Goal: Task Accomplishment & Management: Manage account settings

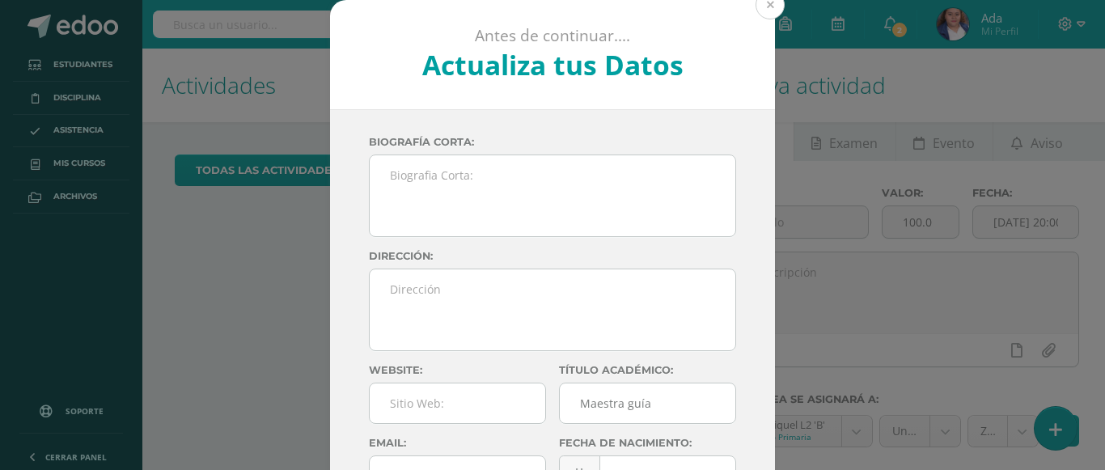
click at [770, 9] on button at bounding box center [770, 4] width 29 height 29
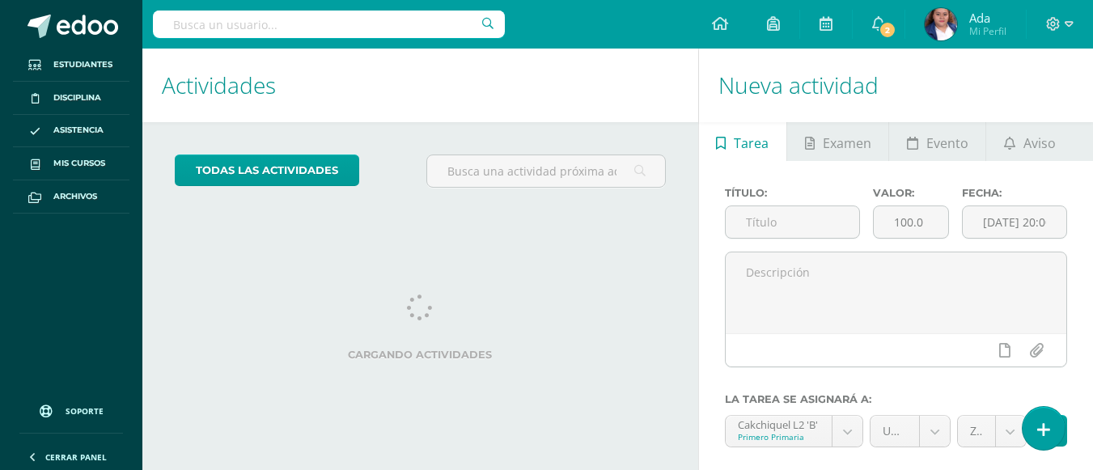
scroll to position [109, 0]
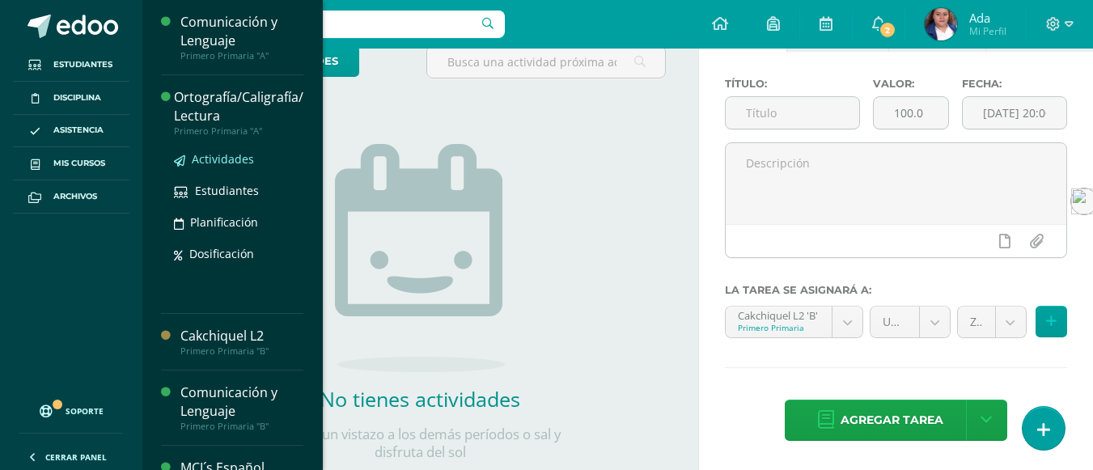
click at [198, 160] on span "Actividades" at bounding box center [223, 158] width 62 height 15
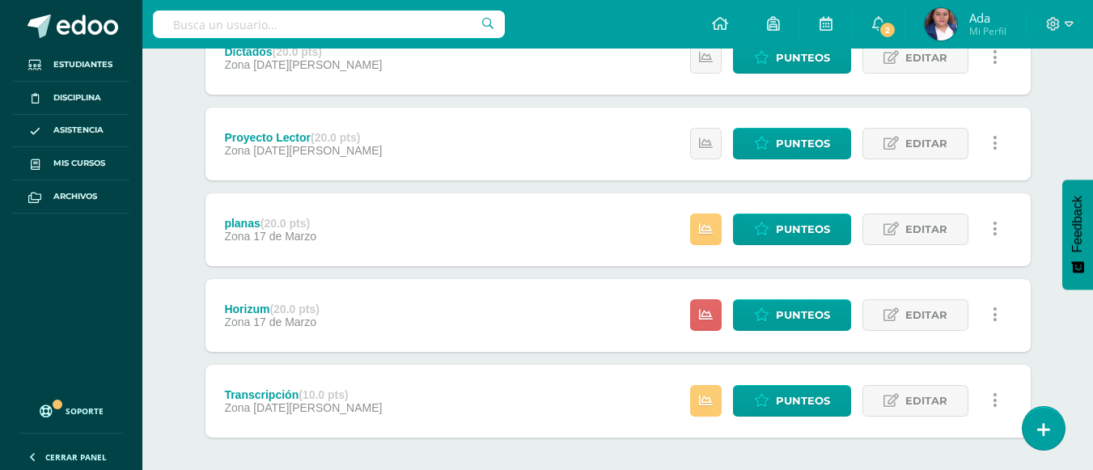
scroll to position [344, 0]
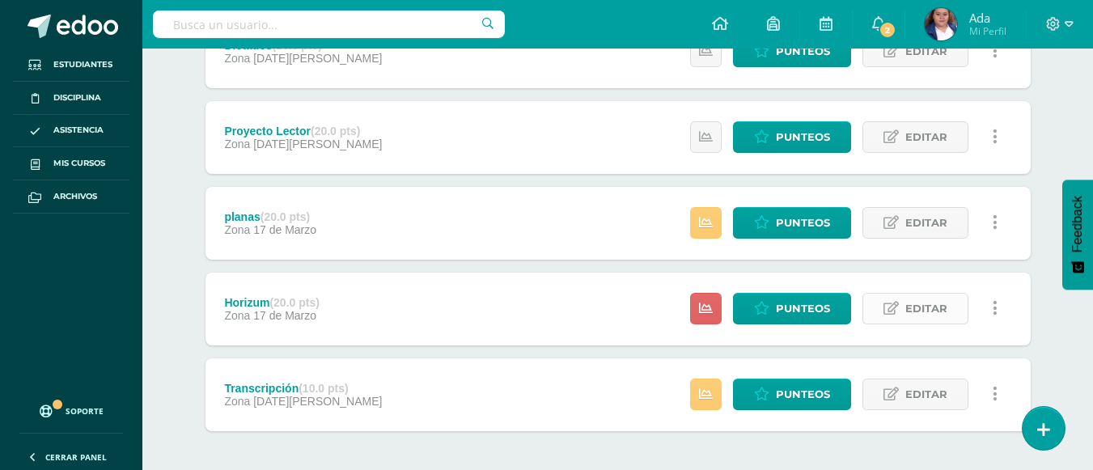
click at [926, 297] on span "Editar" at bounding box center [926, 309] width 42 height 30
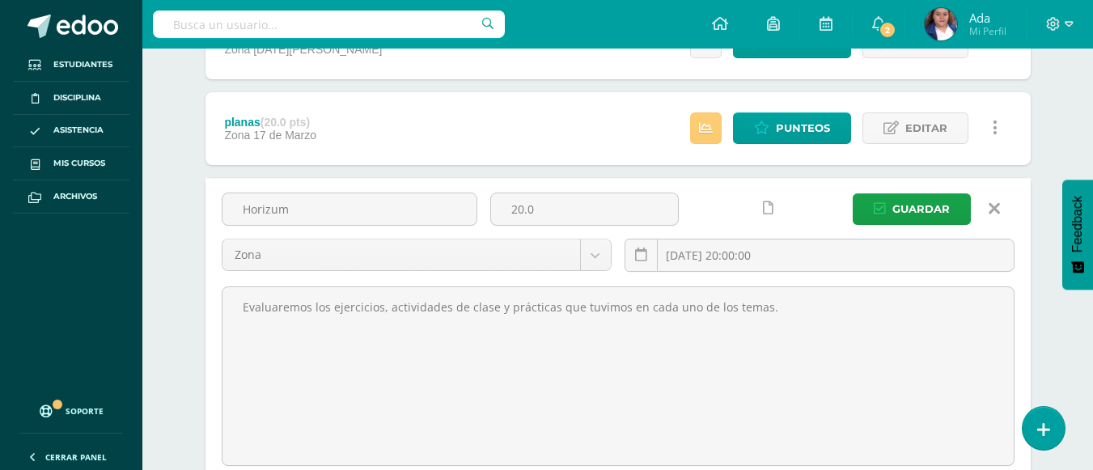
scroll to position [439, 0]
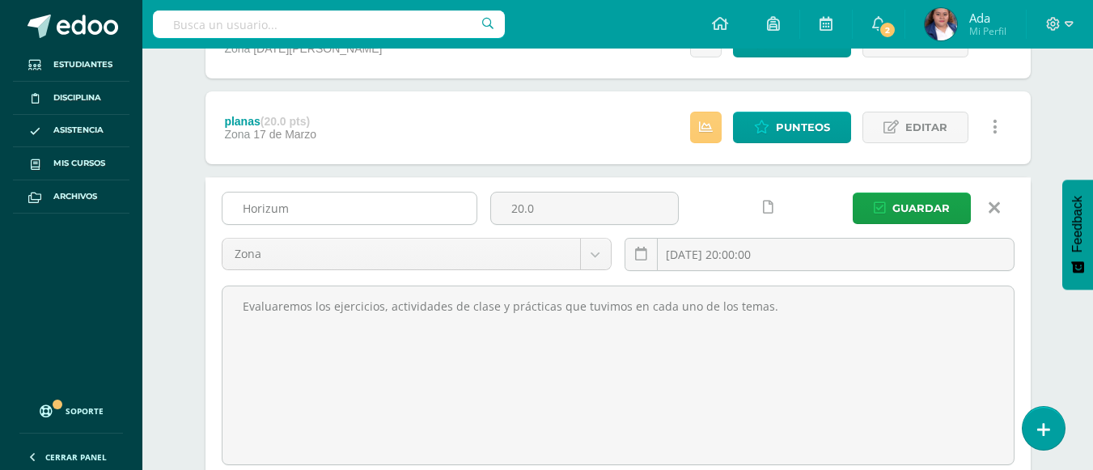
click at [433, 204] on input "Horizum" at bounding box center [350, 209] width 254 height 32
type input "H"
type input "Lectura"
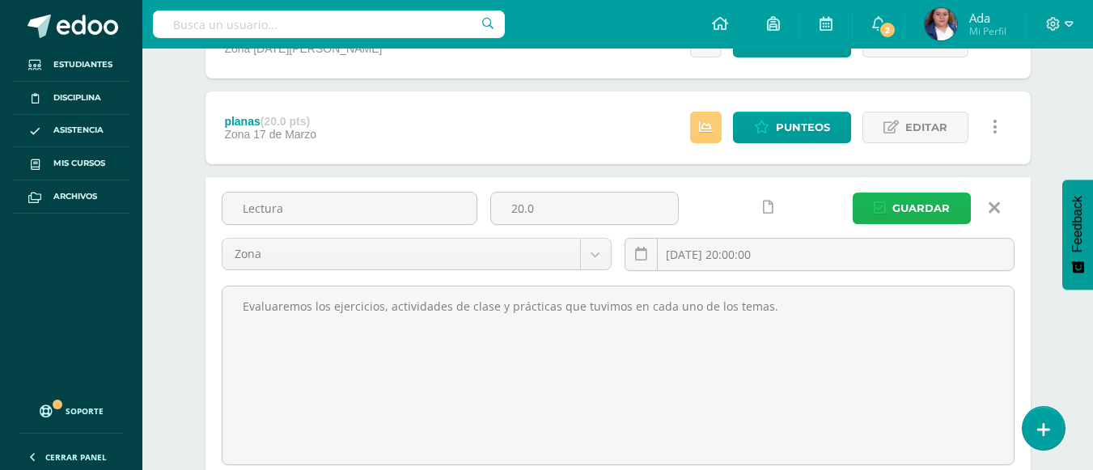
click at [904, 193] on span "Guardar" at bounding box center [921, 208] width 57 height 30
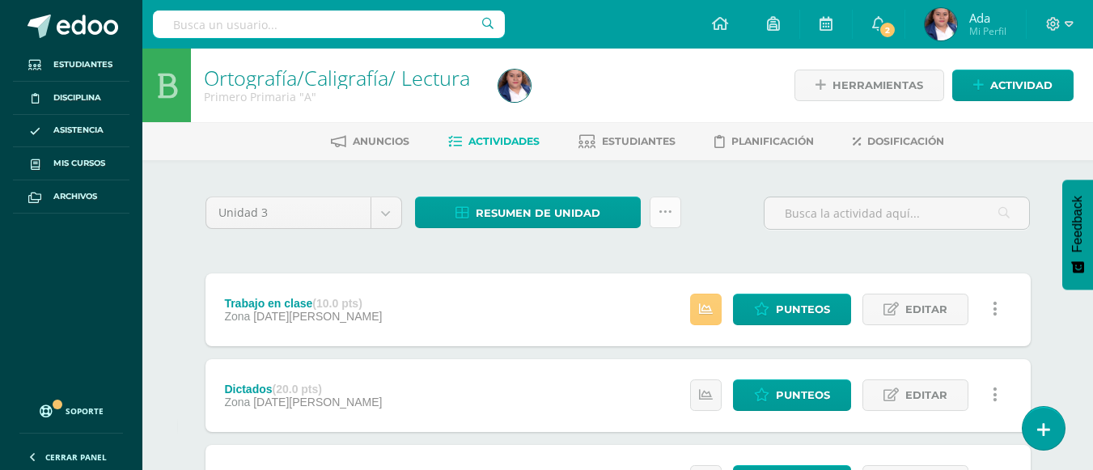
click at [675, 209] on link at bounding box center [666, 213] width 32 height 32
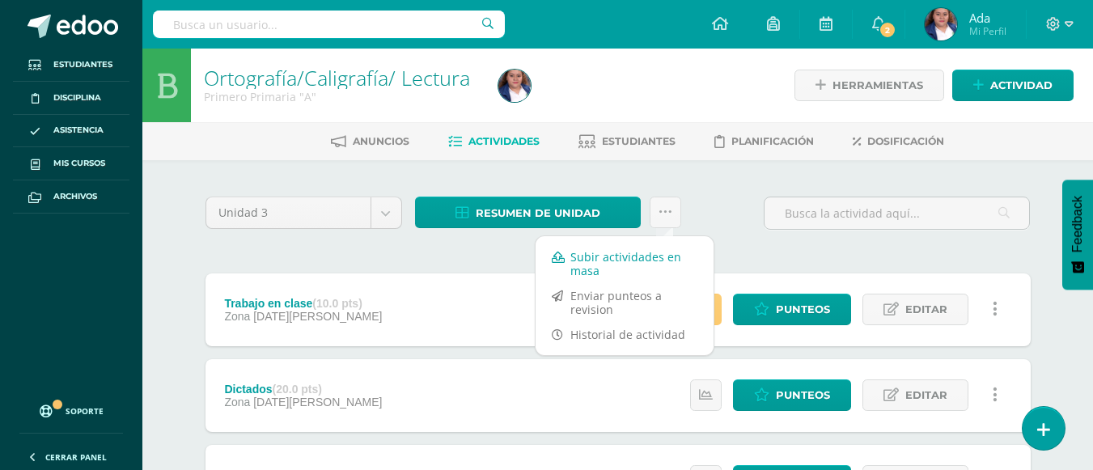
click at [627, 252] on link "Subir actividades en masa" at bounding box center [625, 263] width 178 height 39
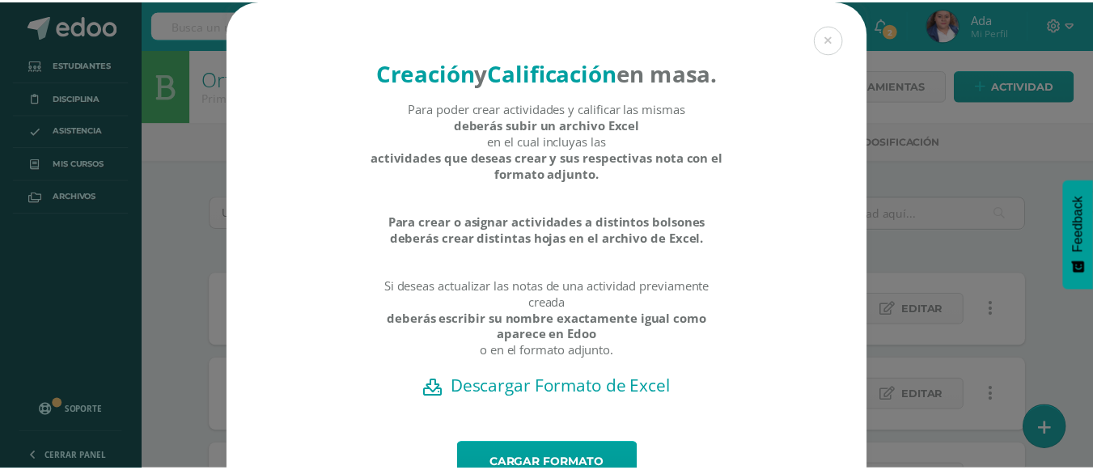
scroll to position [106, 0]
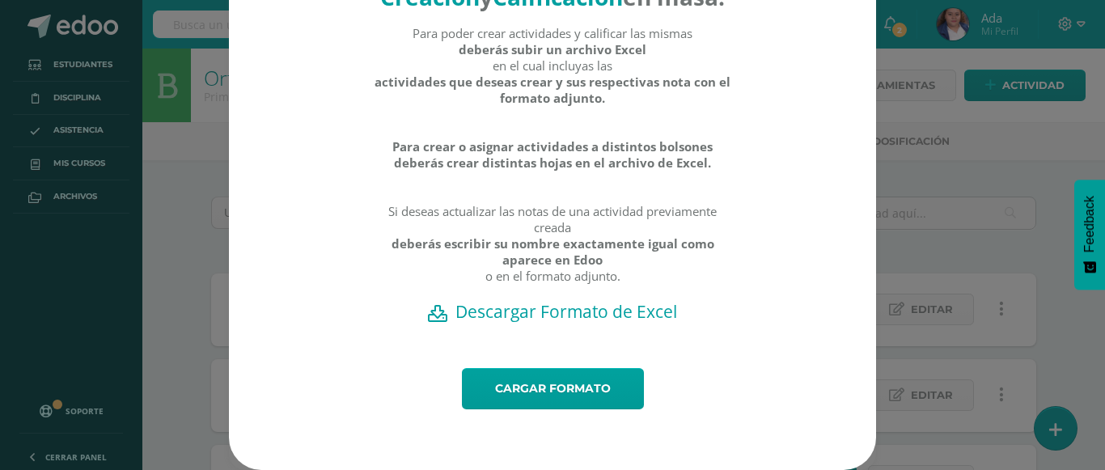
click at [605, 307] on h2 "Descargar Formato de Excel" at bounding box center [552, 311] width 591 height 23
click at [906, 181] on div "Creación y Calificación en masa. Para poder crear actividades y calificar las m…" at bounding box center [552, 197] width 1092 height 545
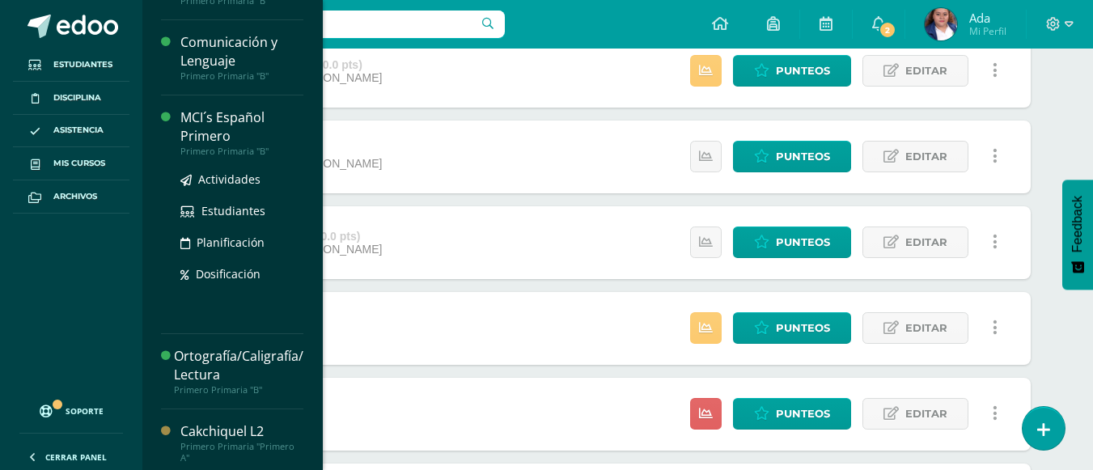
scroll to position [195, 0]
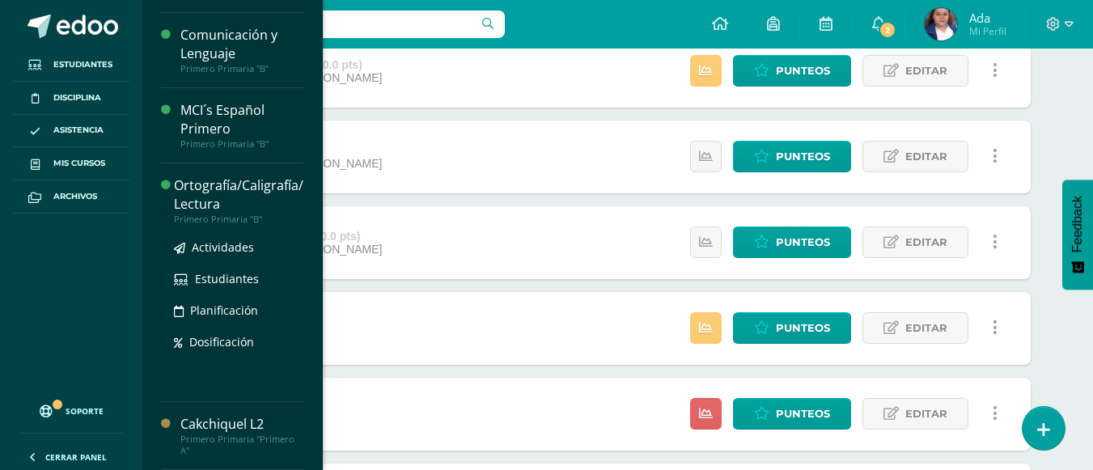
click at [212, 187] on div "Ortografía/Caligrafía/ Lectura" at bounding box center [238, 194] width 129 height 37
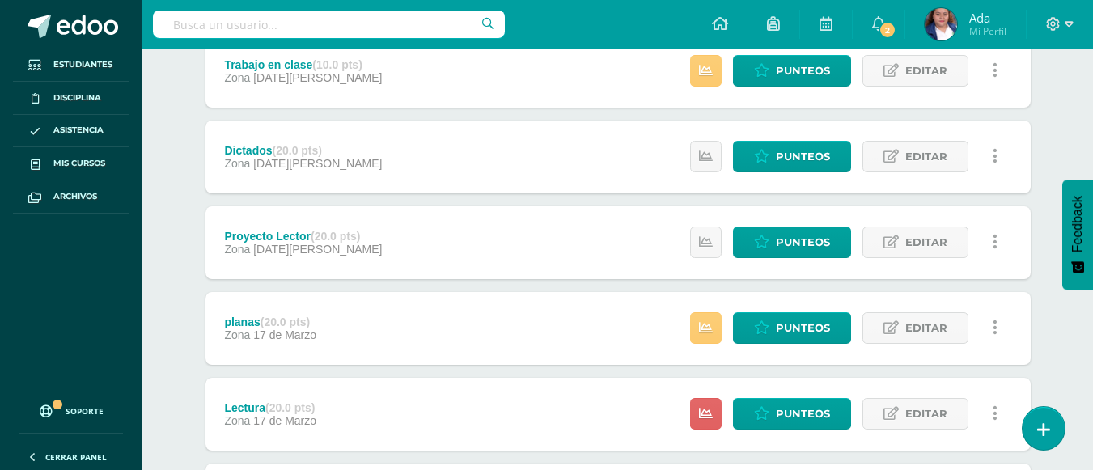
scroll to position [32, 0]
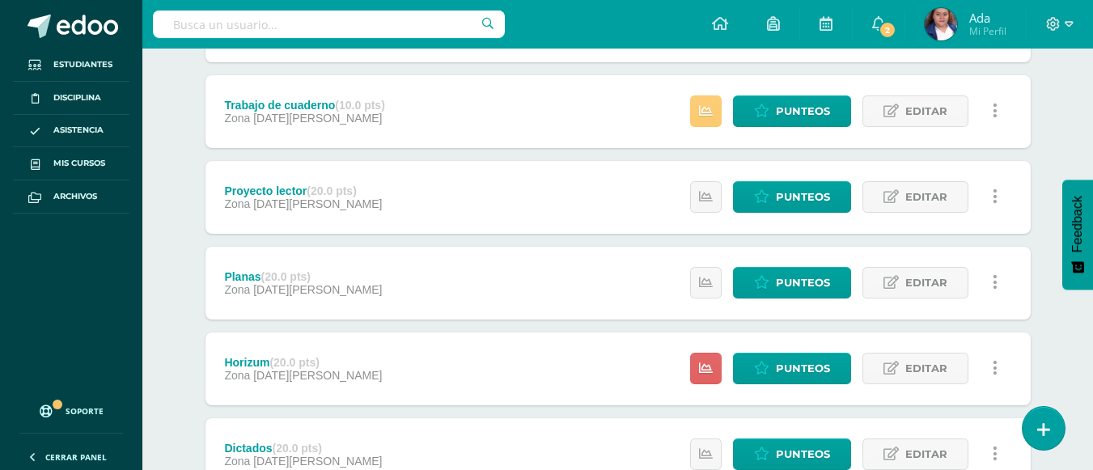
scroll to position [413, 0]
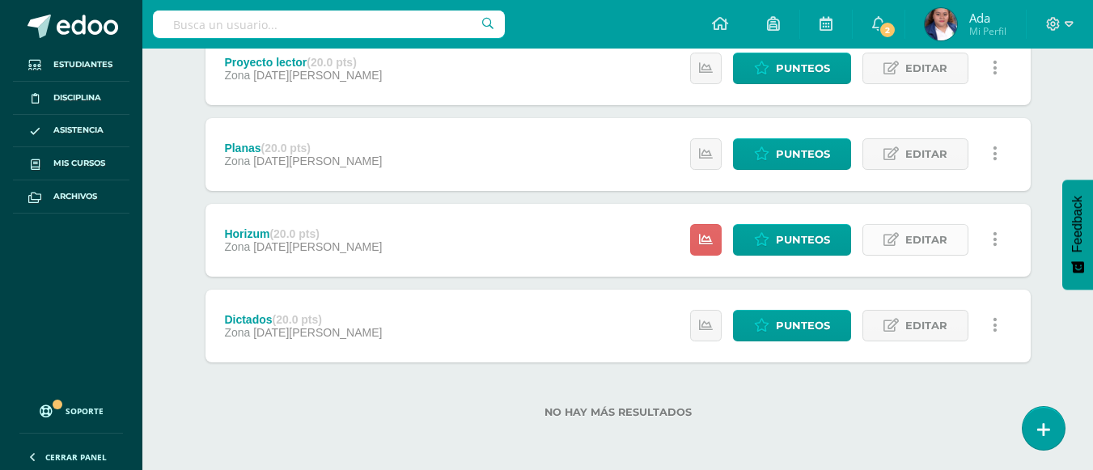
click at [900, 237] on link "Editar" at bounding box center [916, 240] width 106 height 32
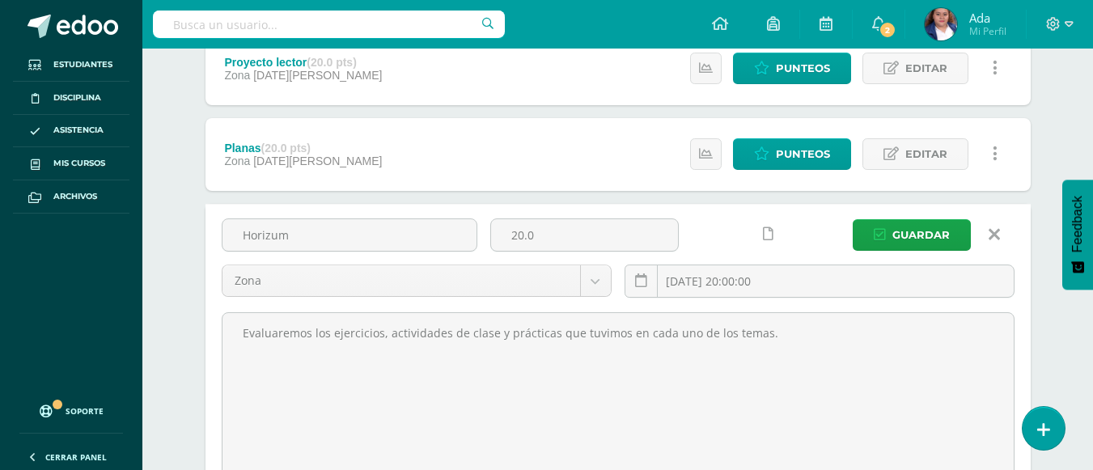
drag, startPoint x: 443, startPoint y: 230, endPoint x: 163, endPoint y: 232, distance: 280.0
click at [163, 232] on div "Ortografía/Caligrafía/ Lectura Primero Primaria "B" Herramientas Detalle de asi…" at bounding box center [617, 169] width 951 height 1066
type input "Lectura"
click at [943, 221] on span "Guardar" at bounding box center [921, 235] width 57 height 30
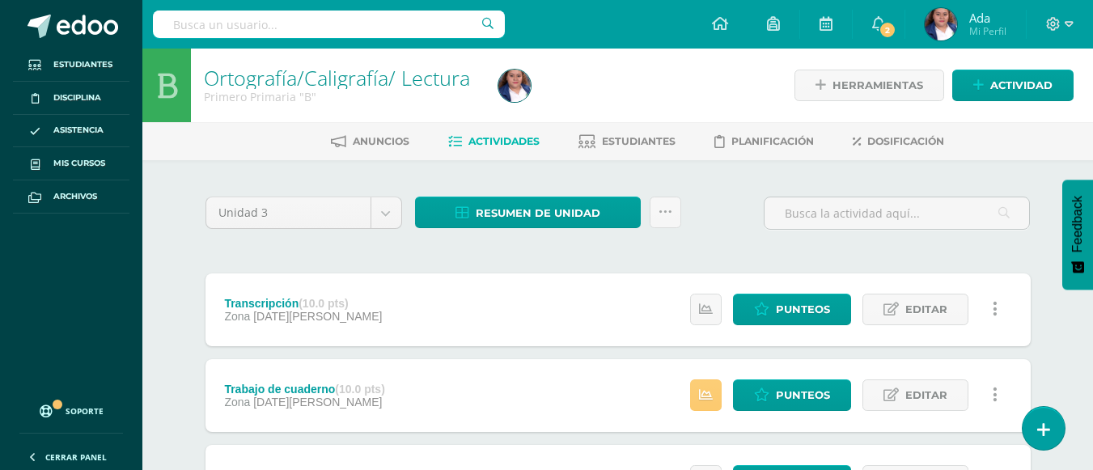
click at [663, 218] on icon at bounding box center [666, 213] width 14 height 14
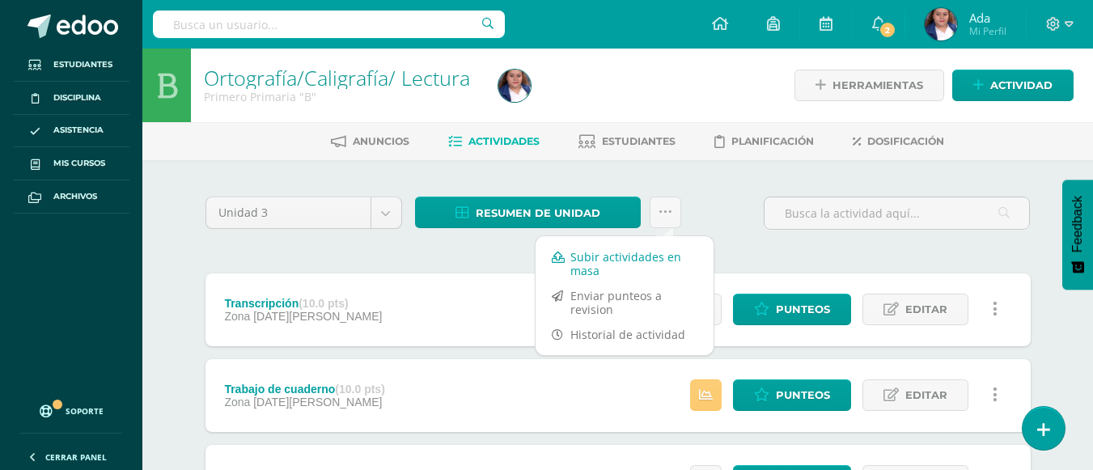
click at [627, 255] on link "Subir actividades en masa" at bounding box center [625, 263] width 178 height 39
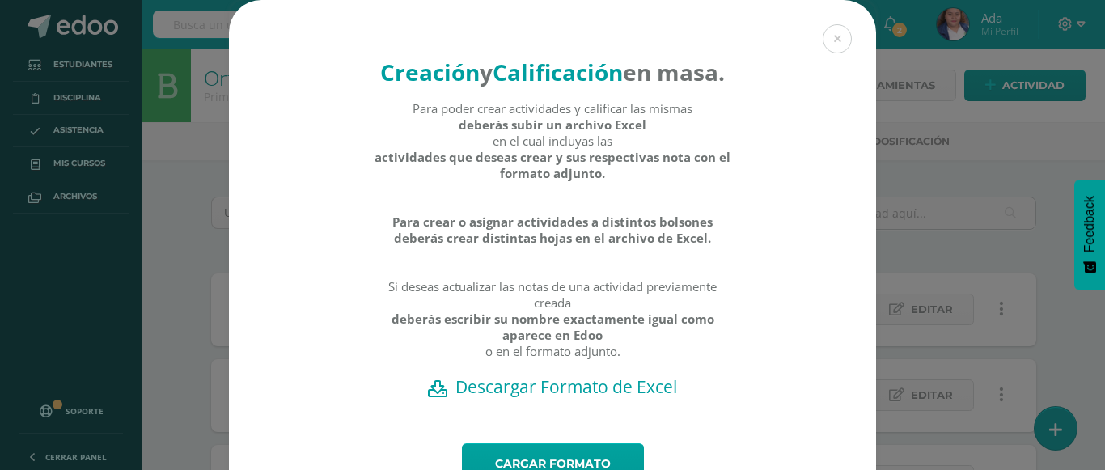
click at [529, 398] on h2 "Descargar Formato de Excel" at bounding box center [552, 386] width 591 height 23
click at [838, 38] on button at bounding box center [837, 38] width 29 height 29
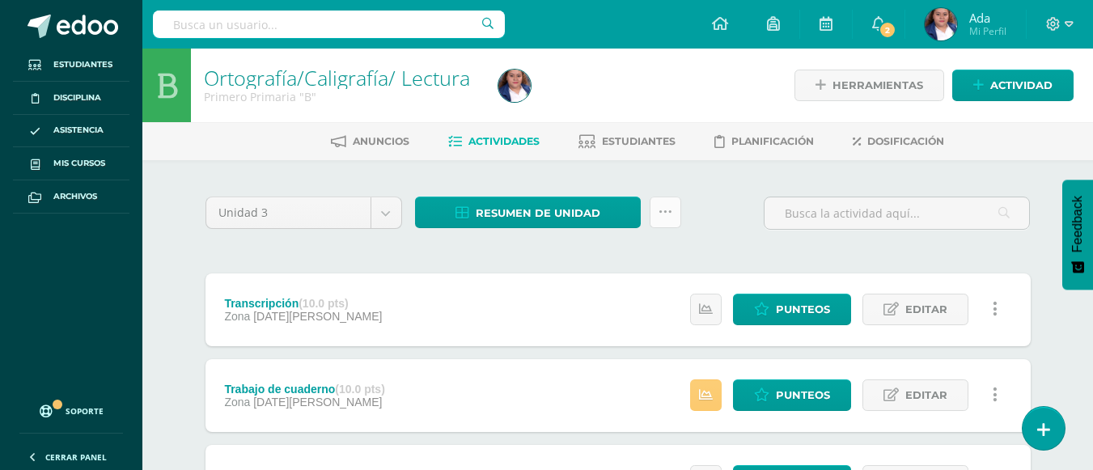
click at [663, 219] on link at bounding box center [666, 213] width 32 height 32
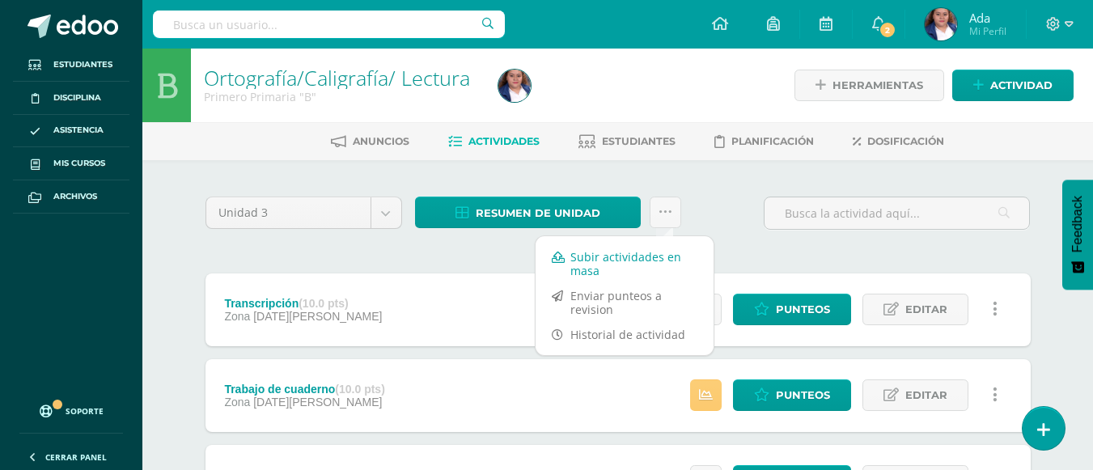
click at [620, 270] on link "Subir actividades en masa" at bounding box center [625, 263] width 178 height 39
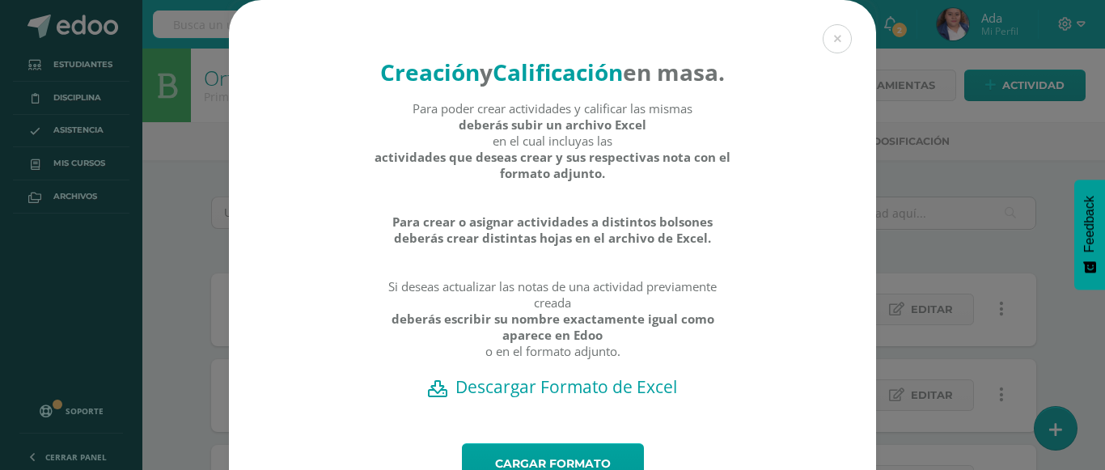
scroll to position [106, 0]
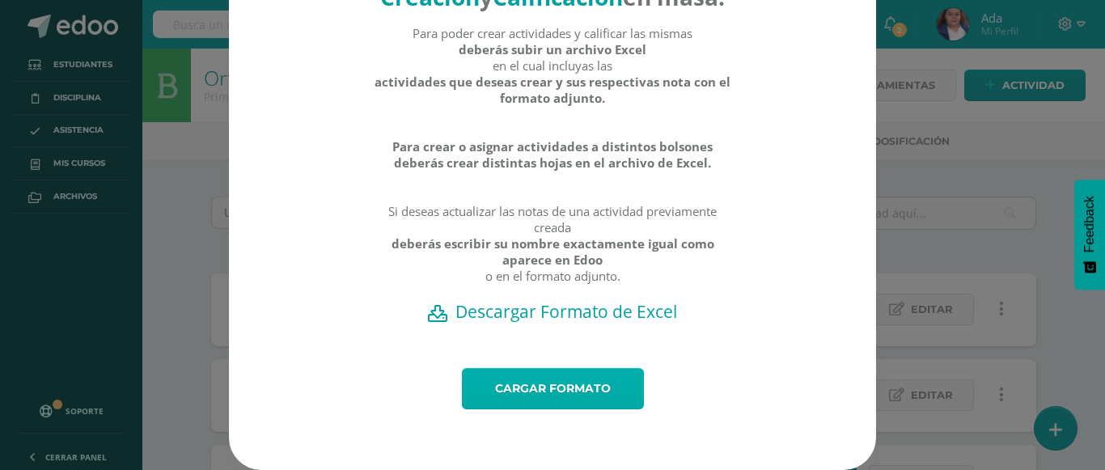
click at [540, 387] on link "Cargar formato" at bounding box center [553, 388] width 182 height 41
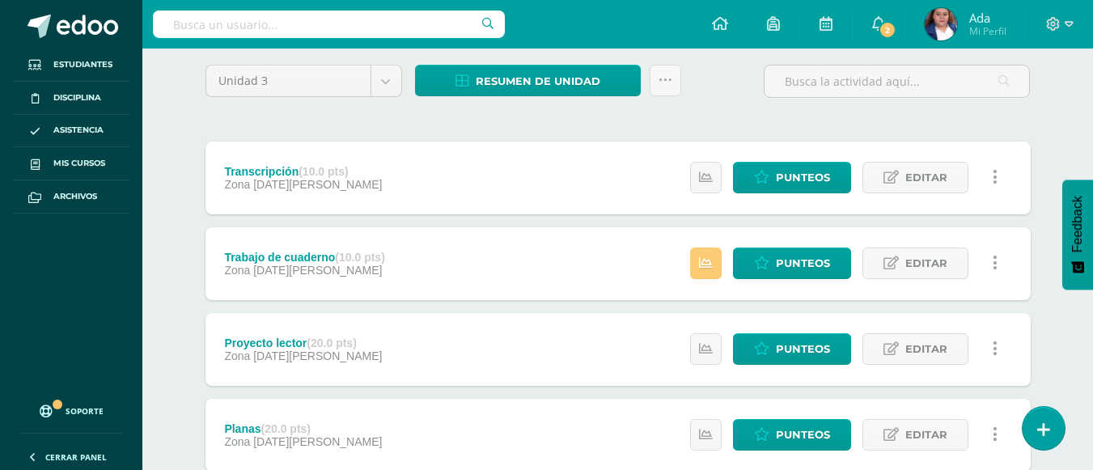
scroll to position [131, 0]
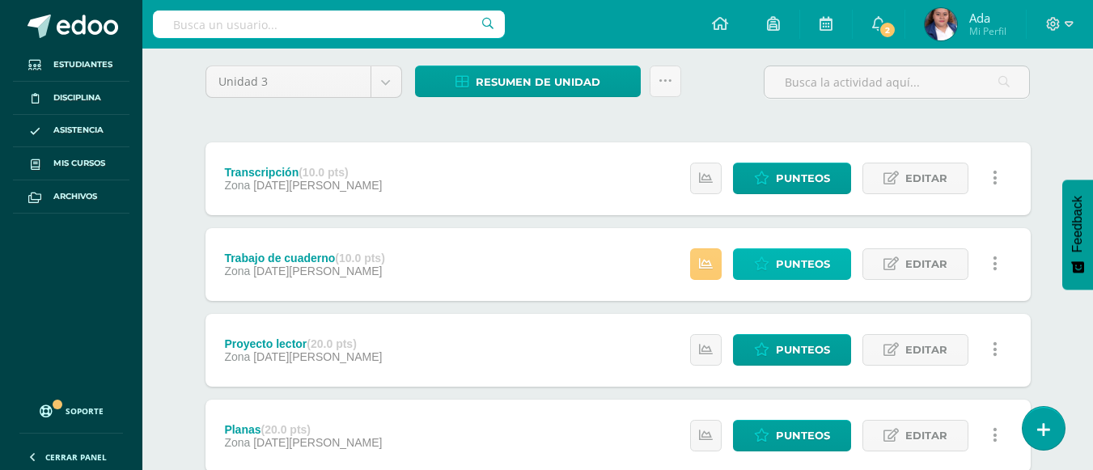
click at [781, 263] on span "Punteos" at bounding box center [803, 264] width 54 height 30
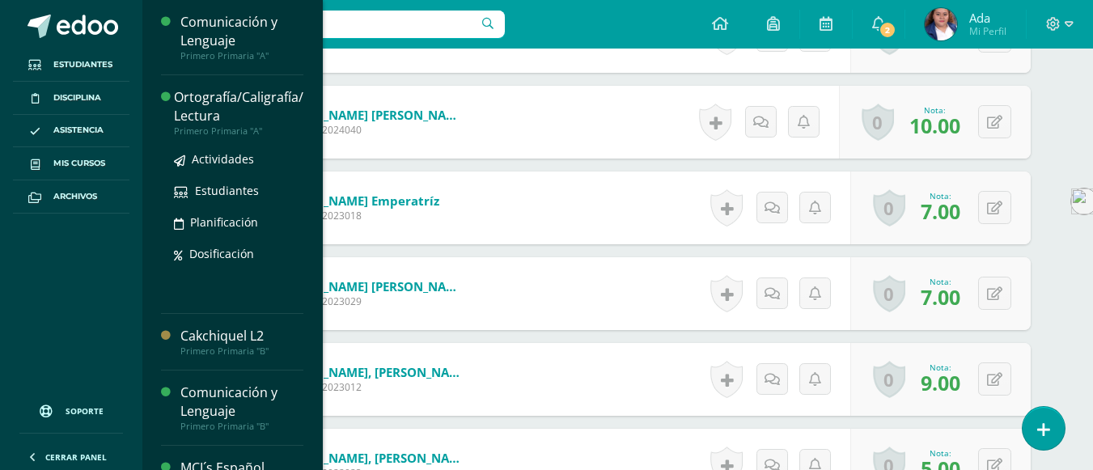
click at [254, 97] on div "Ortografía/Caligrafía/ Lectura" at bounding box center [238, 106] width 129 height 37
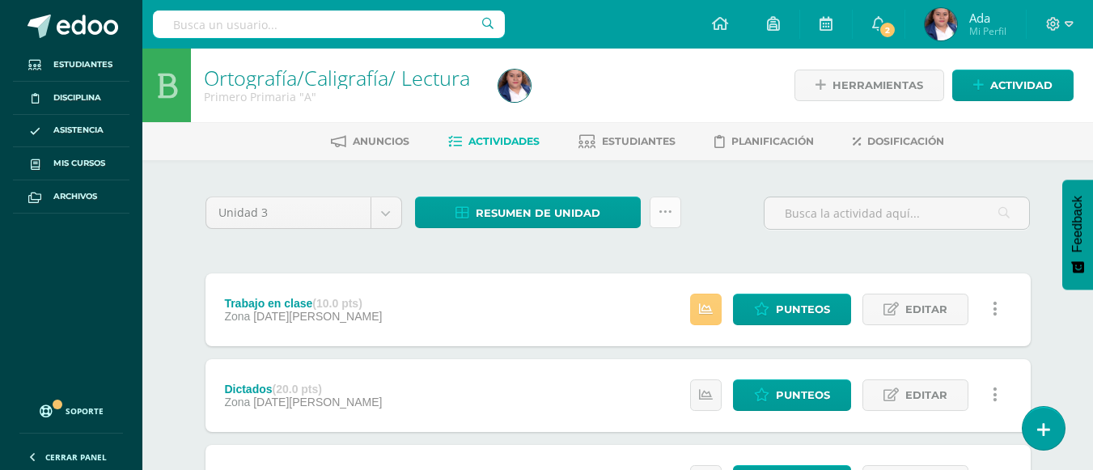
click at [672, 218] on link at bounding box center [666, 213] width 32 height 32
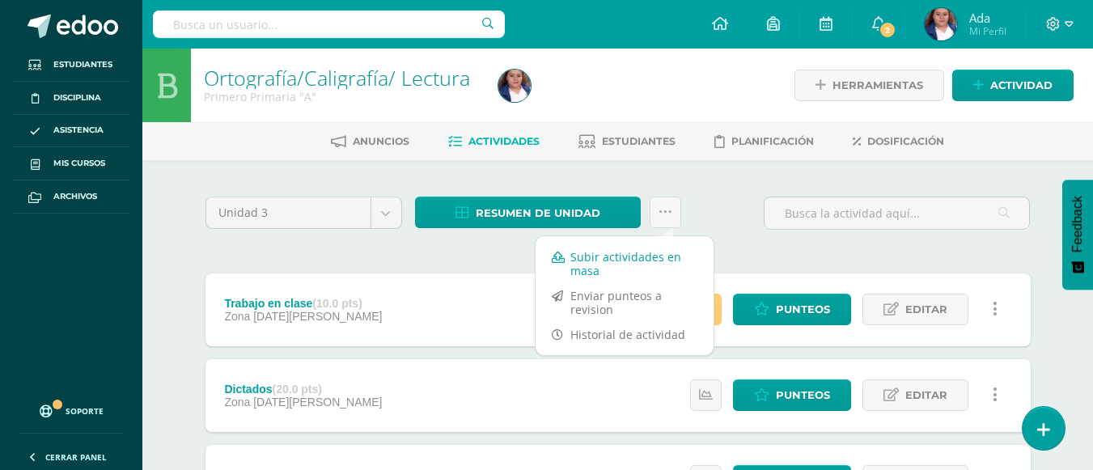
click at [630, 260] on link "Subir actividades en masa" at bounding box center [625, 263] width 178 height 39
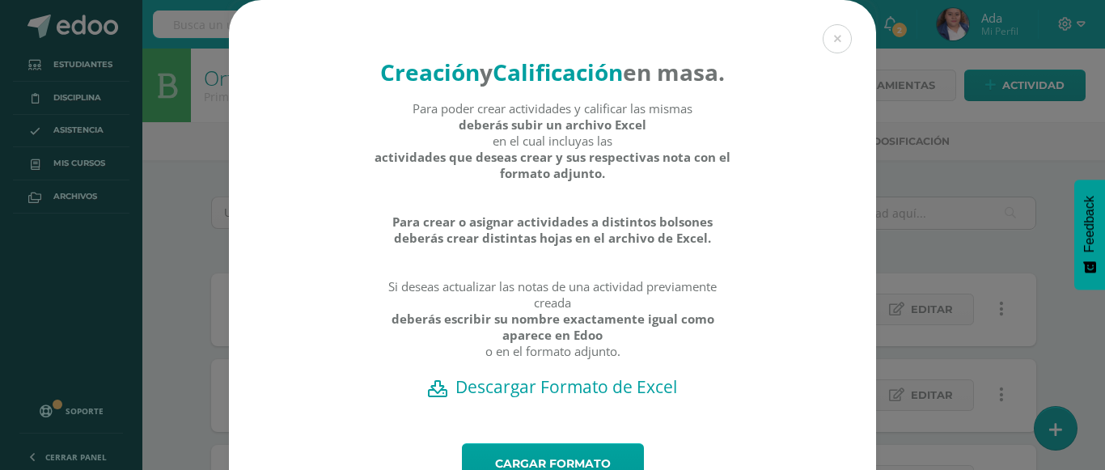
scroll to position [106, 0]
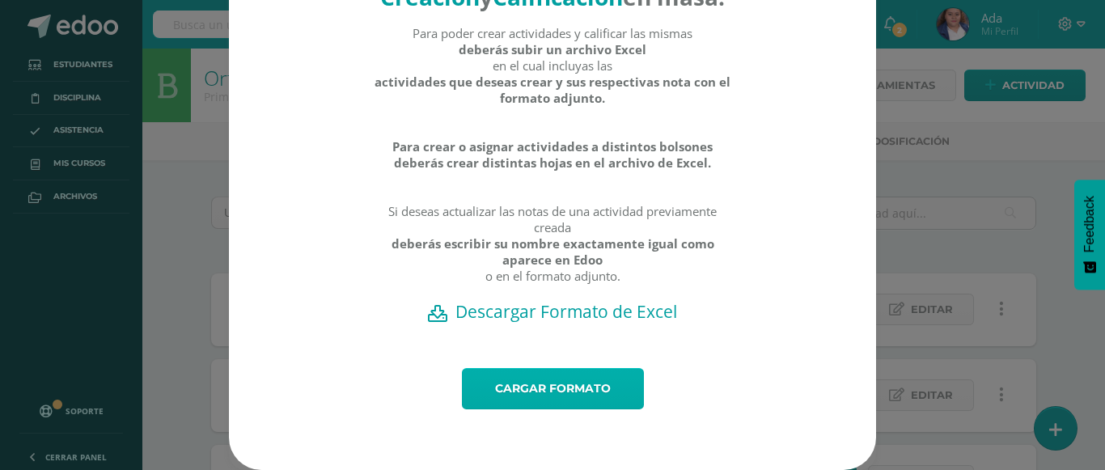
click at [531, 388] on link "Cargar formato" at bounding box center [553, 388] width 182 height 41
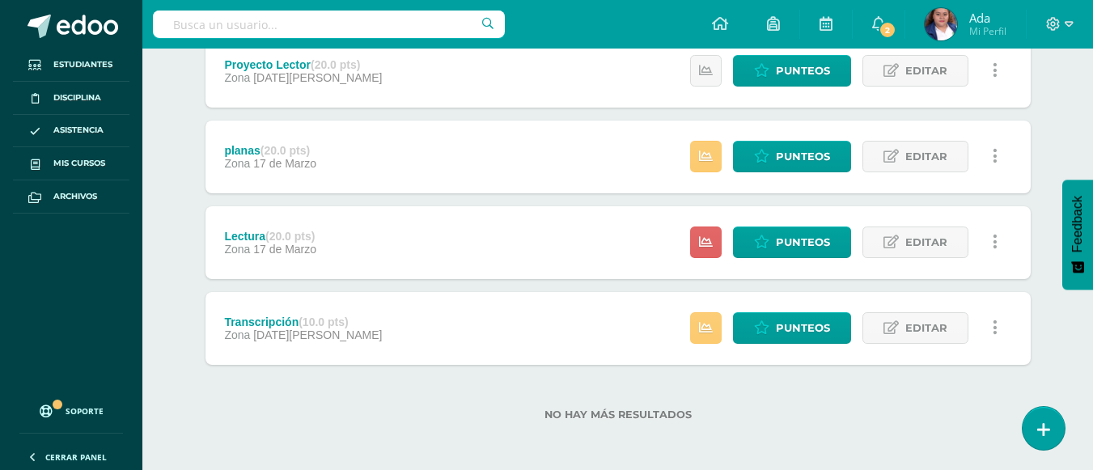
scroll to position [497, 0]
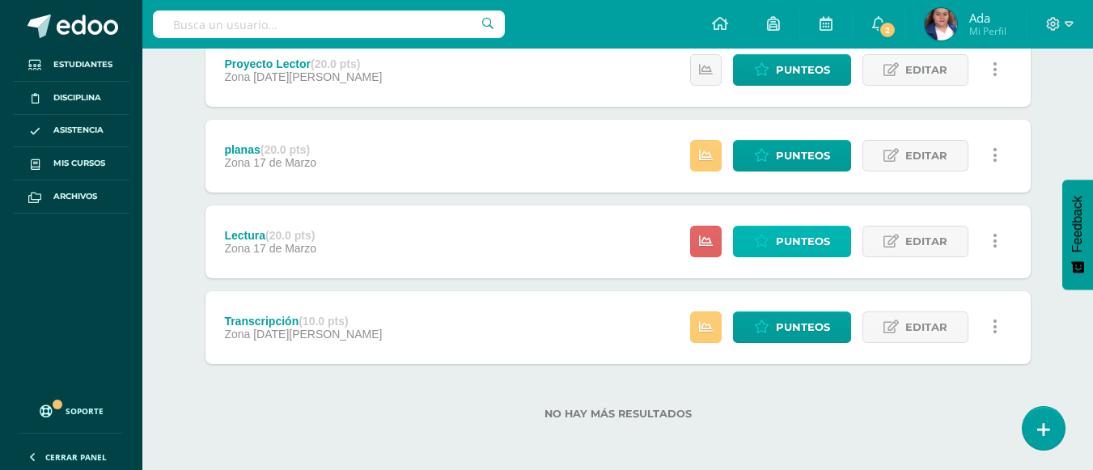
click at [775, 243] on link "Punteos" at bounding box center [792, 242] width 118 height 32
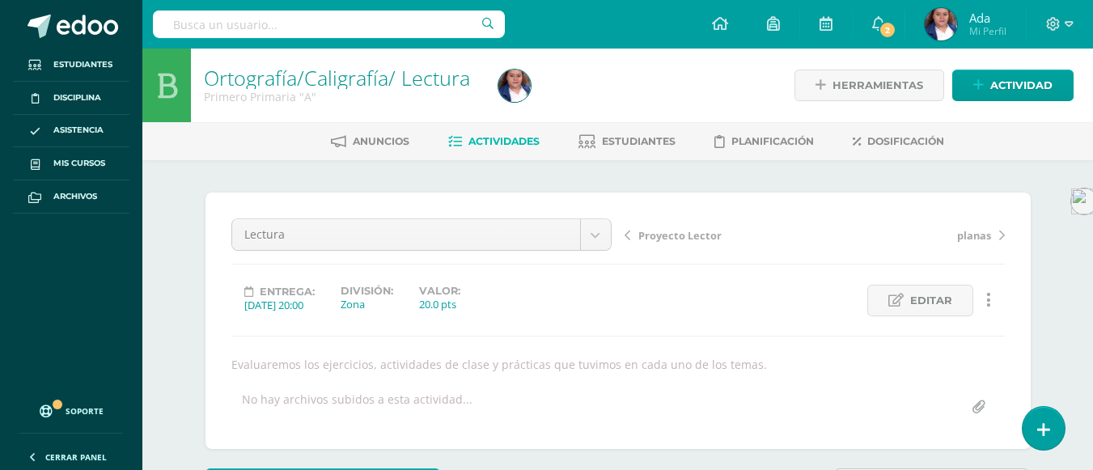
scroll to position [1, 0]
click at [497, 140] on span "Actividades" at bounding box center [504, 140] width 71 height 12
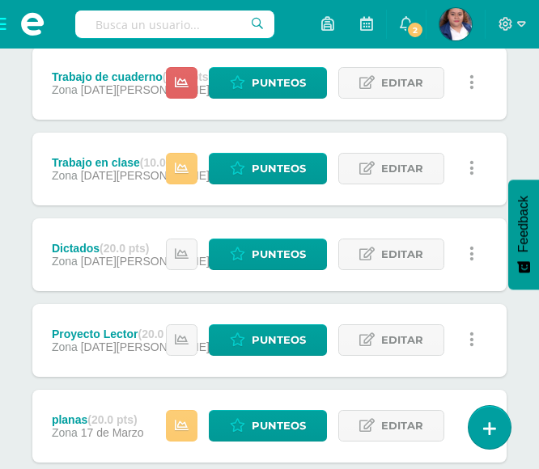
scroll to position [315, 0]
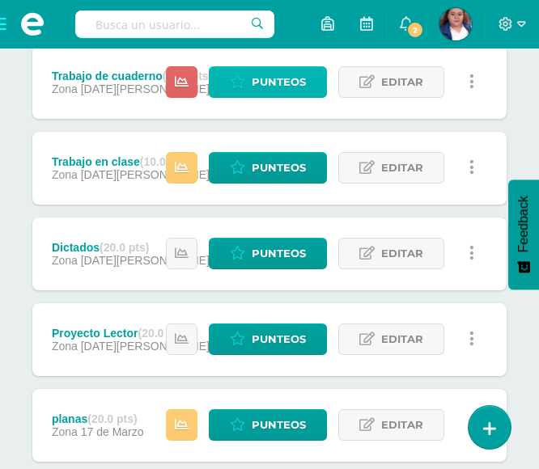
click at [271, 77] on span "Punteos" at bounding box center [279, 82] width 54 height 30
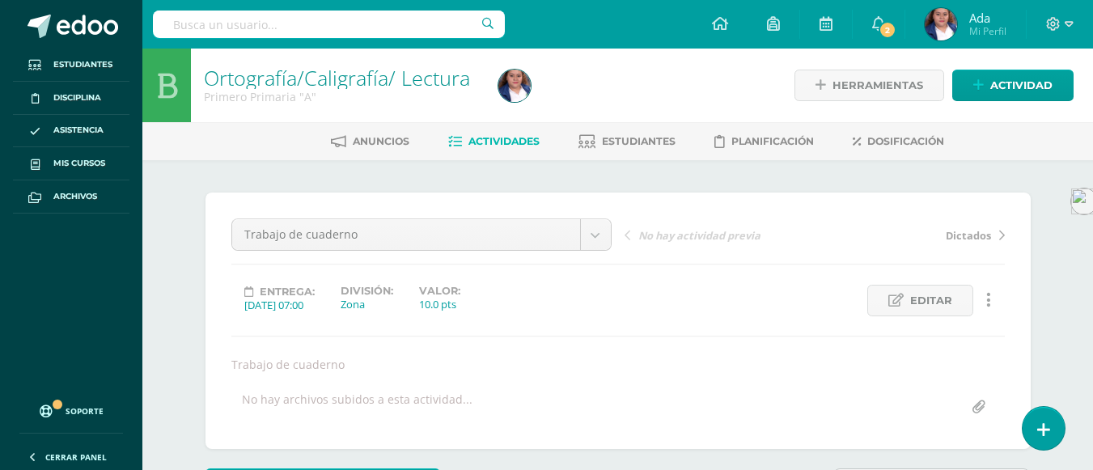
click at [494, 136] on span "Actividades" at bounding box center [504, 141] width 71 height 12
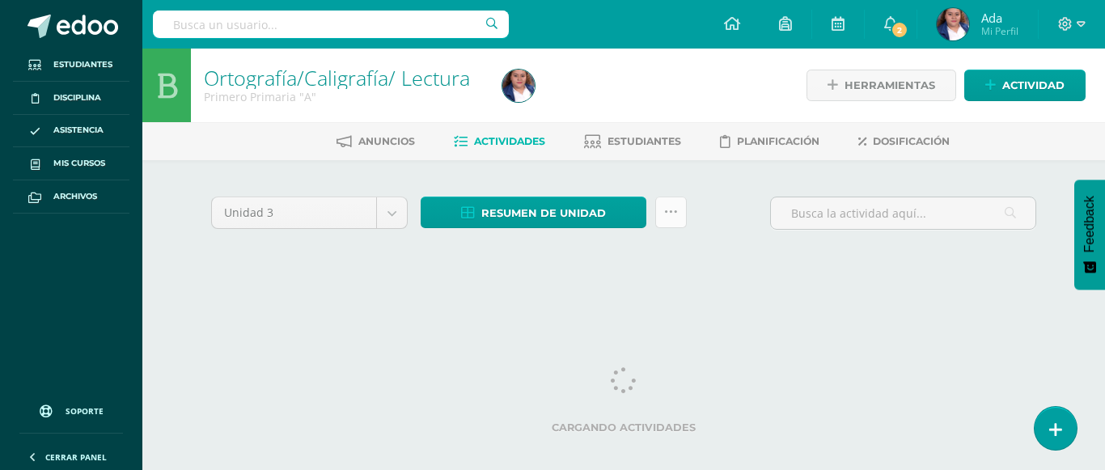
click at [674, 215] on icon at bounding box center [671, 213] width 14 height 14
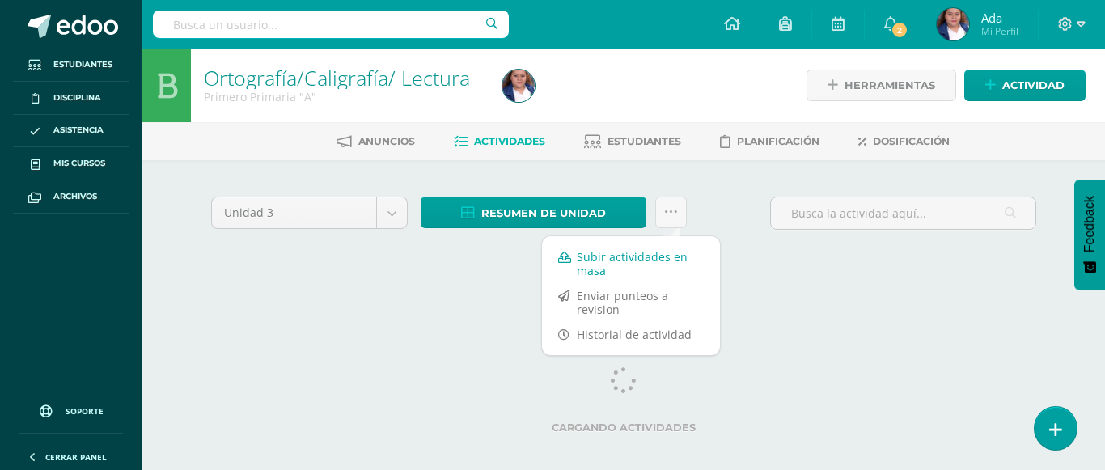
click at [639, 254] on link "Subir actividades en masa" at bounding box center [631, 263] width 178 height 39
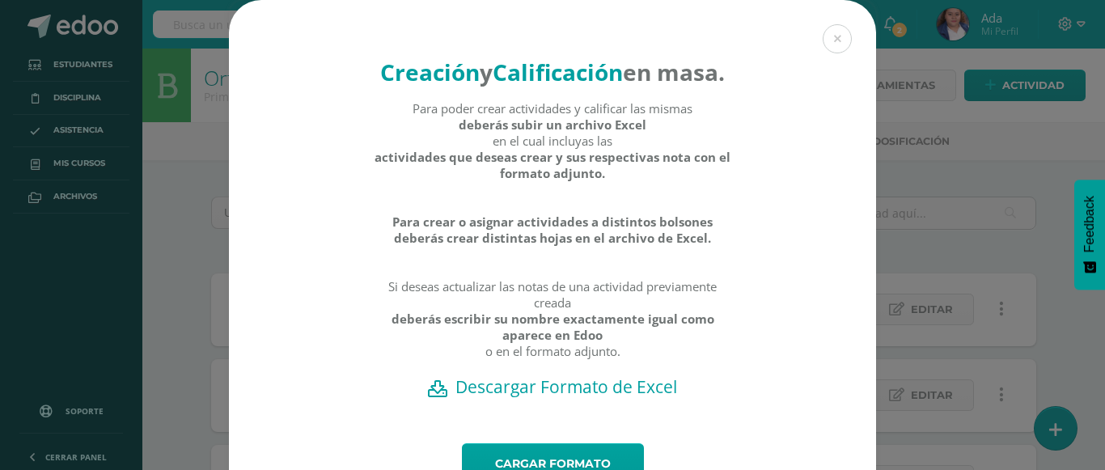
drag, startPoint x: 639, startPoint y: 254, endPoint x: 591, endPoint y: 355, distance: 112.2
click at [591, 355] on div "Para poder crear actividades y calificar las mismas deberás subir un archivo Ex…" at bounding box center [553, 237] width 358 height 275
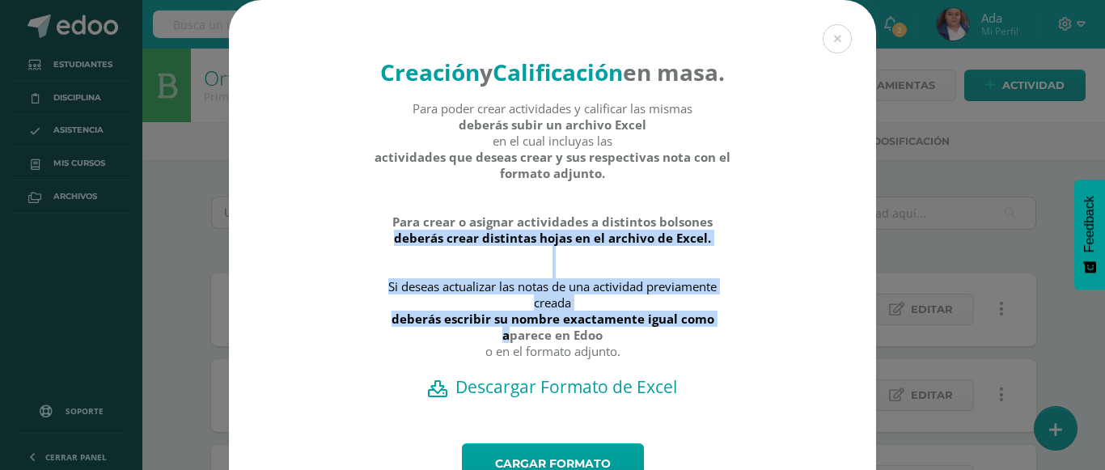
scroll to position [106, 0]
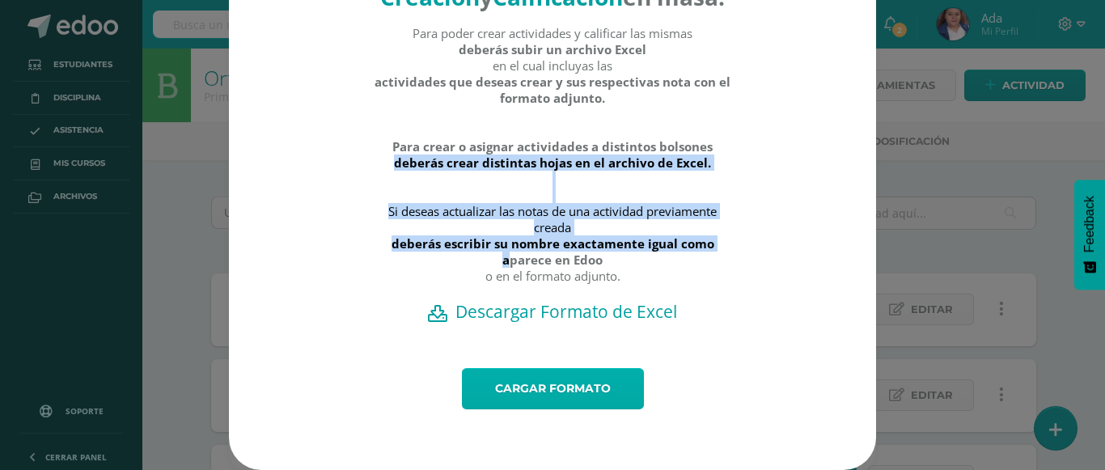
click at [563, 394] on link "Cargar formato" at bounding box center [553, 388] width 182 height 41
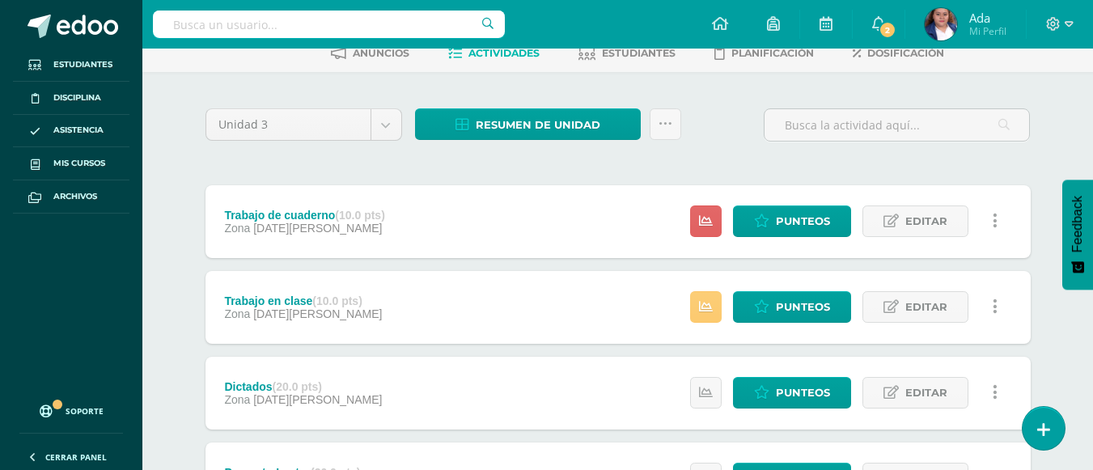
scroll to position [87, 0]
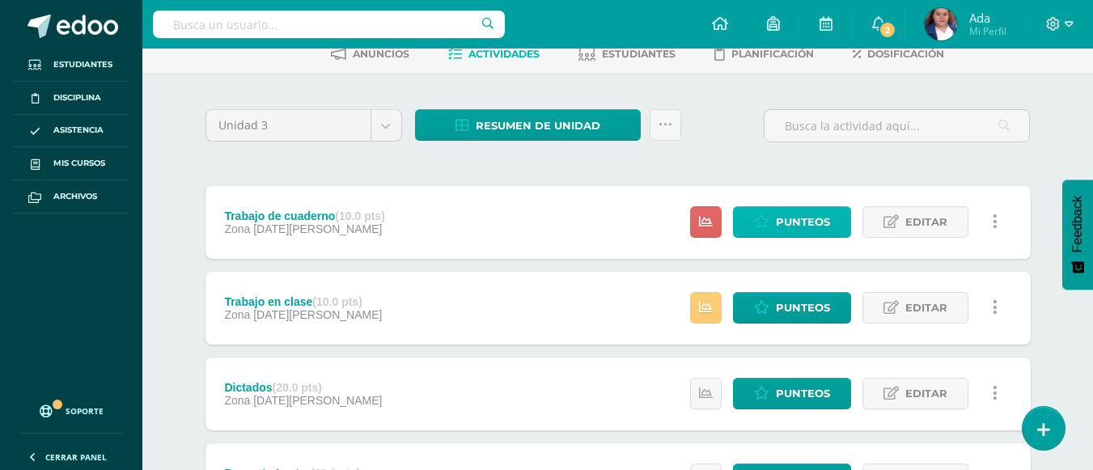
click at [796, 209] on span "Punteos" at bounding box center [803, 222] width 54 height 30
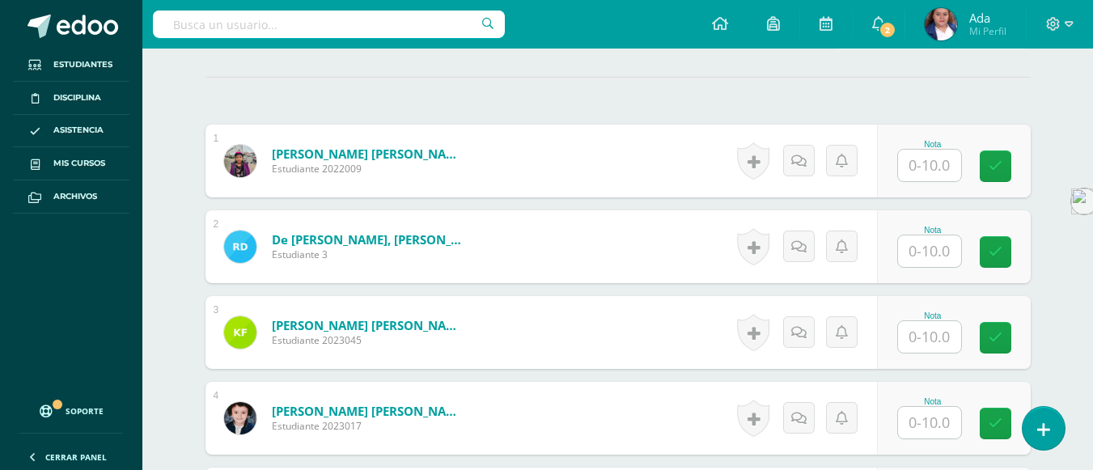
scroll to position [454, 0]
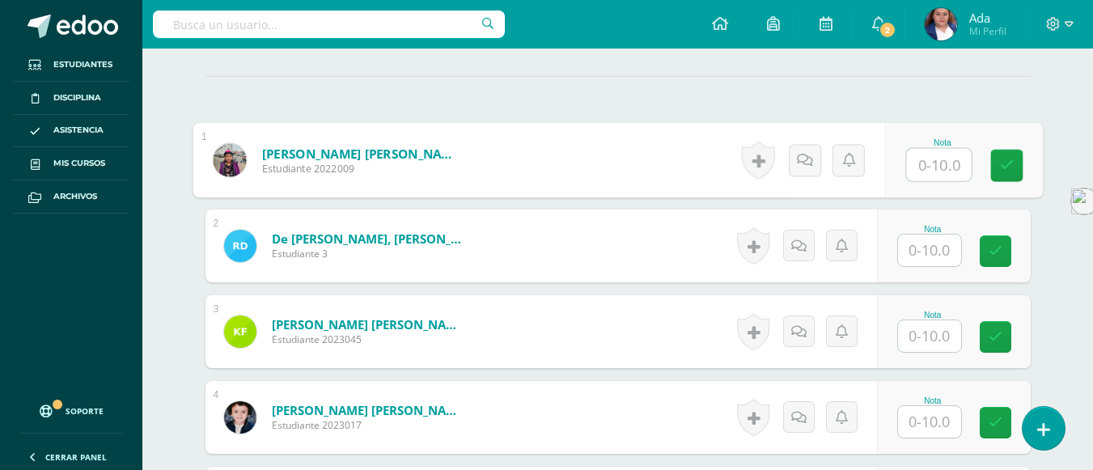
click at [931, 170] on input "text" at bounding box center [938, 165] width 65 height 32
type input "5"
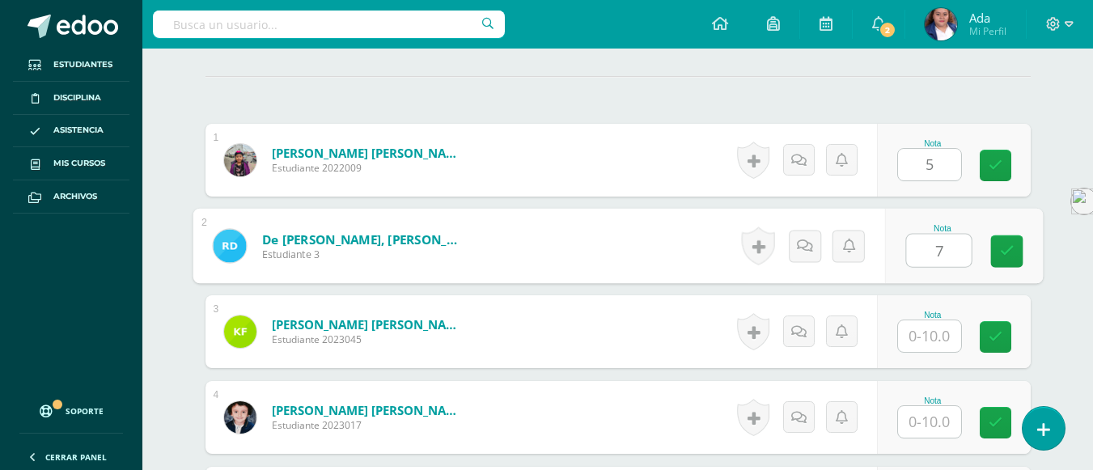
type input "7"
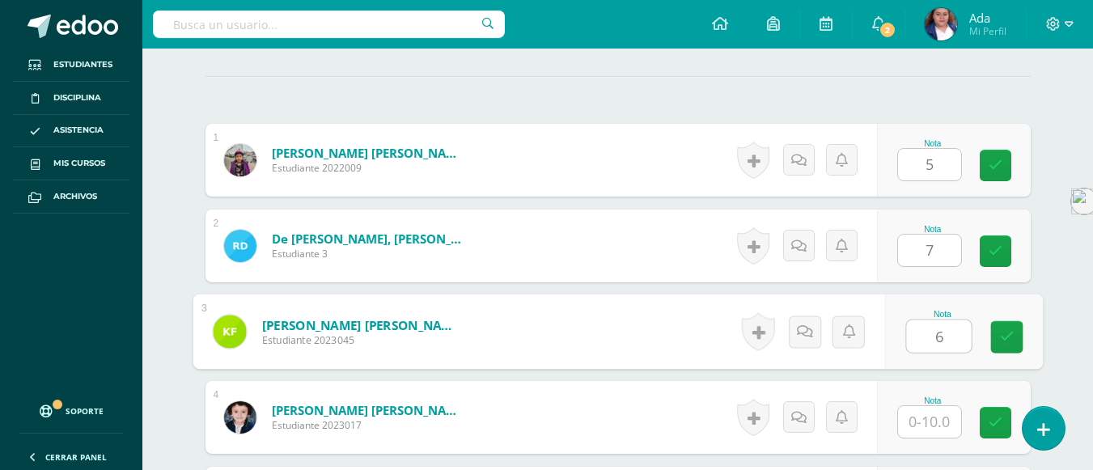
type input "6"
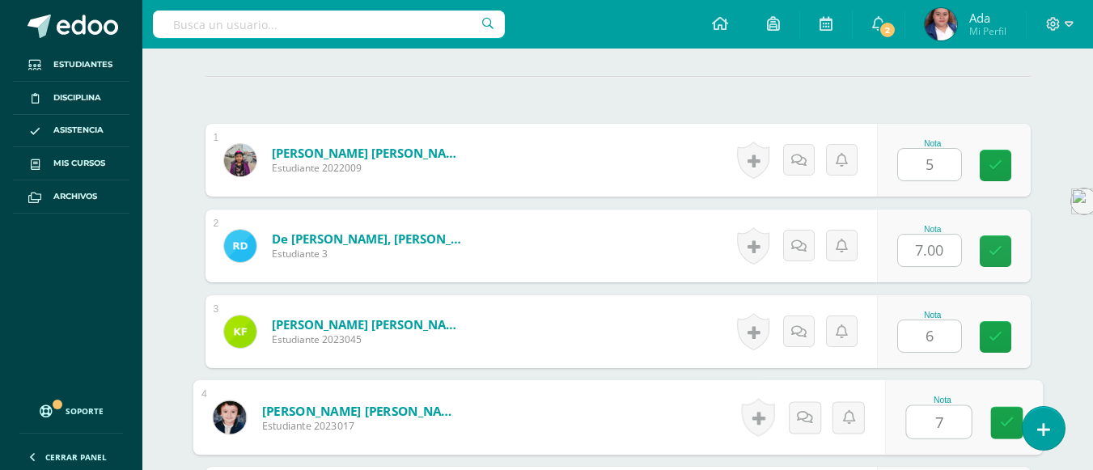
type input "7"
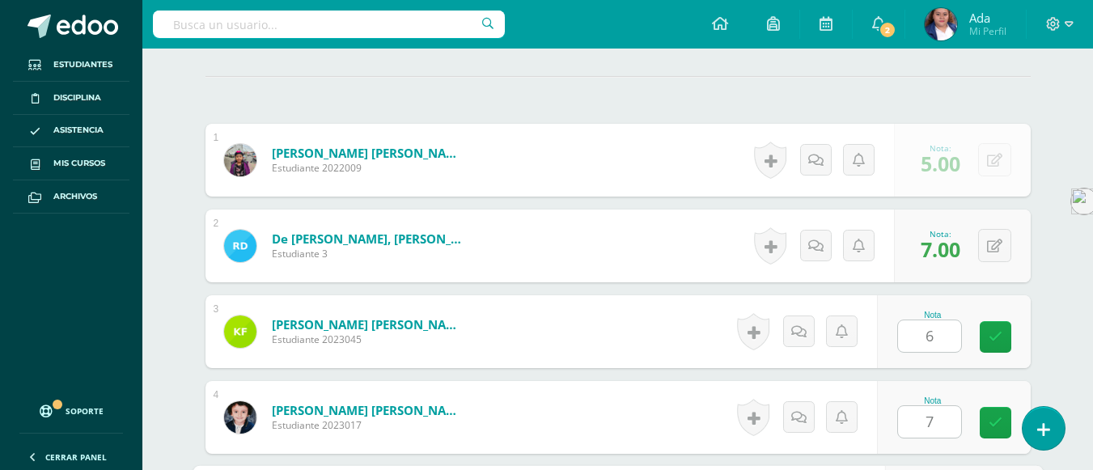
scroll to position [727, 0]
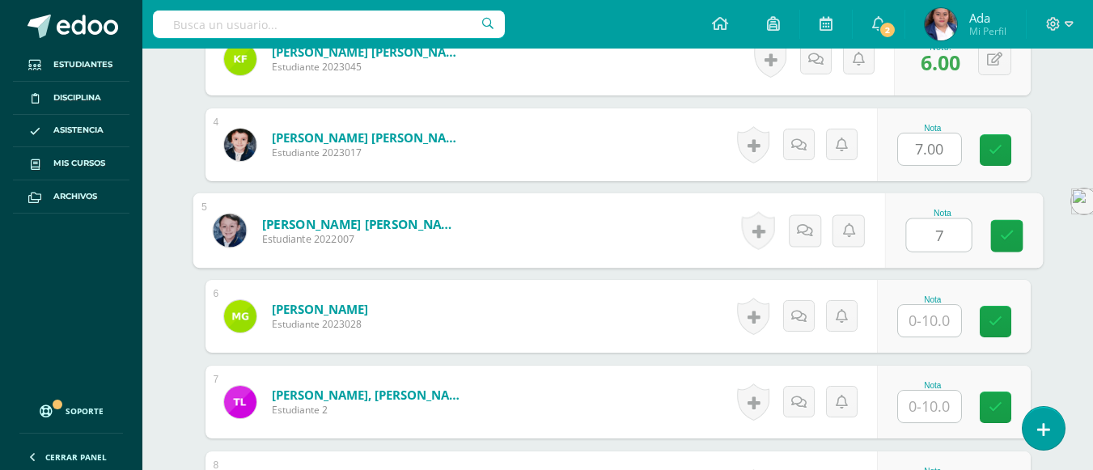
type input "7"
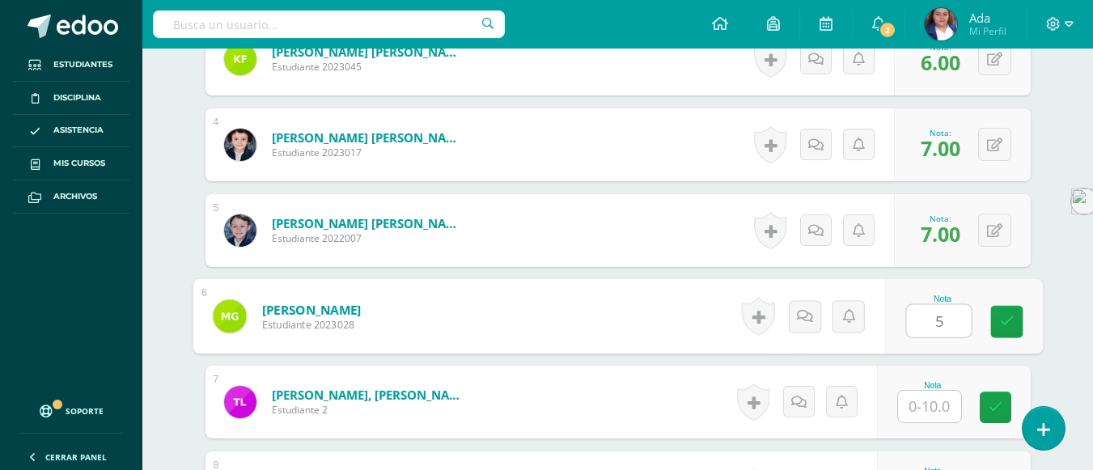
type input "5"
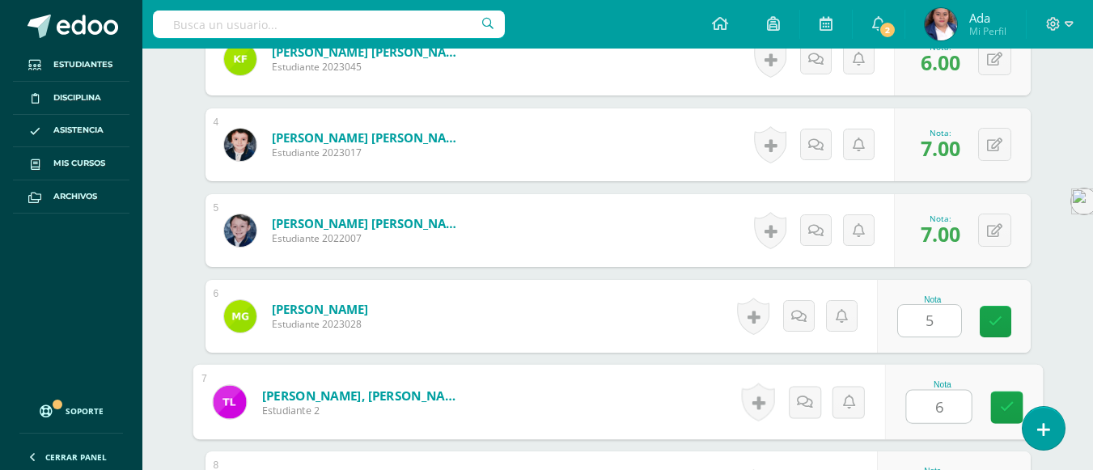
type input "6"
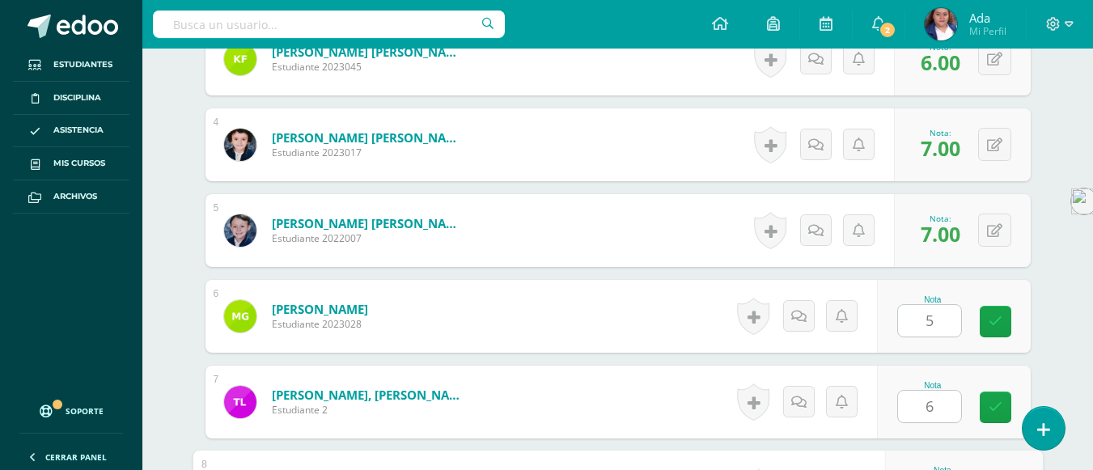
scroll to position [984, 0]
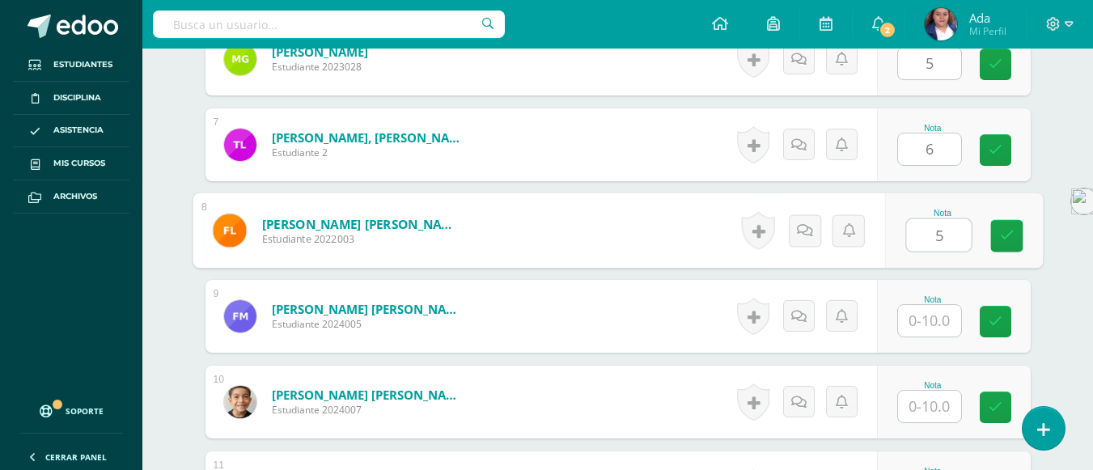
type input "5"
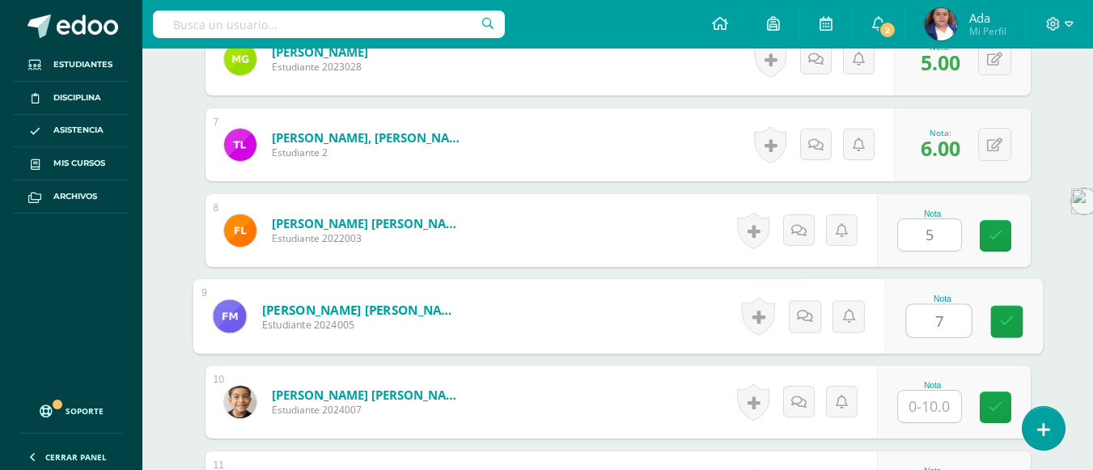
type input "7"
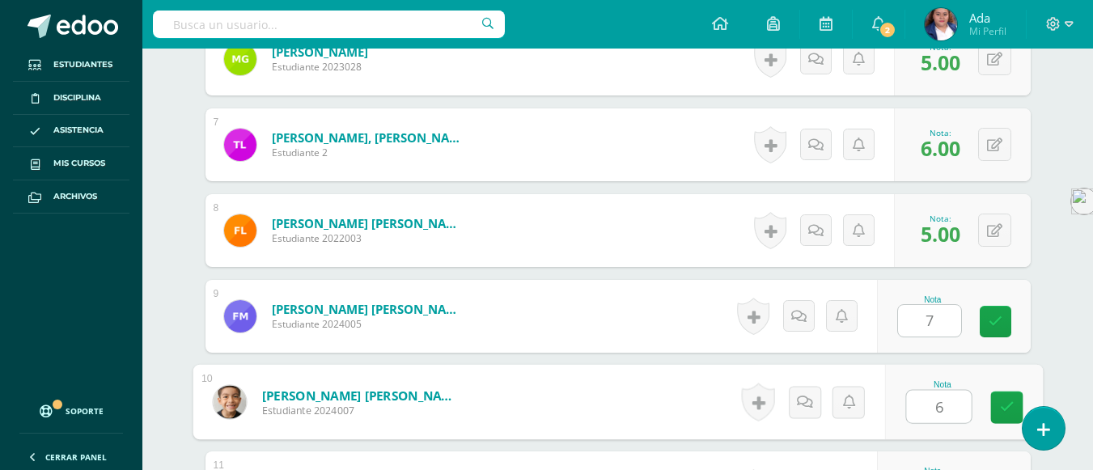
type input "6"
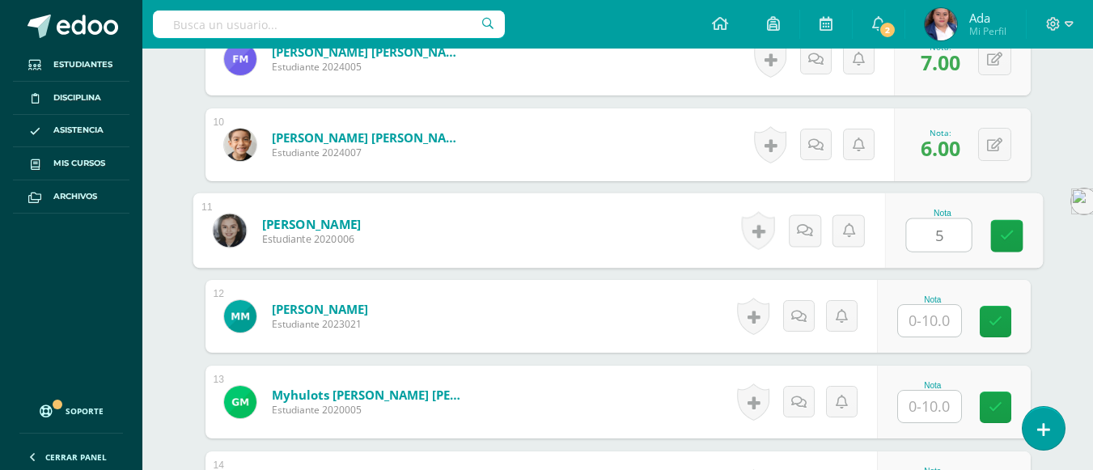
type input "5"
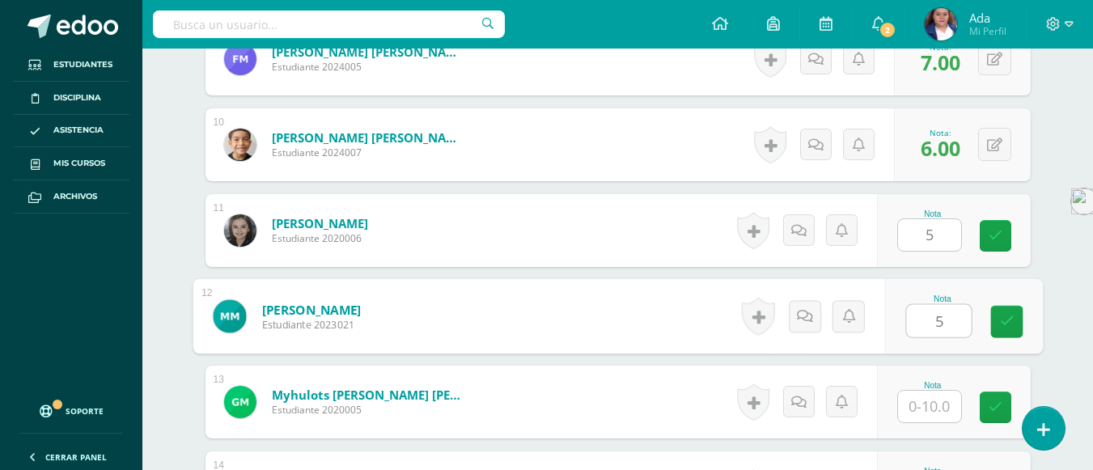
type input "5"
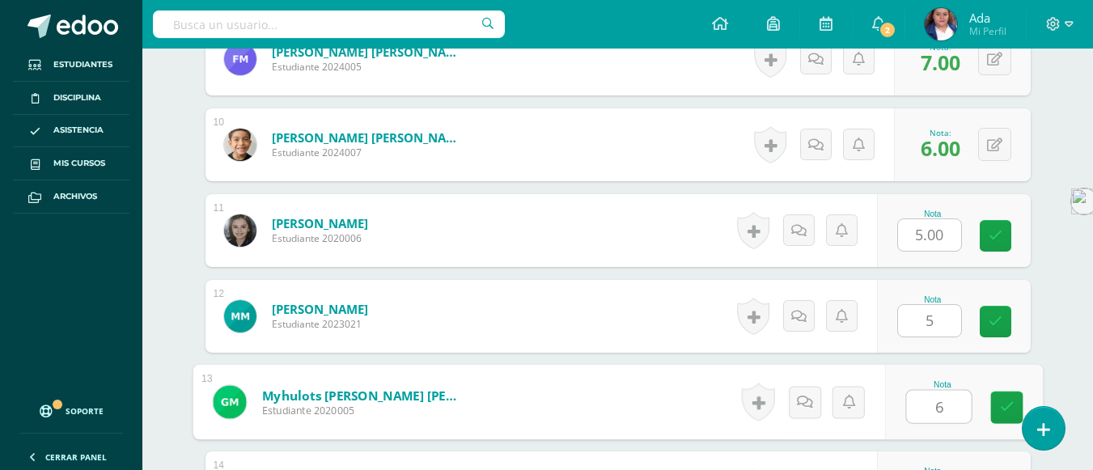
type input "6"
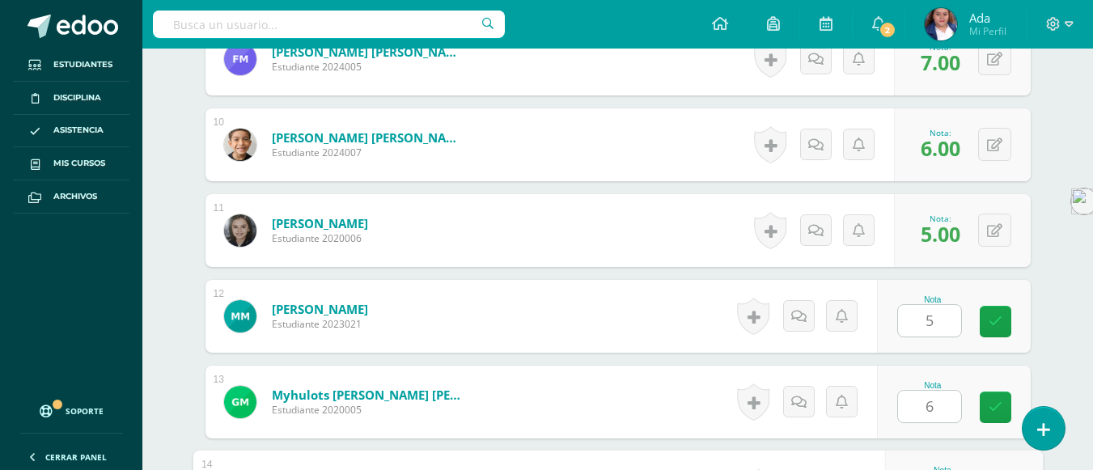
scroll to position [1499, 0]
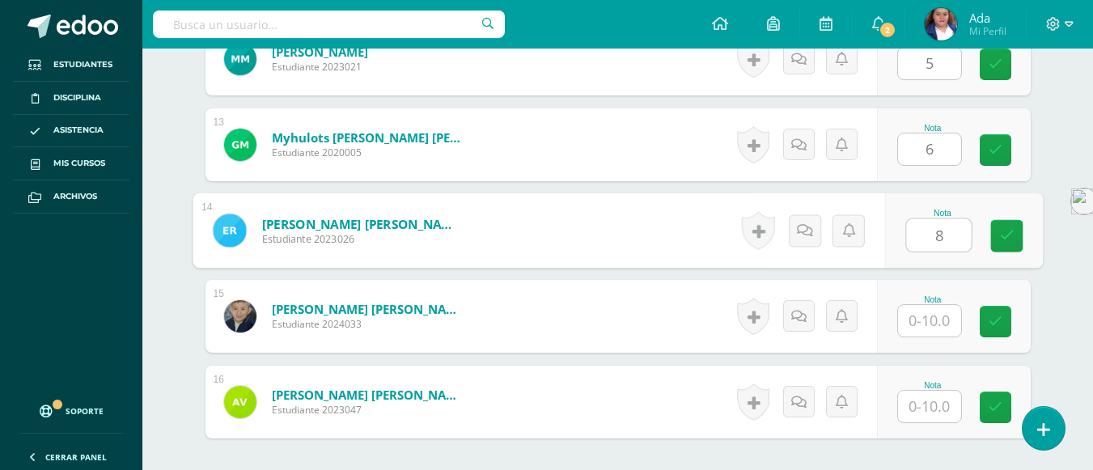
type input "8"
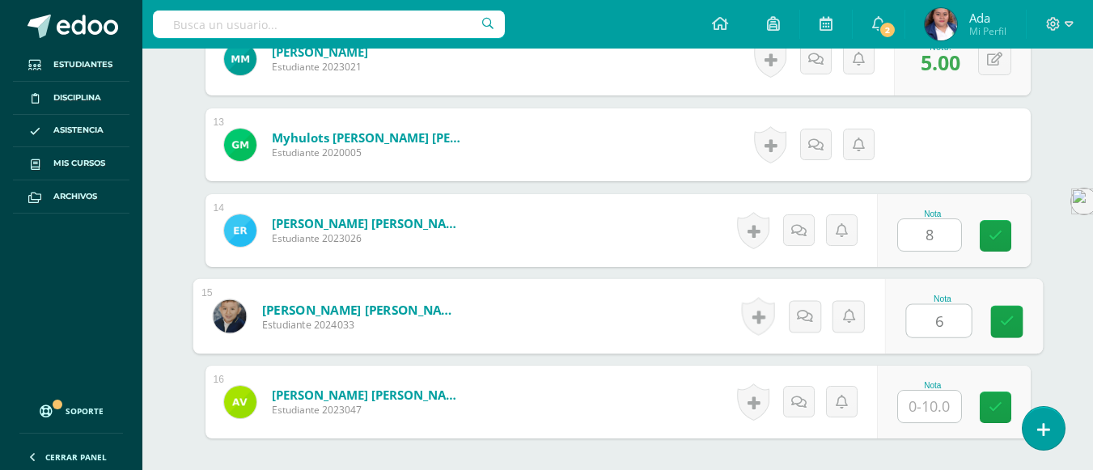
type input "6"
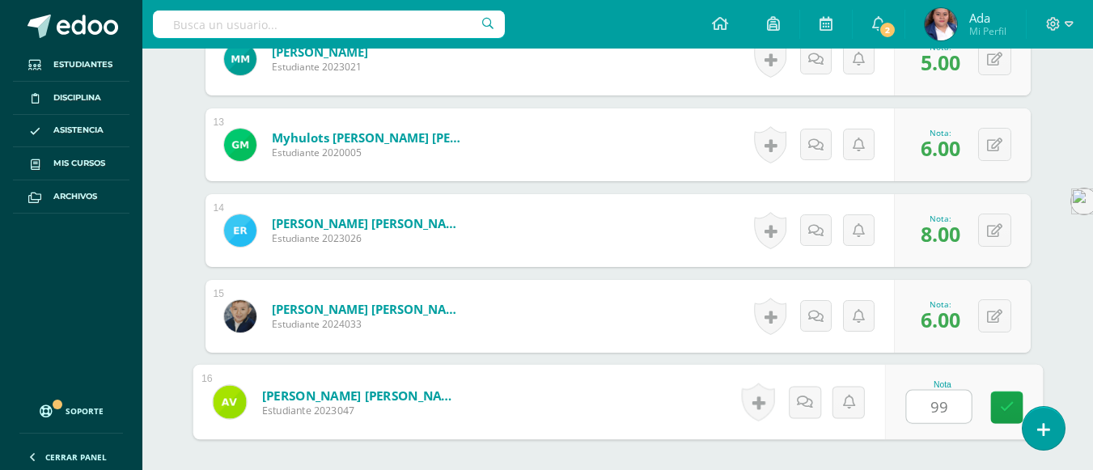
type input "9"
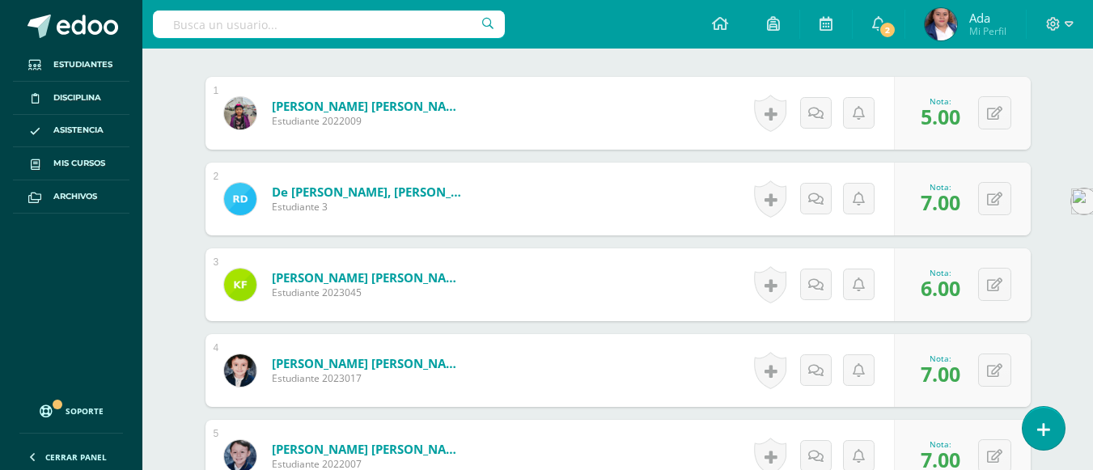
scroll to position [502, 0]
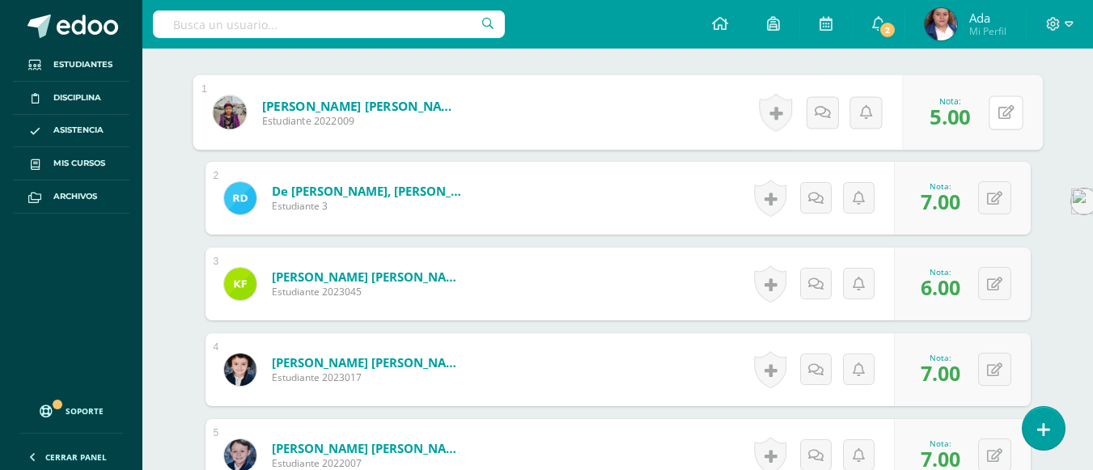
click at [985, 112] on div "0 Logros Logros obtenidos Aún no hay logros agregados Nota: 5.00" at bounding box center [972, 112] width 141 height 75
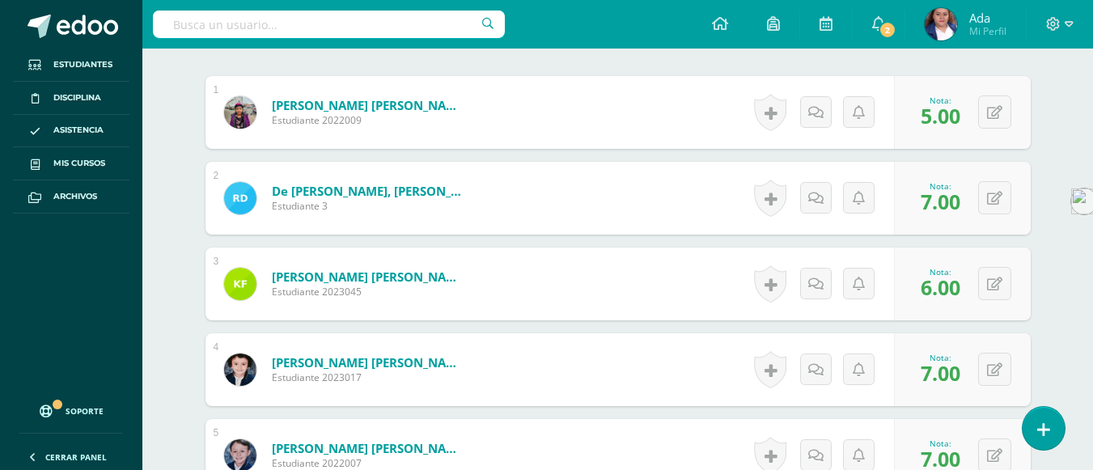
click at [985, 112] on div "0 Logros Logros obtenidos Aún no hay logros agregados Nota: 5.00" at bounding box center [962, 112] width 137 height 73
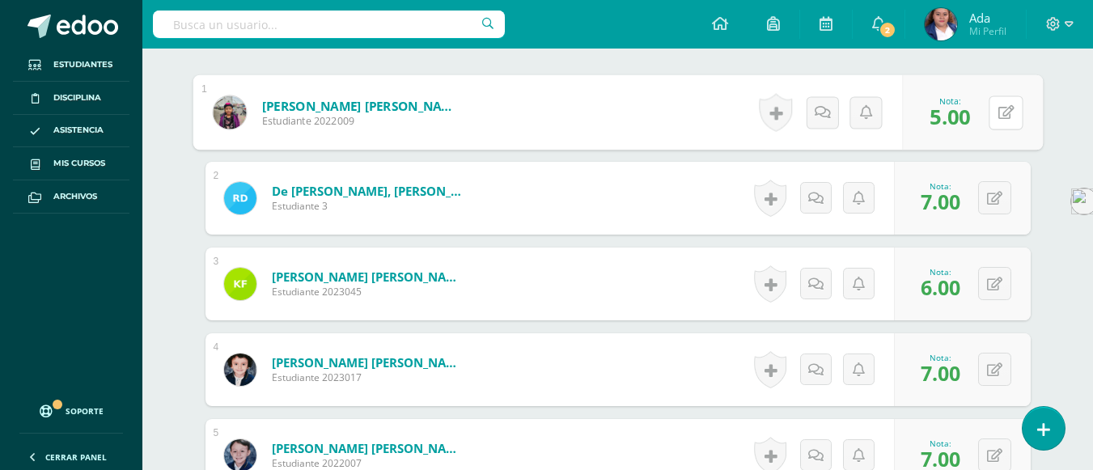
click at [985, 112] on div "0 Logros Logros obtenidos Aún no hay logros agregados Nota: 5.00" at bounding box center [972, 112] width 141 height 75
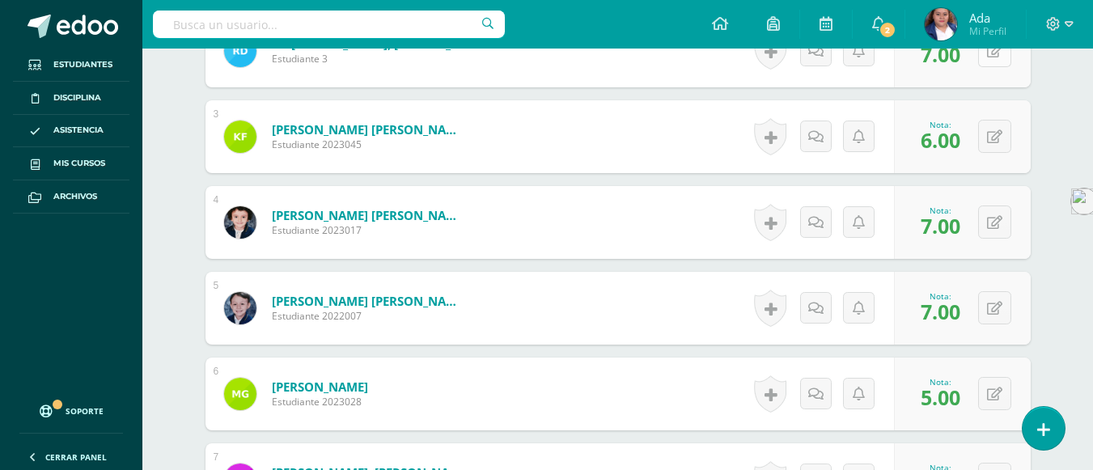
scroll to position [655, 0]
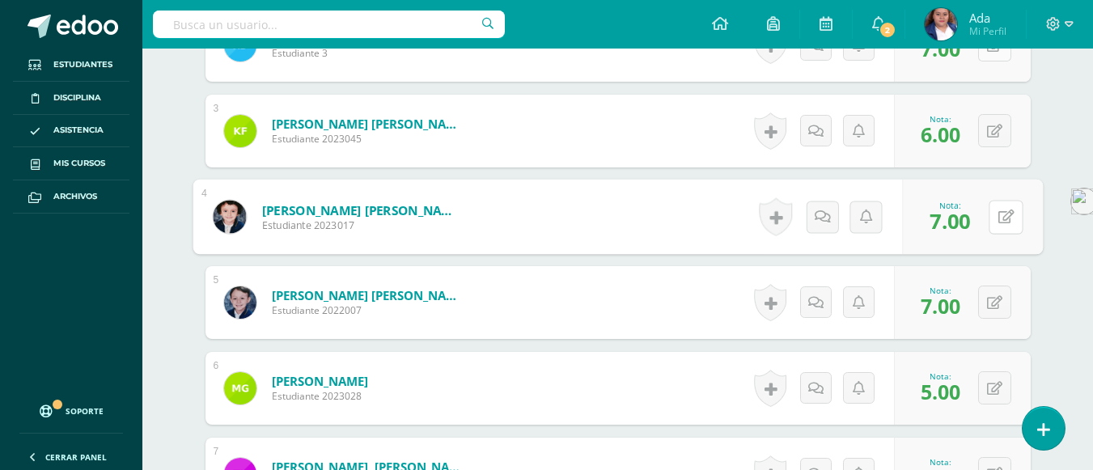
click at [999, 208] on button at bounding box center [1006, 217] width 34 height 34
type input "5"
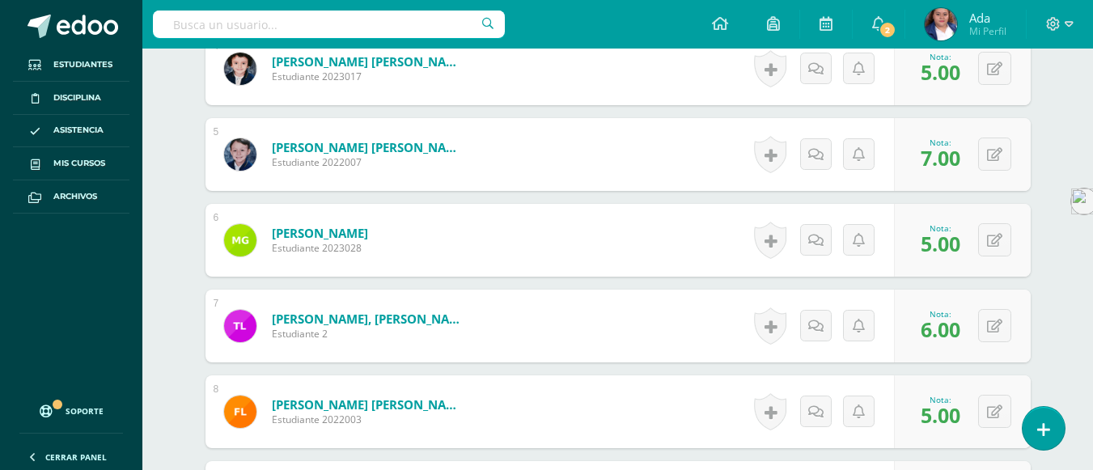
scroll to position [812, 0]
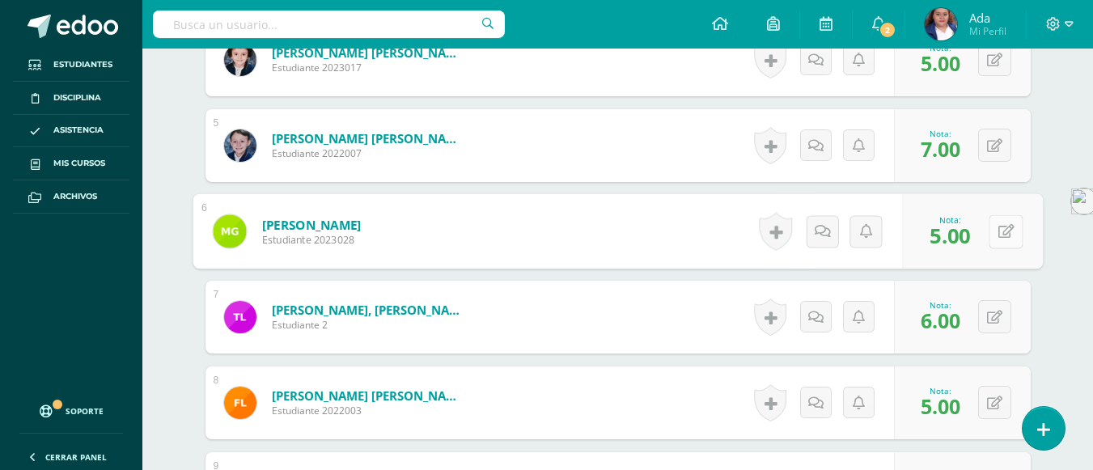
click at [988, 234] on div "0 Logros Logros obtenidos Aún no hay logros agregados Nota: 5.00" at bounding box center [972, 231] width 141 height 75
click at [988, 234] on div "0 Logros Logros obtenidos Aún no hay logros agregados Nota: 5.00" at bounding box center [962, 231] width 137 height 73
click at [999, 223] on button at bounding box center [1006, 231] width 34 height 34
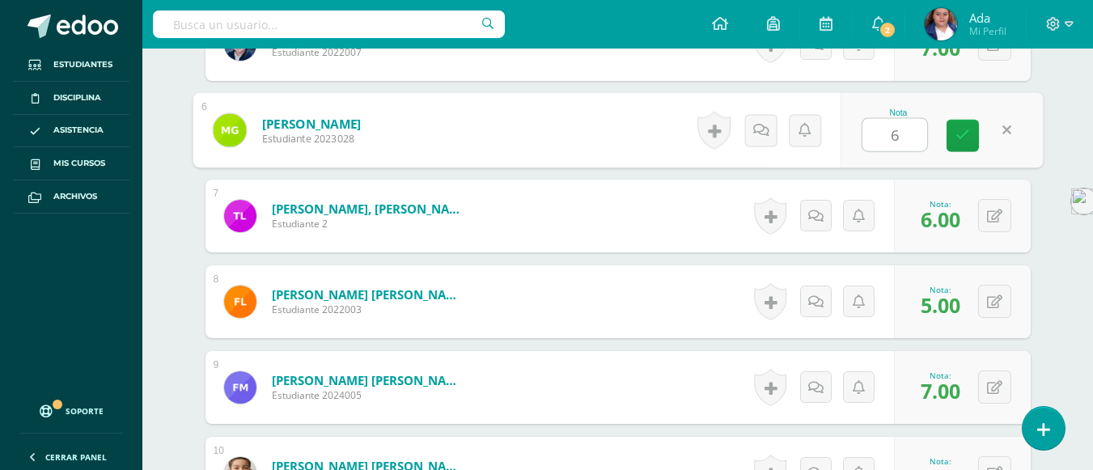
scroll to position [914, 0]
type input "6"
click at [999, 223] on button at bounding box center [994, 214] width 33 height 33
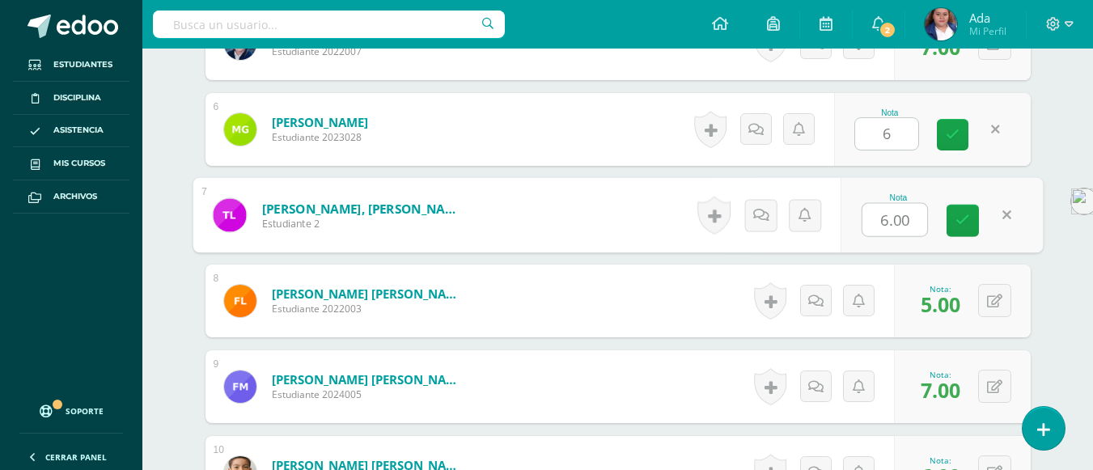
type input "5"
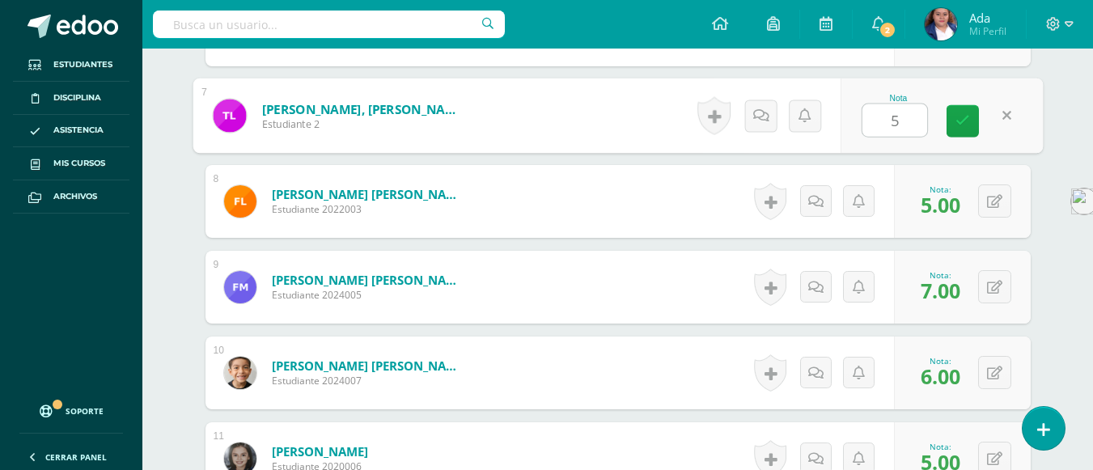
scroll to position [1023, 0]
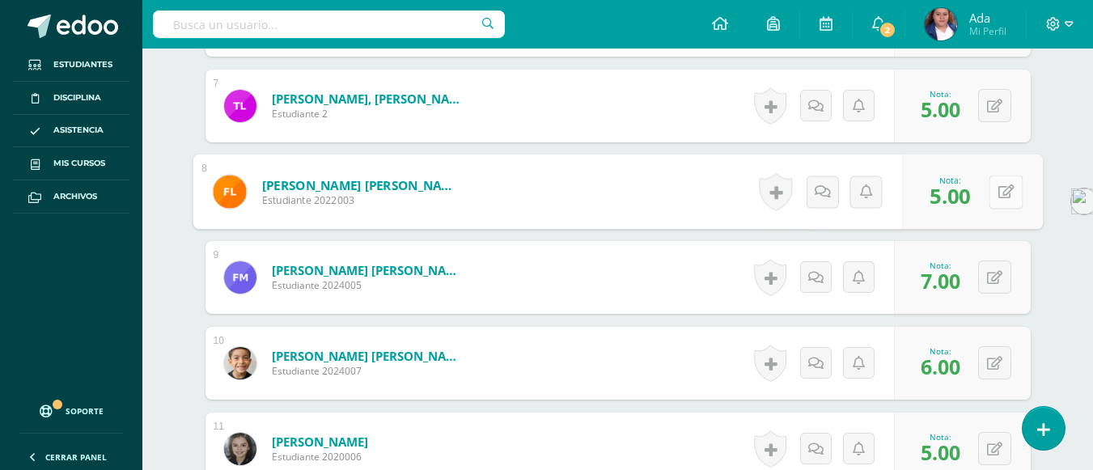
click at [996, 195] on button at bounding box center [1006, 192] width 34 height 34
type input "7"
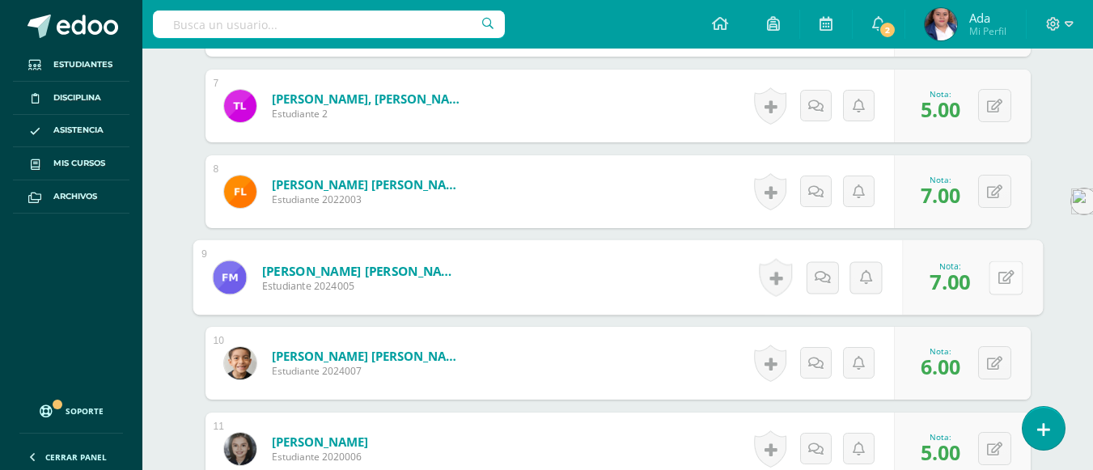
click at [992, 272] on button at bounding box center [1006, 278] width 34 height 34
type input "6"
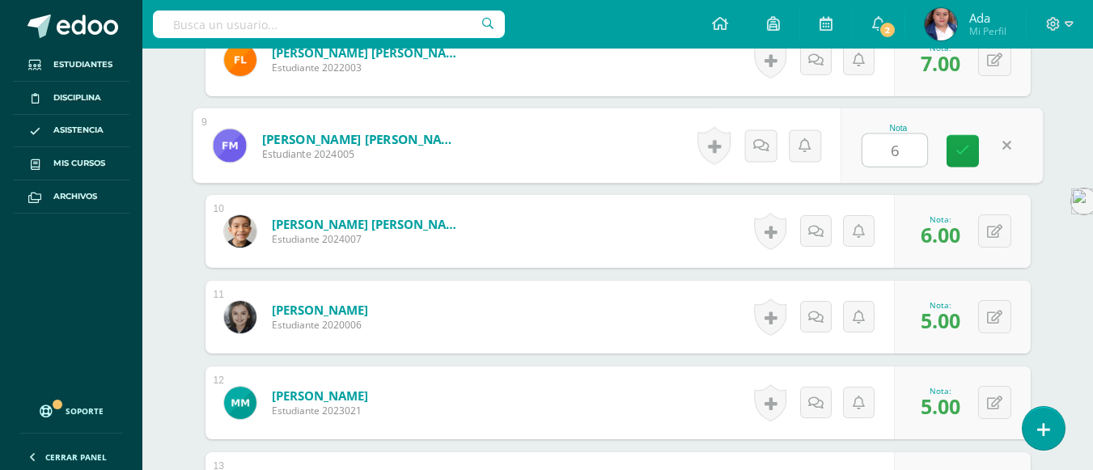
scroll to position [1155, 0]
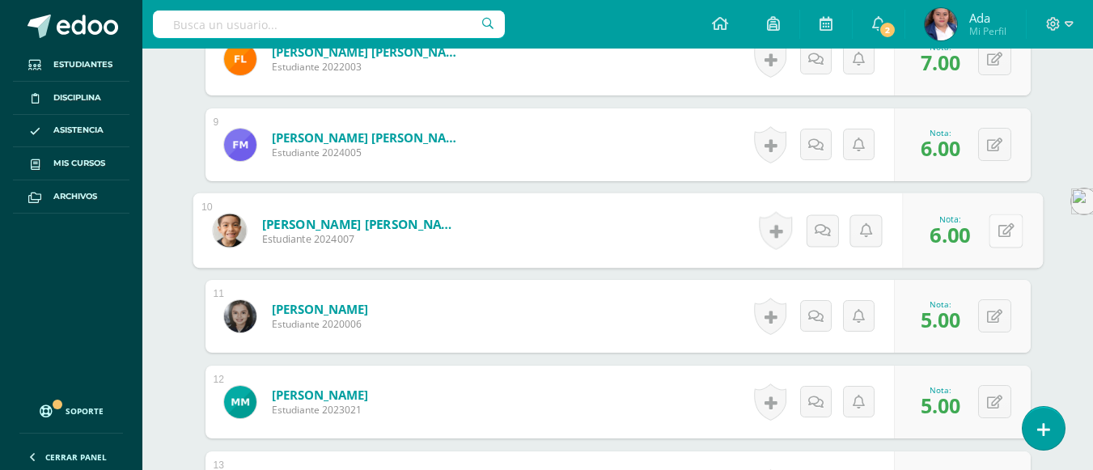
click at [992, 231] on button at bounding box center [1006, 231] width 34 height 34
type input "5"
click at [988, 316] on div "0 Logros Logros obtenidos Aún no hay logros agregados Nota: 5.00" at bounding box center [962, 316] width 137 height 73
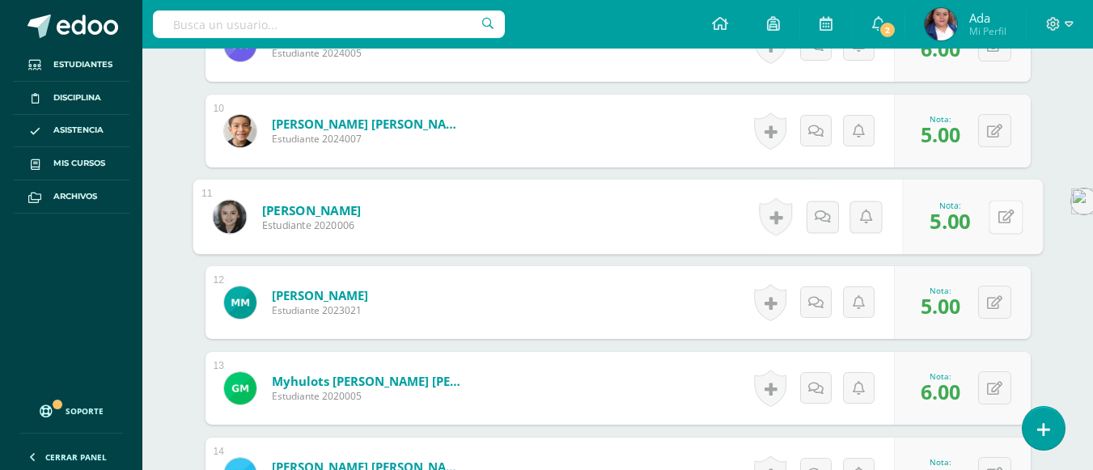
scroll to position [1256, 0]
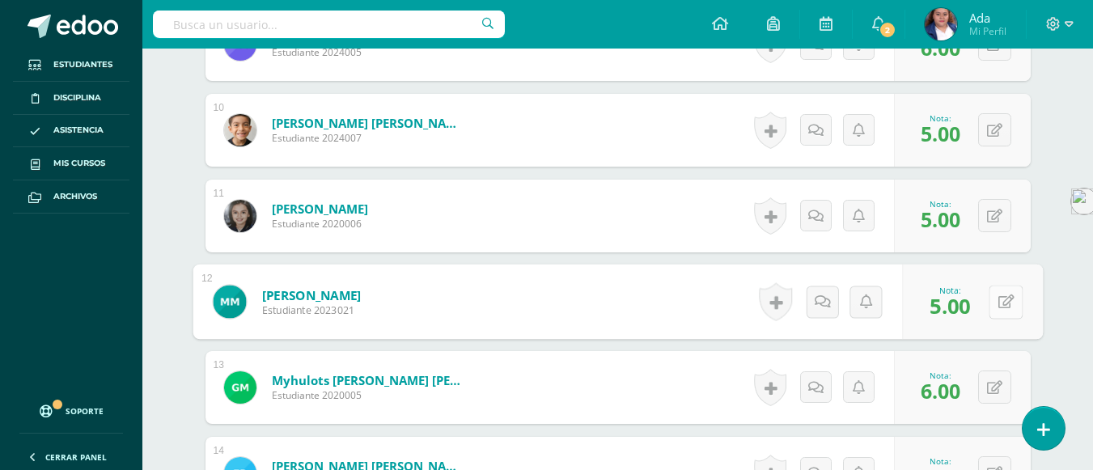
click at [990, 307] on button at bounding box center [1006, 302] width 34 height 34
type input "6"
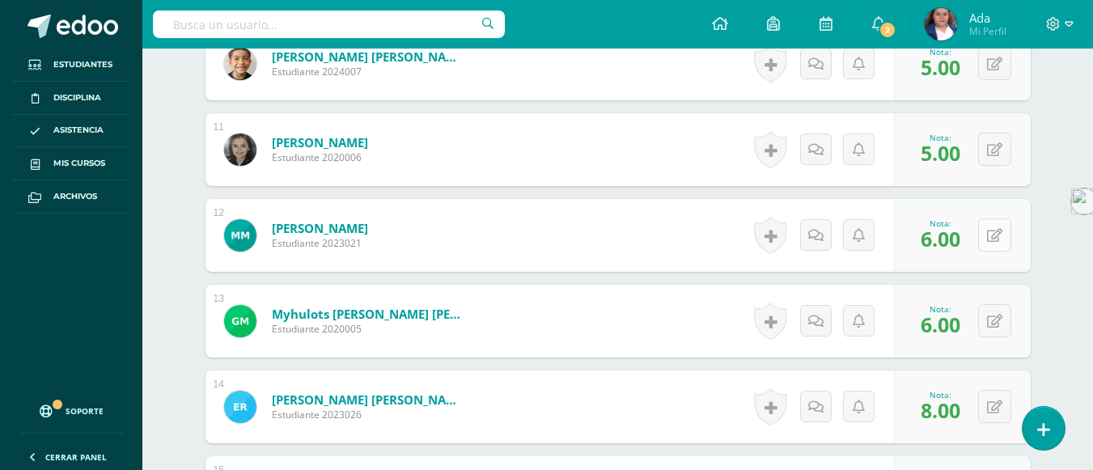
scroll to position [1337, 0]
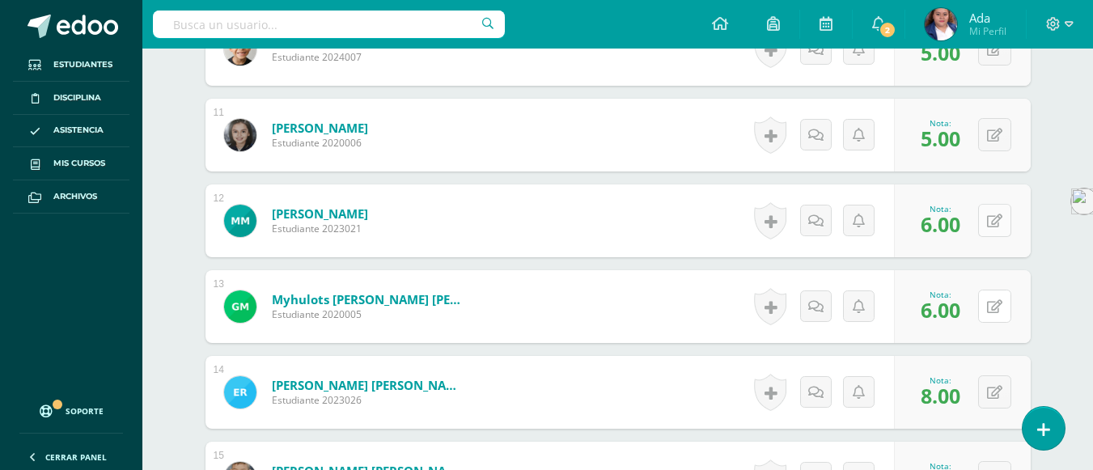
click at [990, 307] on button at bounding box center [994, 306] width 33 height 33
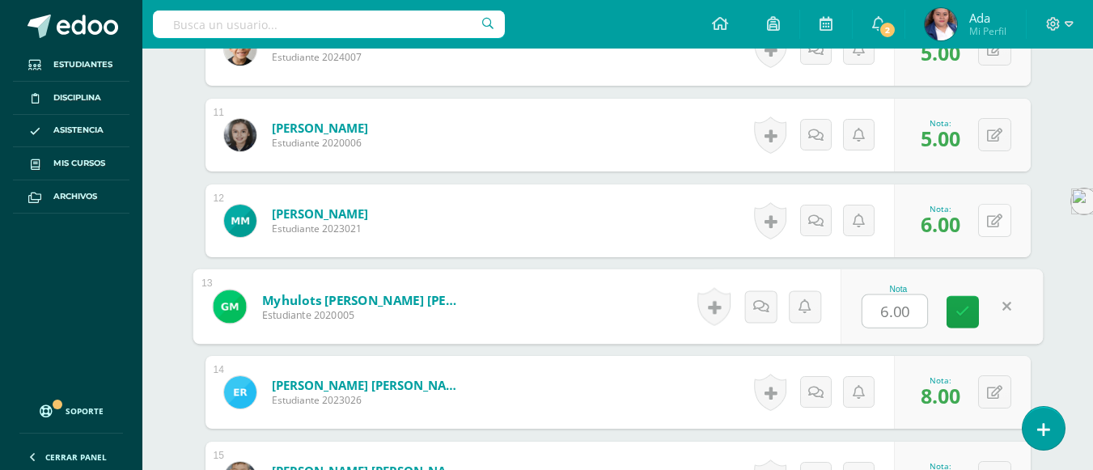
type input "8"
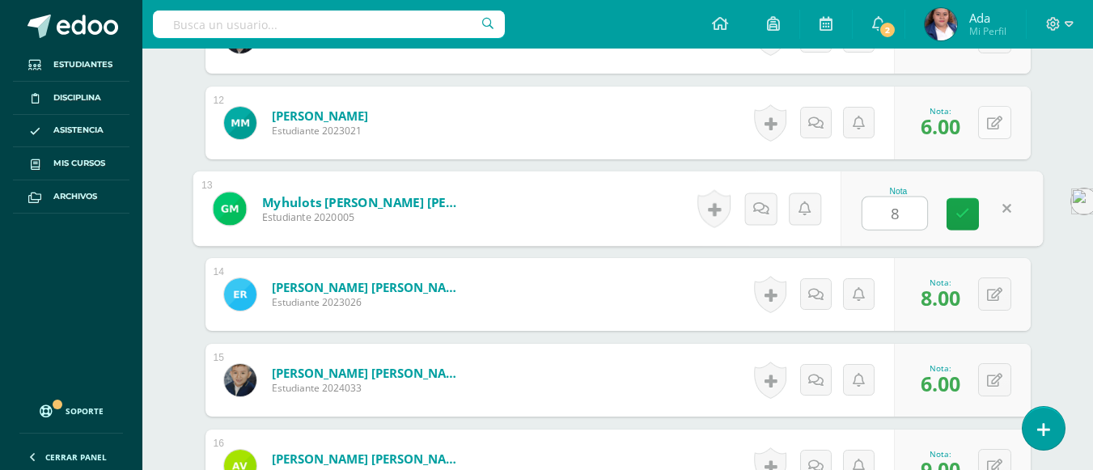
scroll to position [1444, 0]
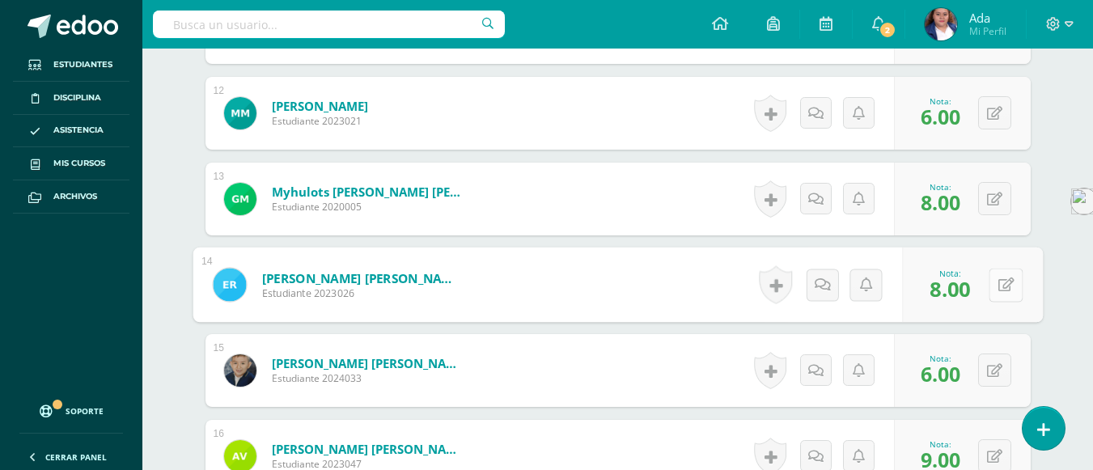
click at [993, 294] on button at bounding box center [1006, 285] width 34 height 34
type input "6"
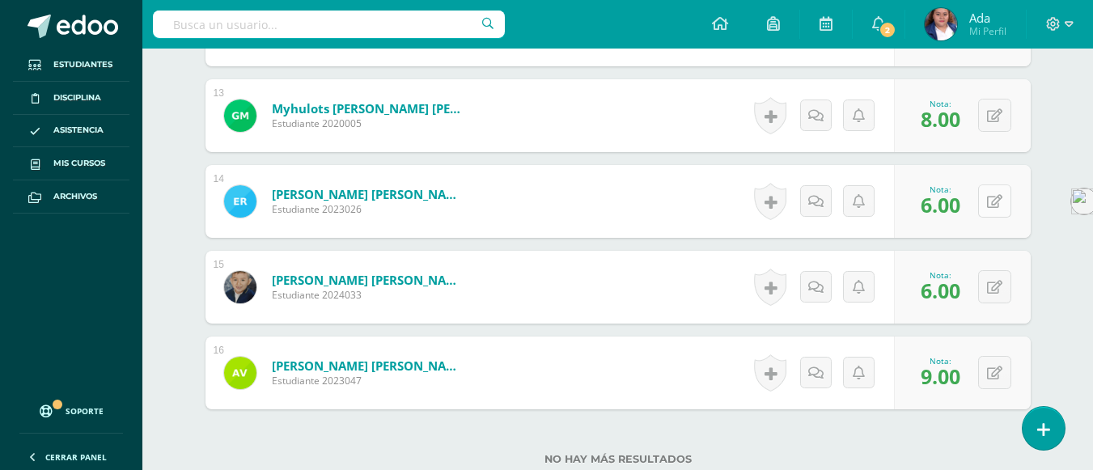
scroll to position [1529, 0]
click at [993, 294] on button at bounding box center [994, 285] width 33 height 33
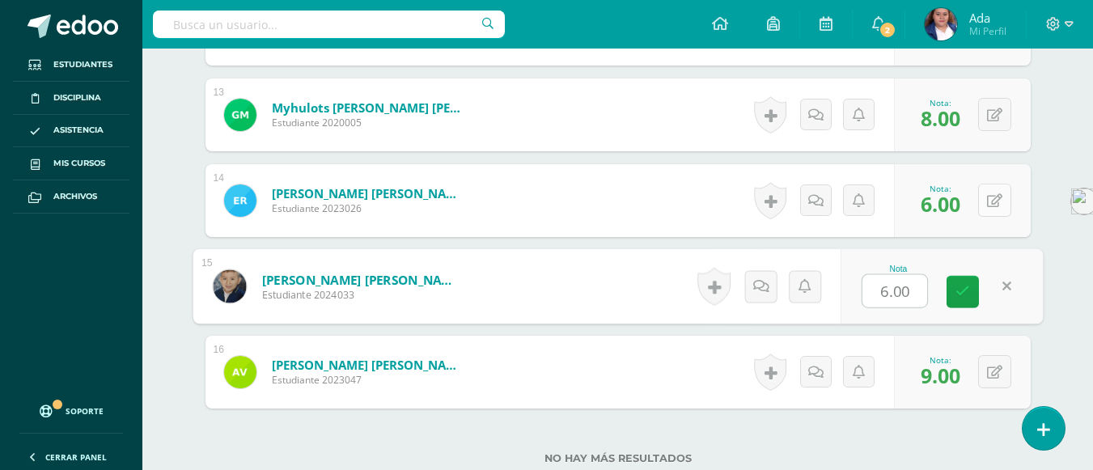
type input "9"
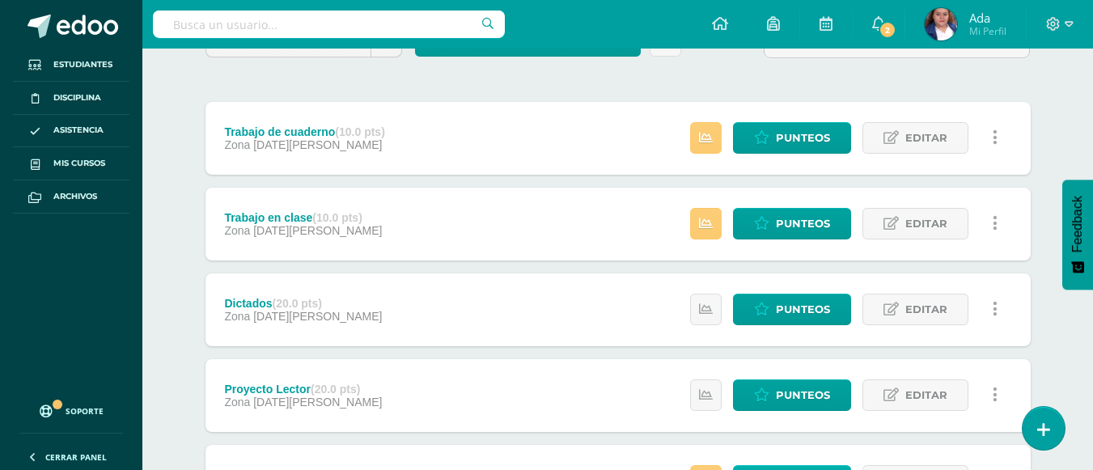
scroll to position [218, 0]
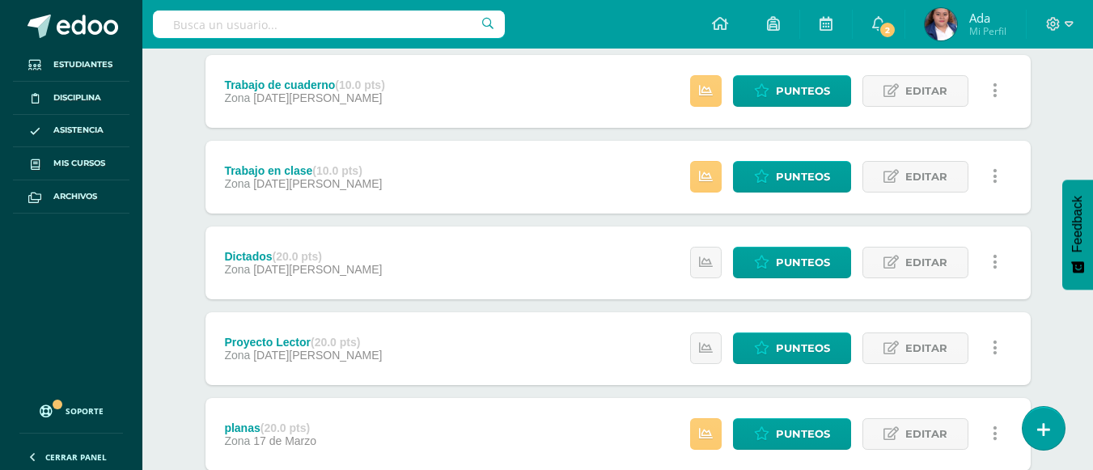
click at [767, 160] on div "Estatus de Actividad: 0 Estudiantes sin calificar 0 Estudiantes con cero Media …" at bounding box center [848, 177] width 365 height 73
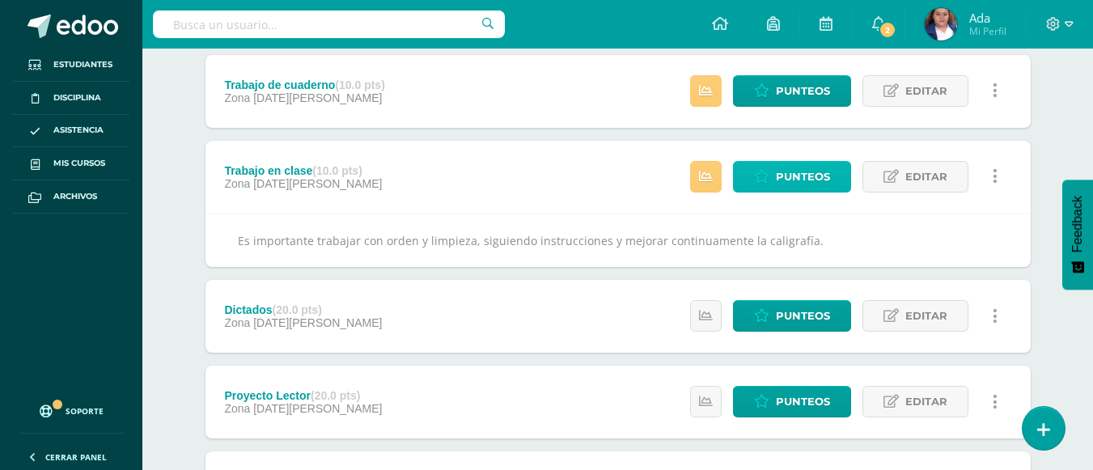
click at [767, 187] on link "Punteos" at bounding box center [792, 177] width 118 height 32
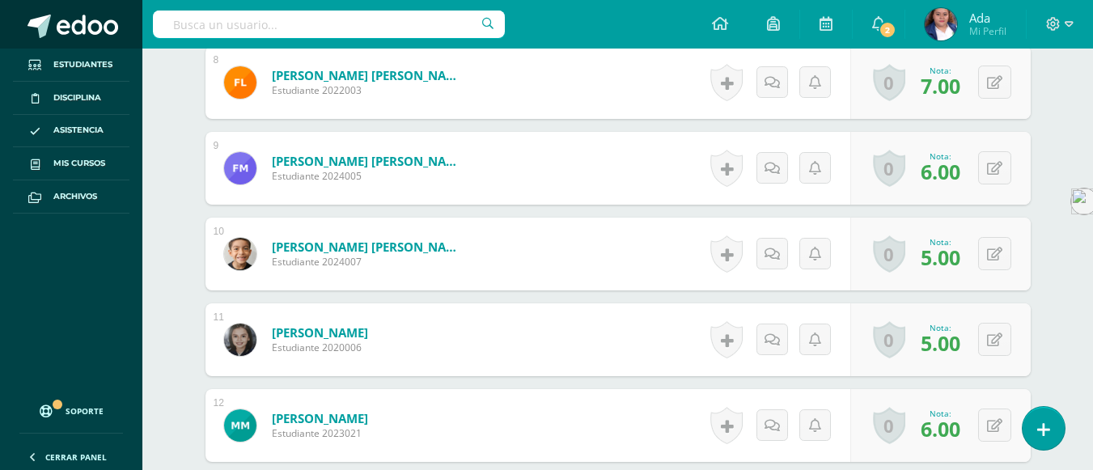
scroll to position [1133, 0]
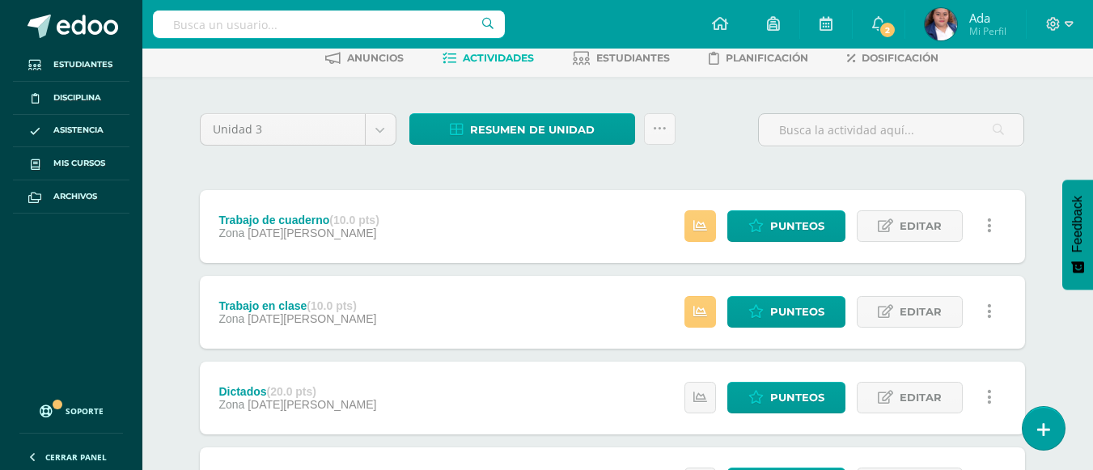
scroll to position [0, 6]
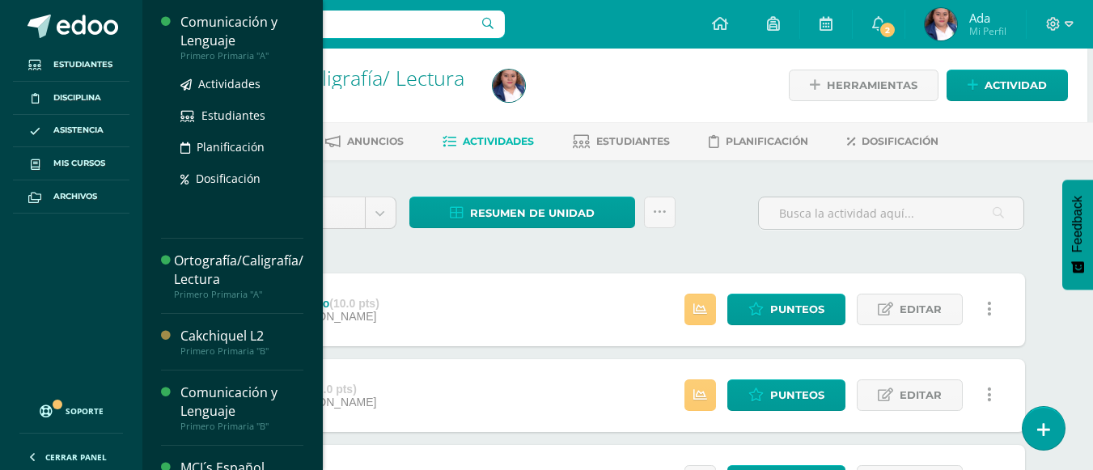
click at [235, 31] on div "Comunicación y Lenguaje" at bounding box center [241, 31] width 123 height 37
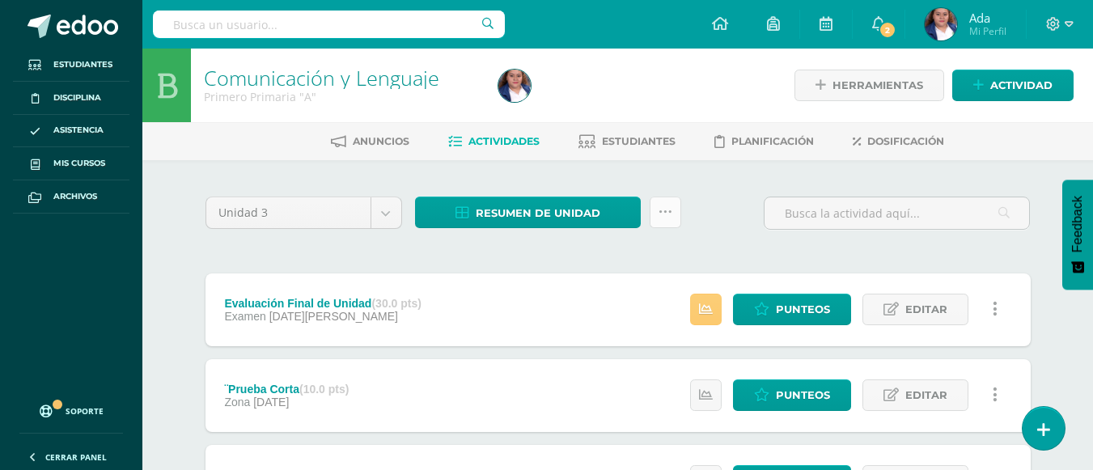
click at [661, 218] on icon at bounding box center [666, 213] width 14 height 14
click at [709, 205] on div "Unidad 3 Unidad 1 Unidad 2 Unidad 3 Unidad 4 Resumen de unidad Descargar como H…" at bounding box center [618, 220] width 838 height 46
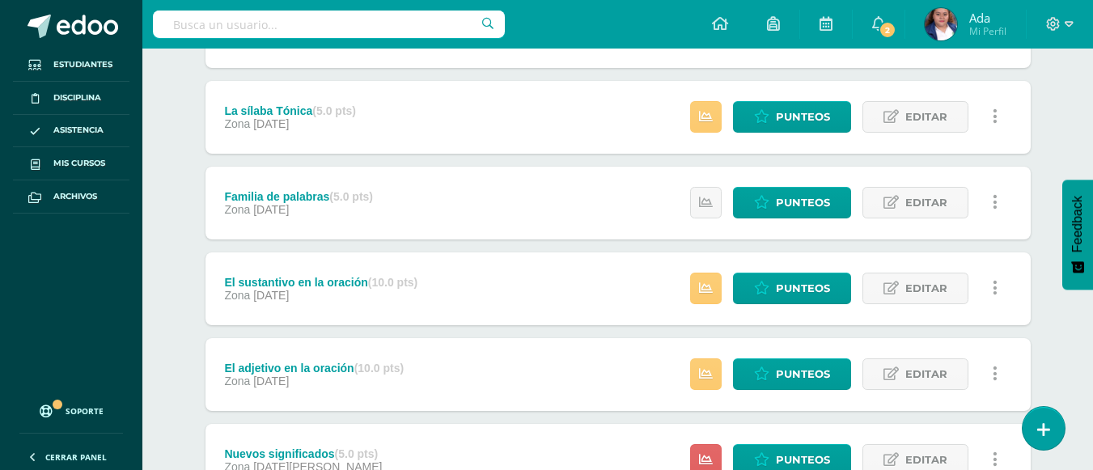
scroll to position [756, 0]
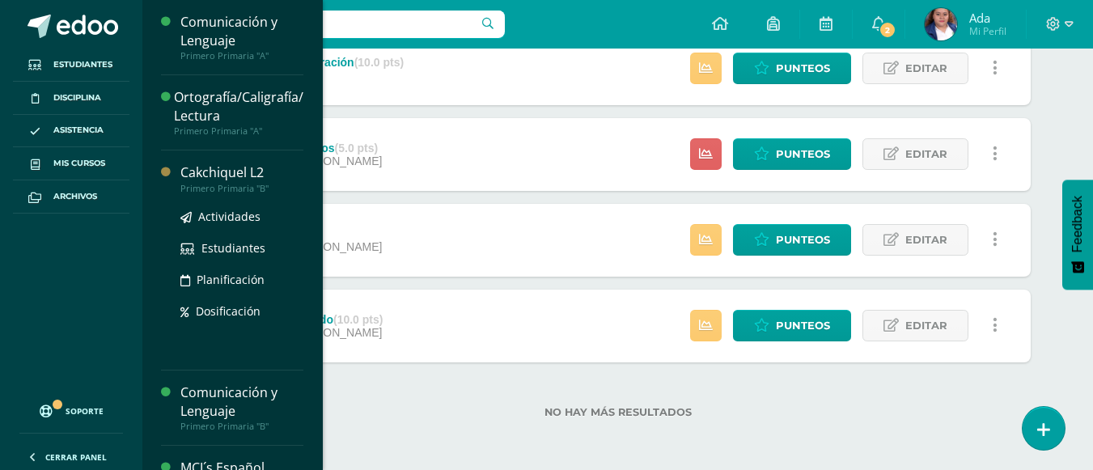
click at [212, 175] on div "Cakchiquel L2" at bounding box center [241, 172] width 123 height 19
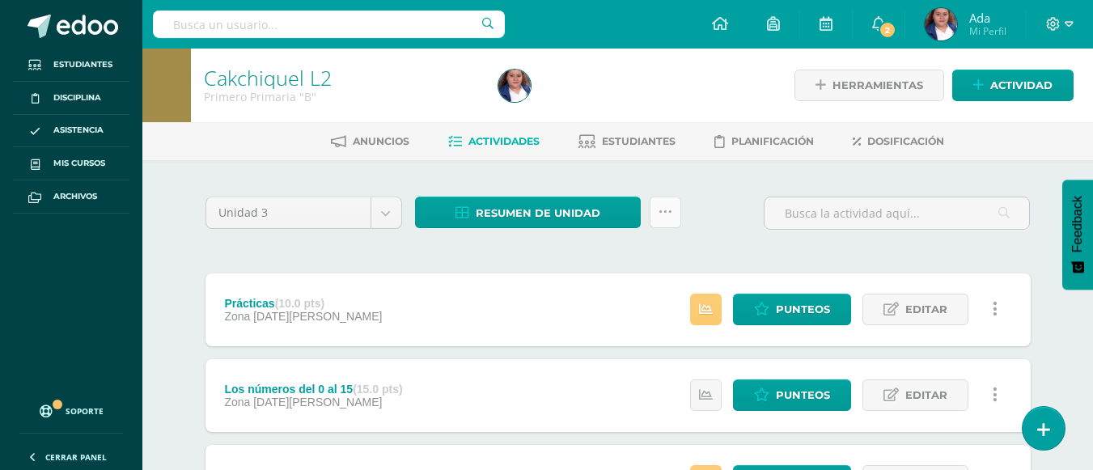
click at [664, 208] on icon at bounding box center [666, 213] width 14 height 14
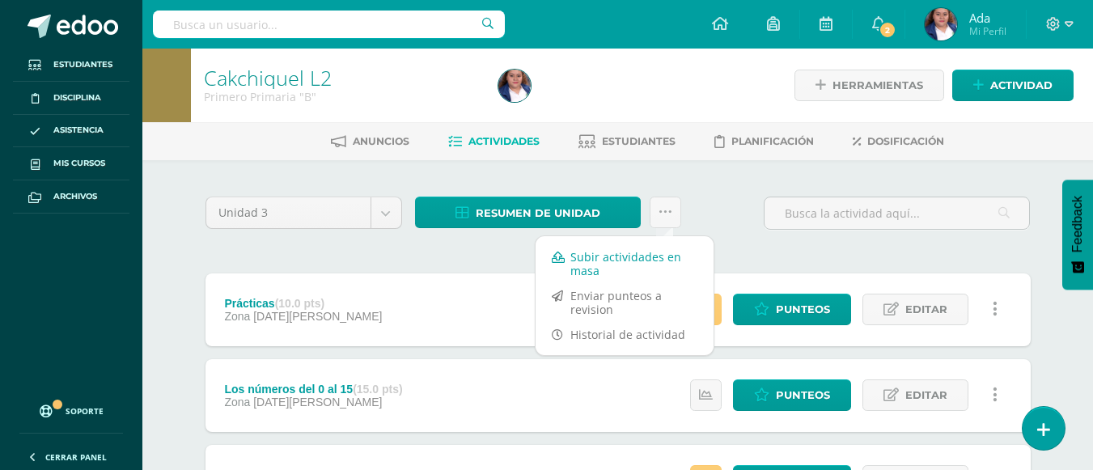
click at [613, 274] on link "Subir actividades en masa" at bounding box center [625, 263] width 178 height 39
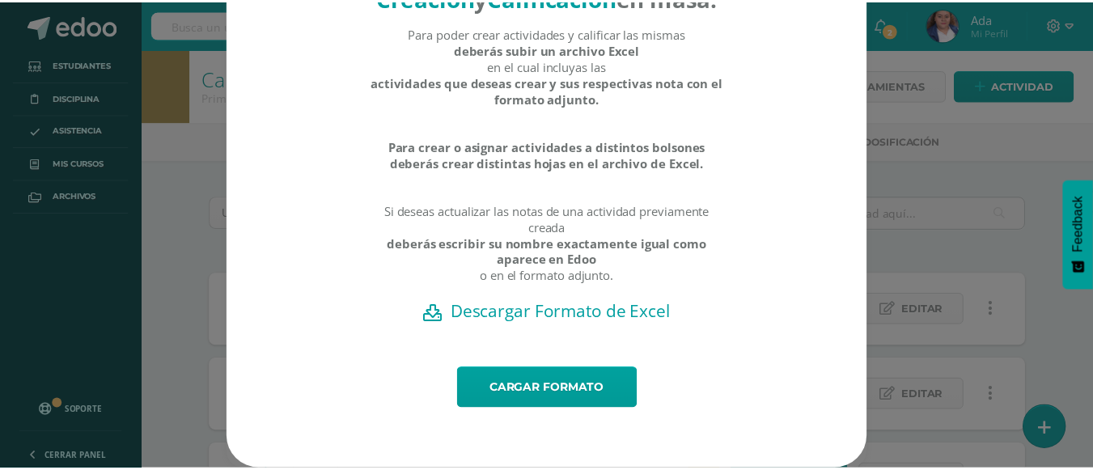
scroll to position [106, 0]
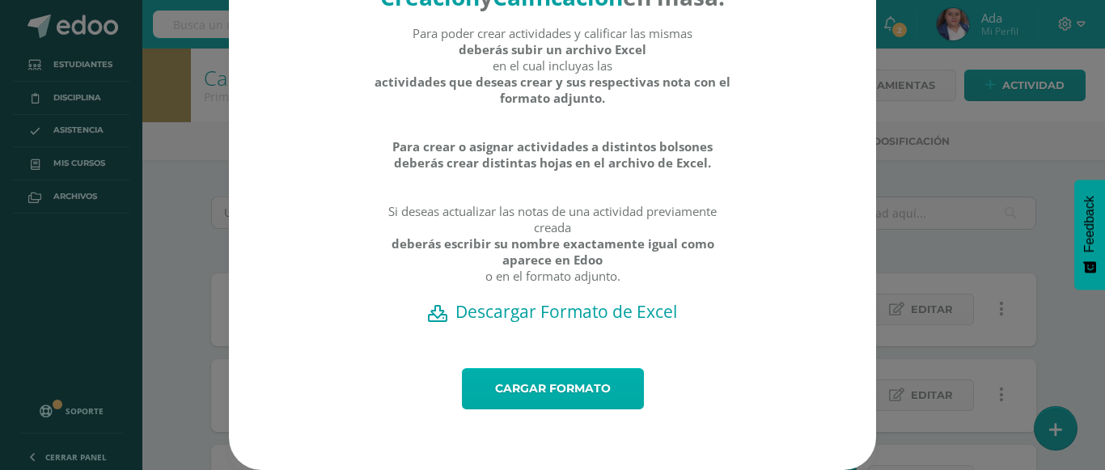
click at [560, 389] on link "Cargar formato" at bounding box center [553, 388] width 182 height 41
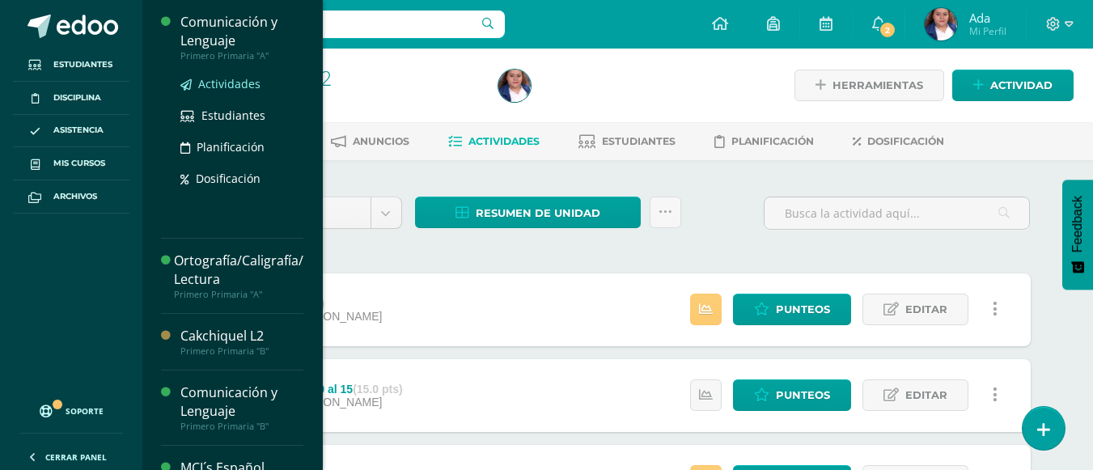
click at [219, 75] on link "Actividades" at bounding box center [241, 83] width 123 height 19
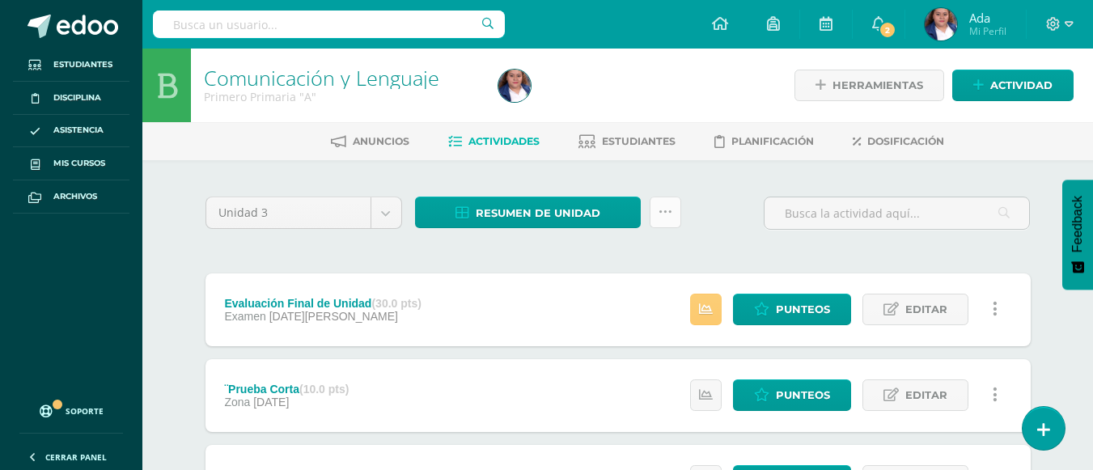
click at [672, 210] on link at bounding box center [666, 213] width 32 height 32
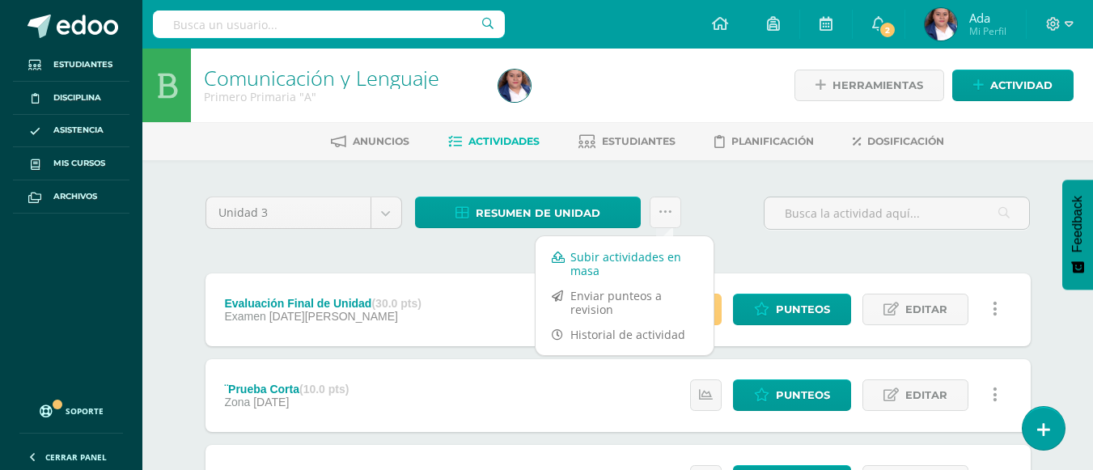
click at [633, 258] on link "Subir actividades en masa" at bounding box center [625, 263] width 178 height 39
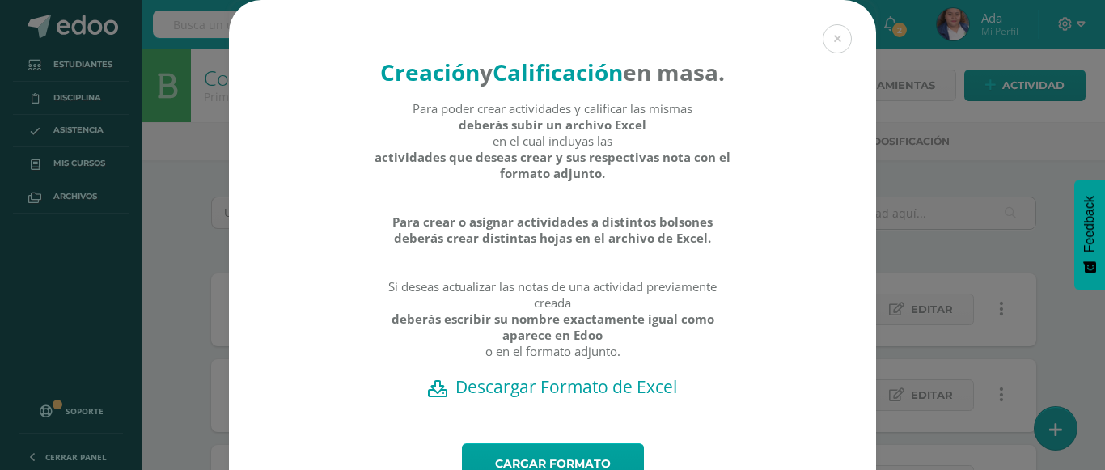
scroll to position [106, 0]
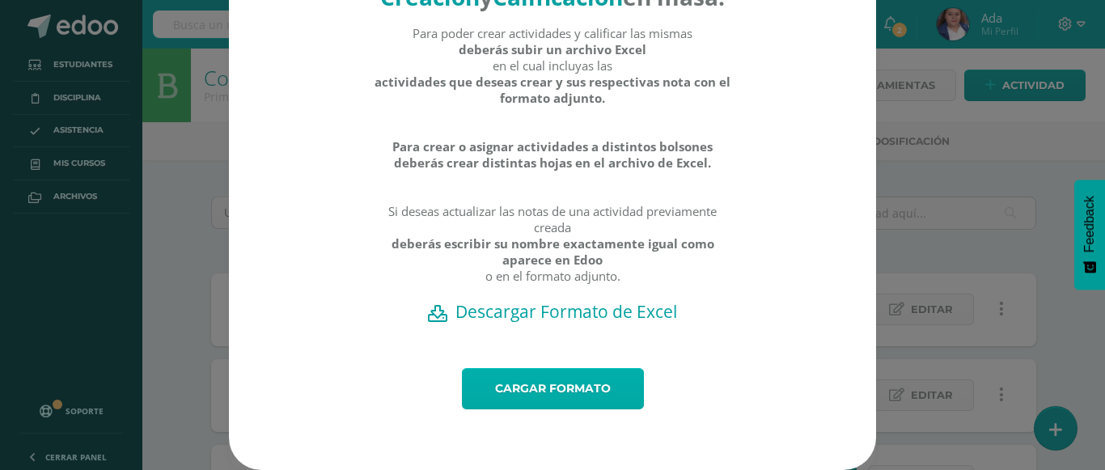
click at [559, 394] on link "Cargar formato" at bounding box center [553, 388] width 182 height 41
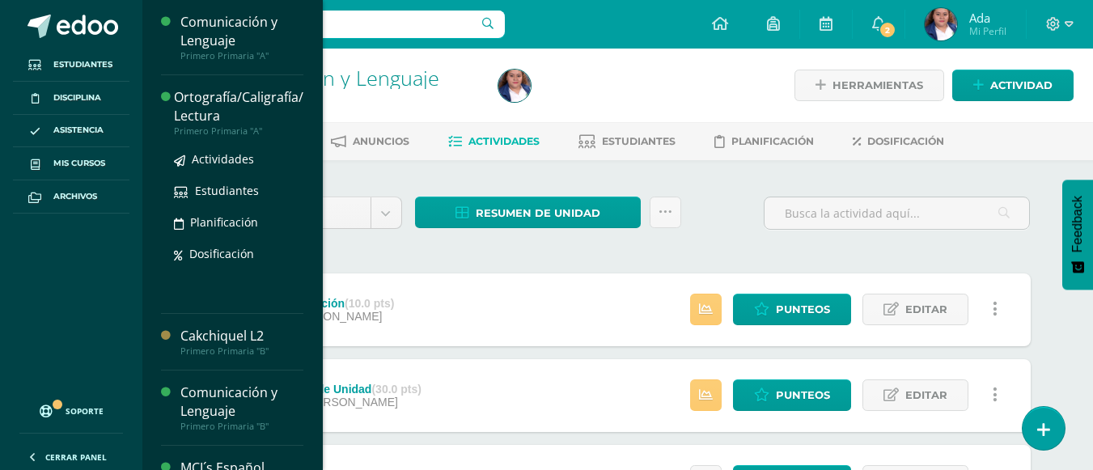
click at [203, 111] on div "Ortografía/Caligrafía/ Lectura" at bounding box center [238, 106] width 129 height 37
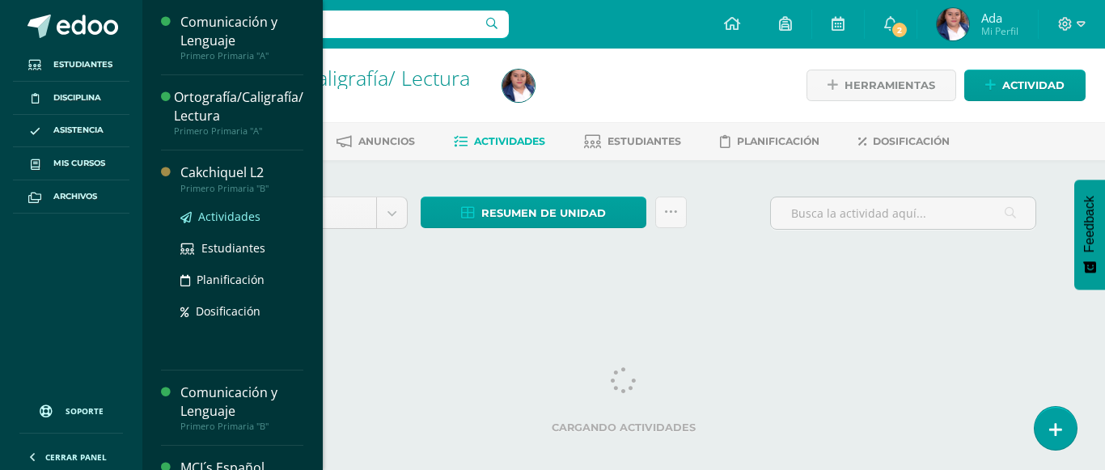
click at [223, 210] on span "Actividades" at bounding box center [229, 216] width 62 height 15
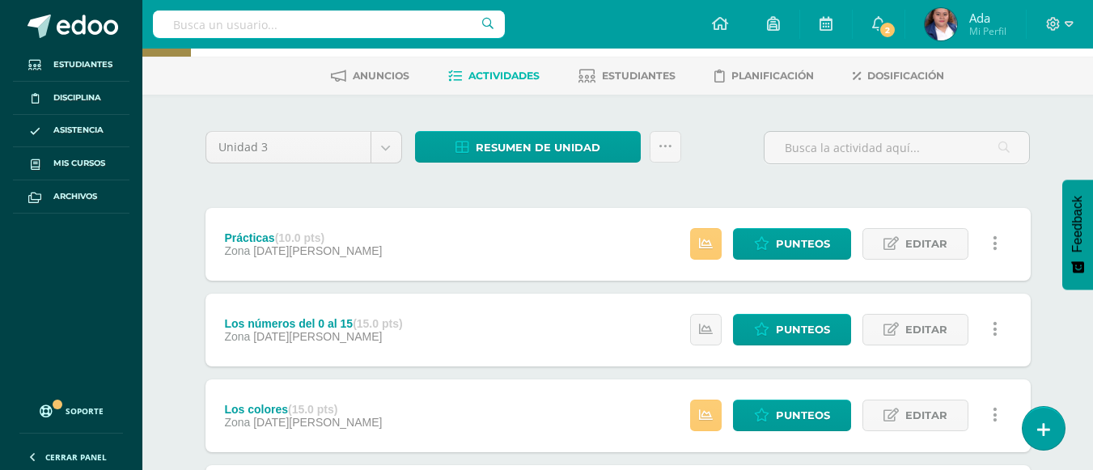
scroll to position [68, 0]
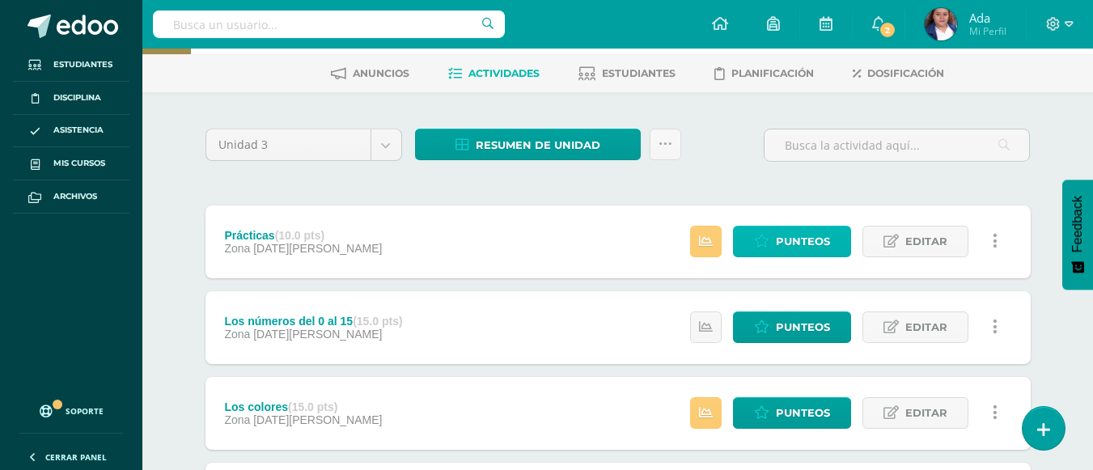
click at [778, 234] on span "Punteos" at bounding box center [803, 242] width 54 height 30
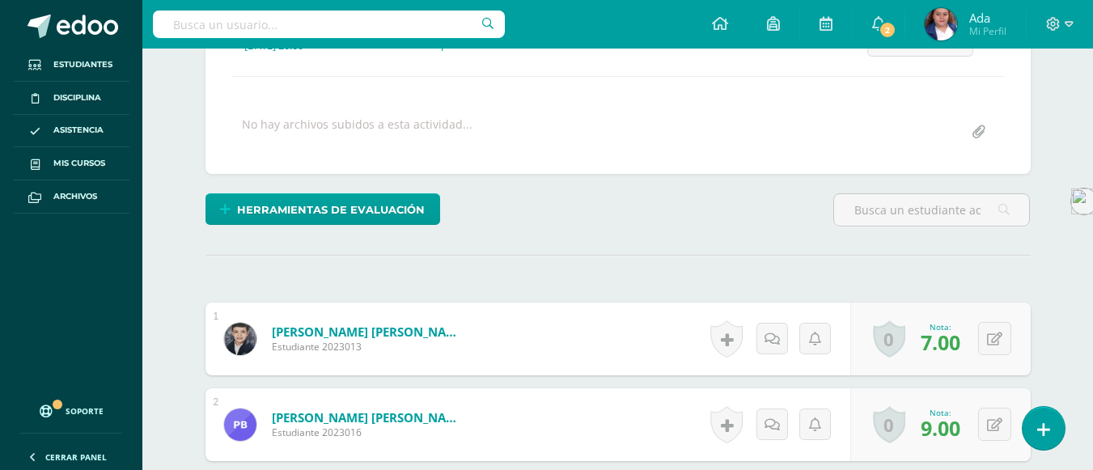
scroll to position [261, 0]
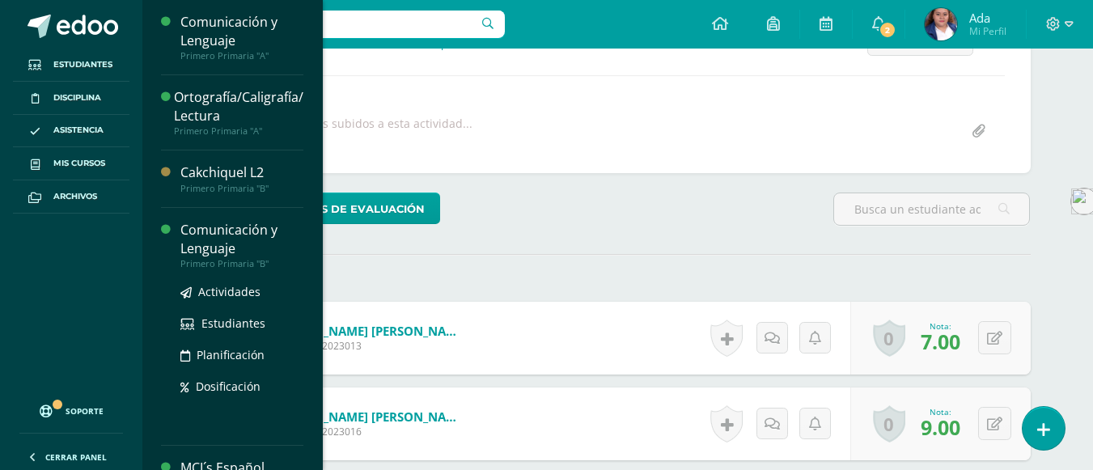
click at [203, 244] on div "Comunicación y Lenguaje" at bounding box center [241, 239] width 123 height 37
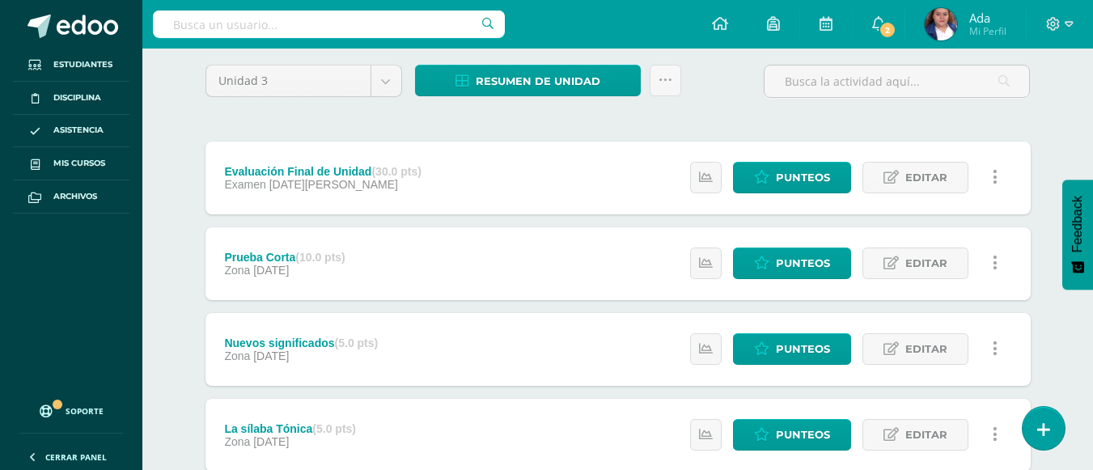
scroll to position [134, 0]
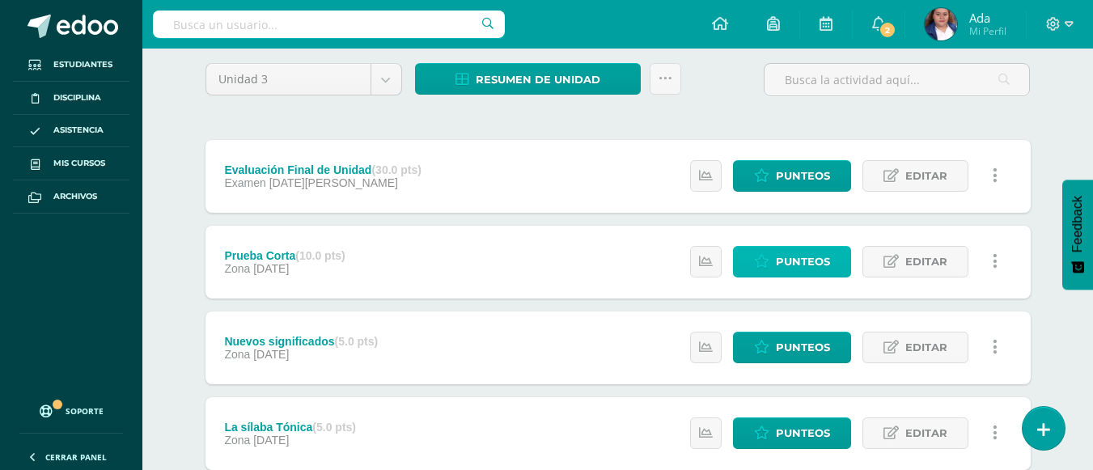
click at [791, 254] on span "Punteos" at bounding box center [803, 262] width 54 height 30
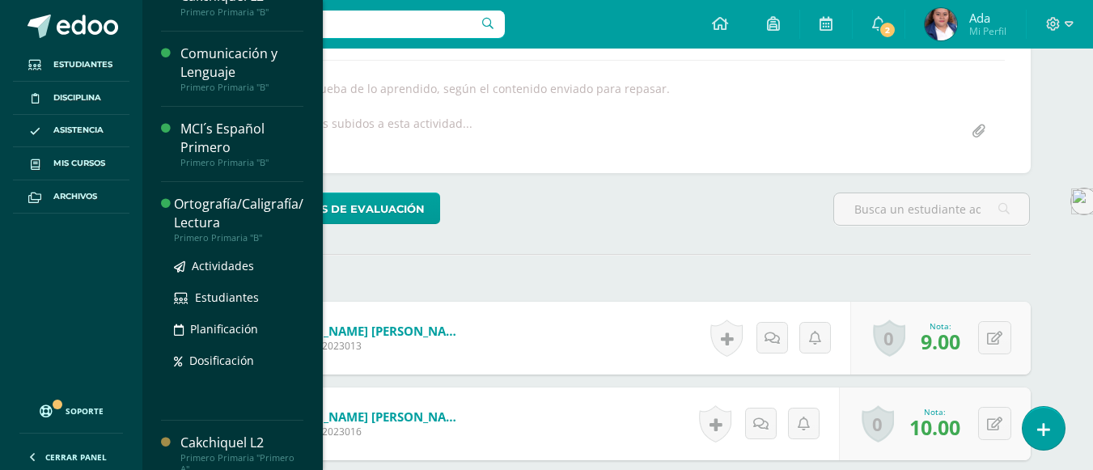
scroll to position [195, 0]
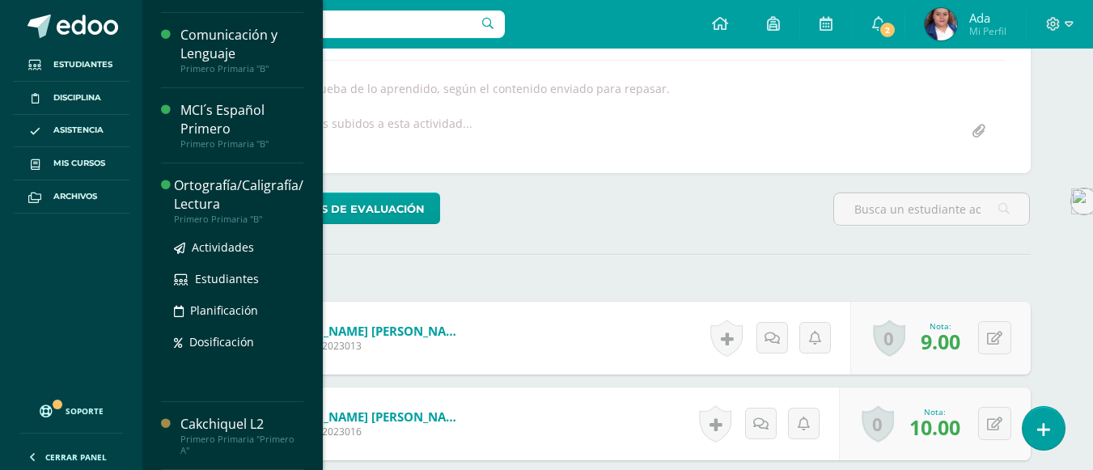
click at [215, 208] on div "Ortografía/Caligrafía/ Lectura" at bounding box center [238, 194] width 129 height 37
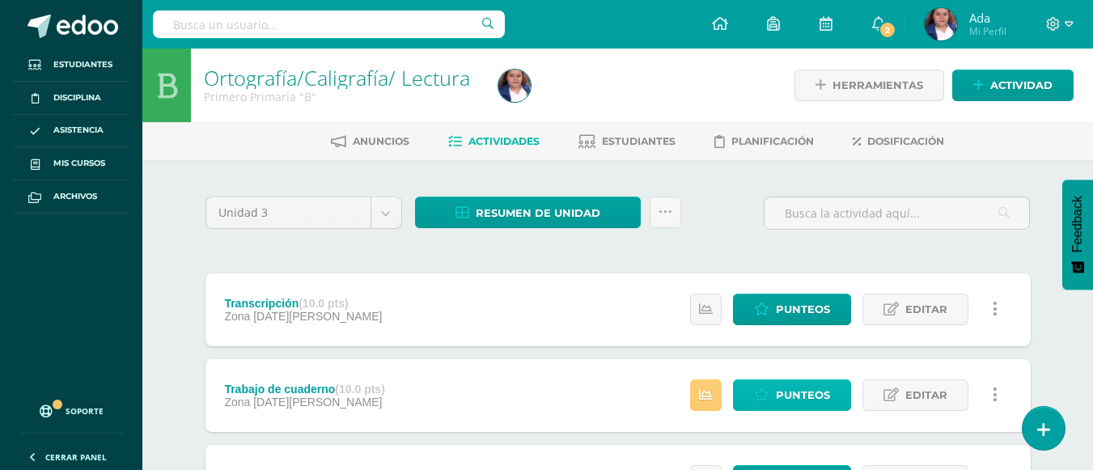
click at [809, 392] on span "Punteos" at bounding box center [803, 395] width 54 height 30
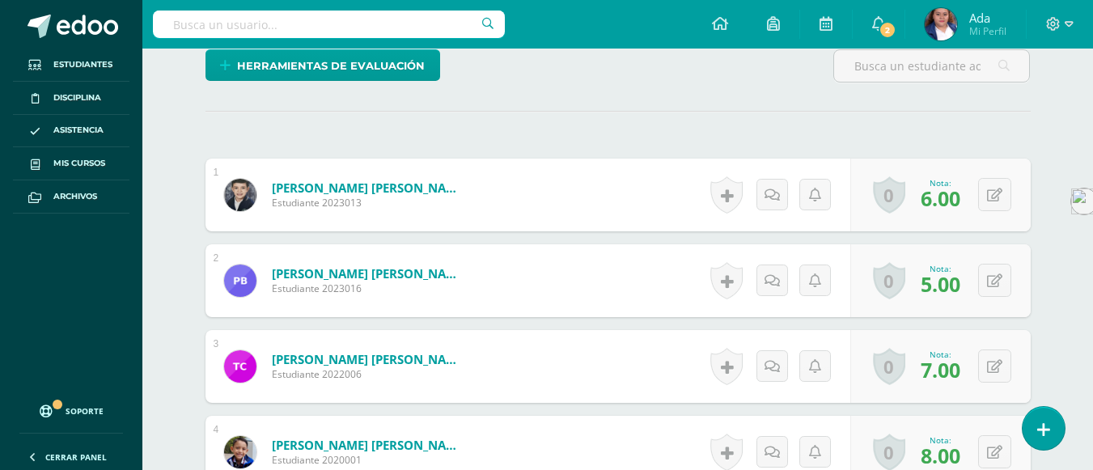
scroll to position [420, 0]
click at [594, 79] on div "Herramientas de evaluación Lista de cotejo Escala de valoración Puntos Extra Su…" at bounding box center [618, 72] width 838 height 46
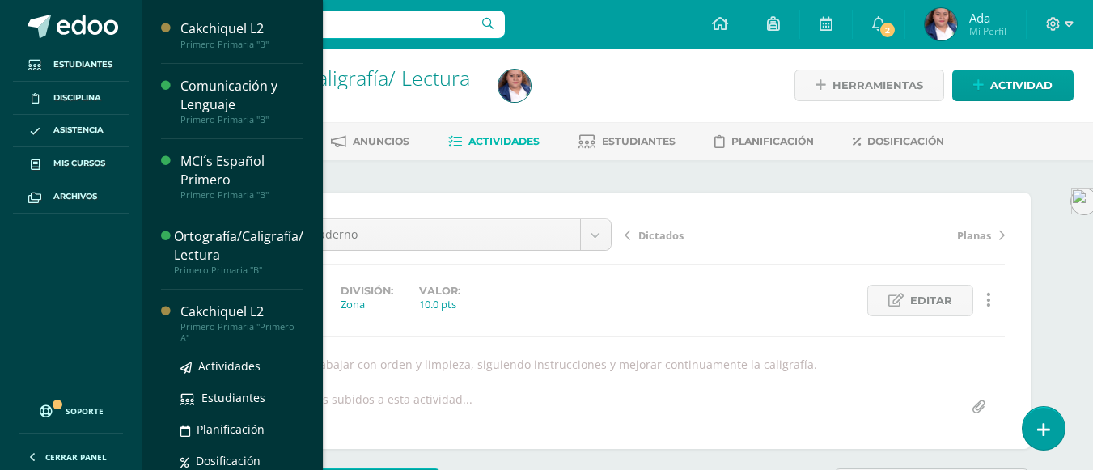
scroll to position [195, 0]
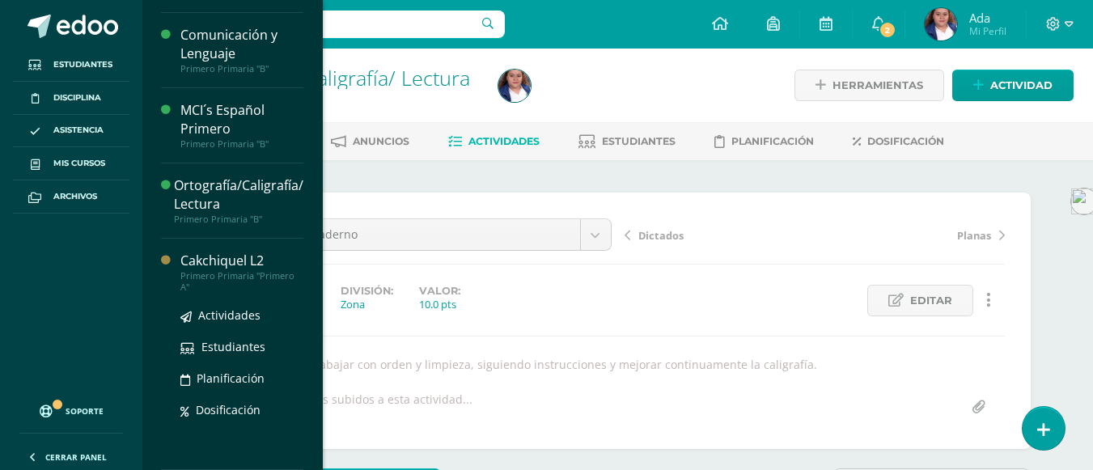
click at [207, 255] on div "Cakchiquel L2" at bounding box center [241, 261] width 123 height 19
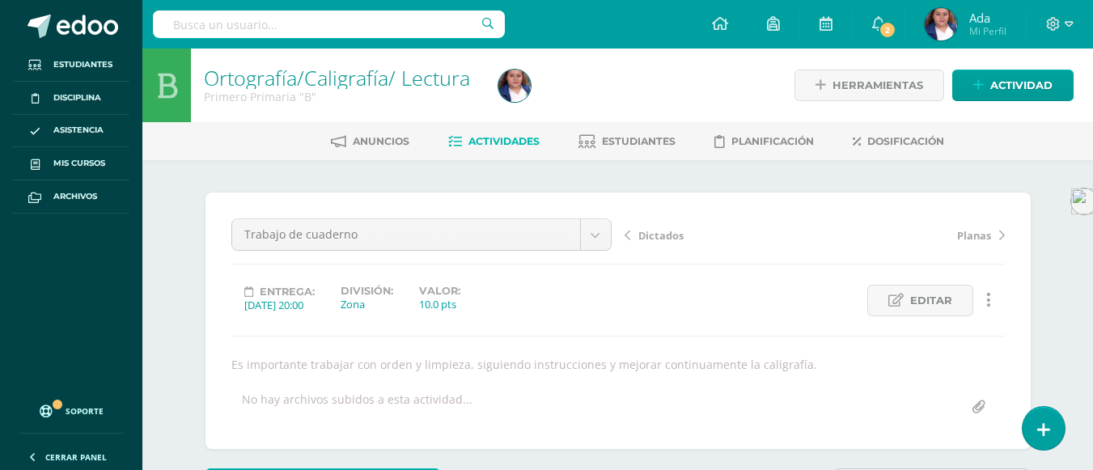
scroll to position [32, 0]
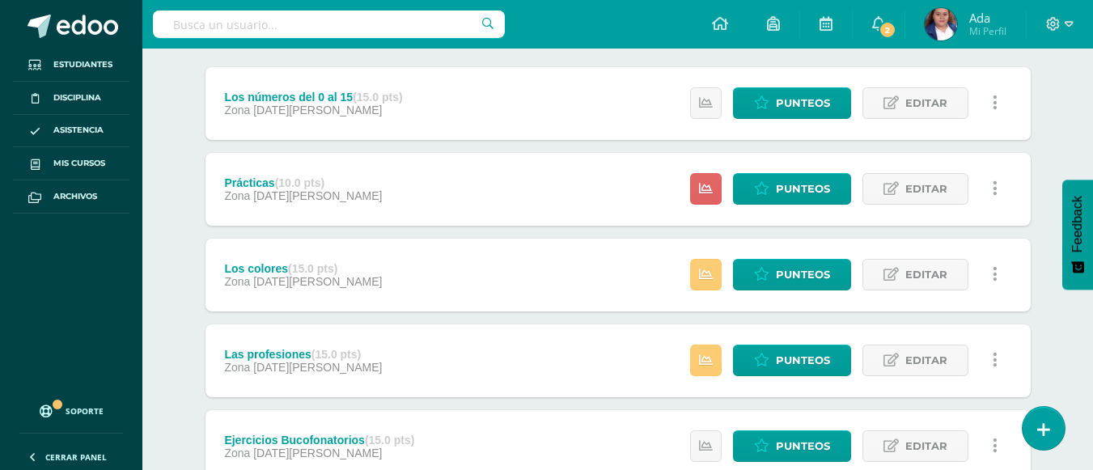
scroll to position [206, 0]
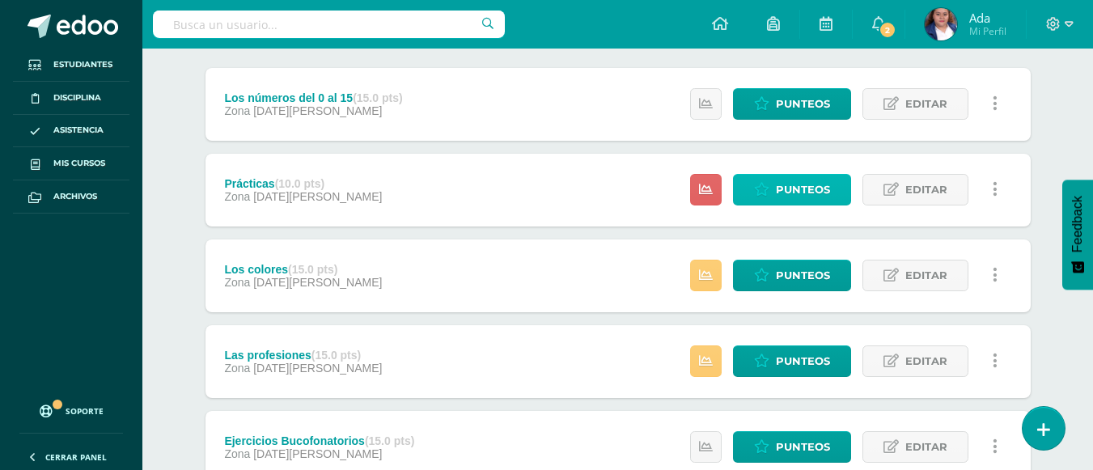
click at [768, 183] on icon at bounding box center [761, 190] width 15 height 14
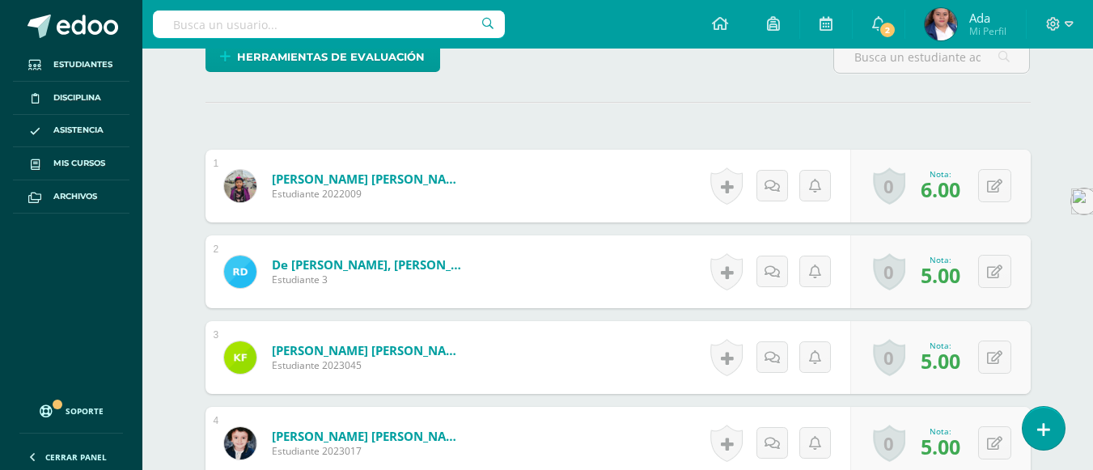
scroll to position [413, 0]
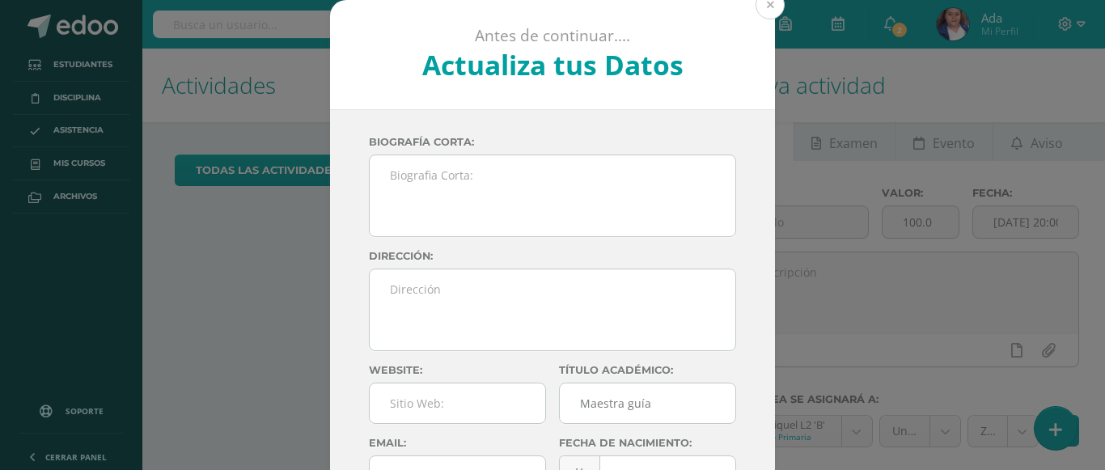
click at [761, 6] on button at bounding box center [770, 4] width 29 height 29
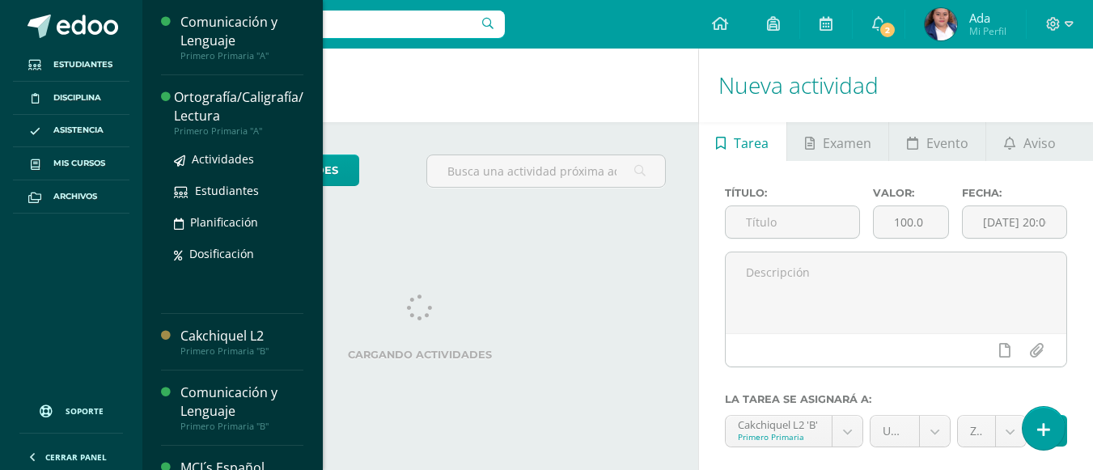
click at [196, 115] on div "Ortografía/Caligrafía/ Lectura" at bounding box center [238, 106] width 129 height 37
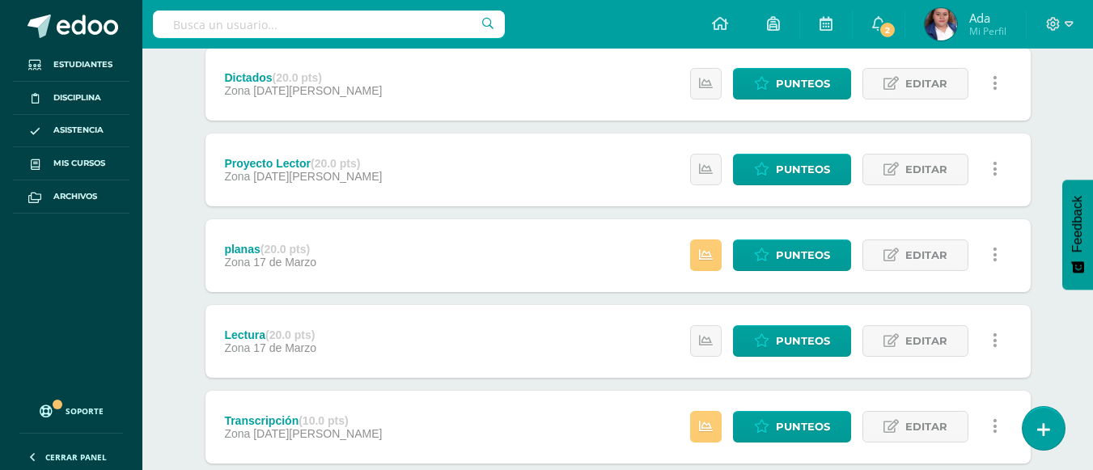
scroll to position [396, 0]
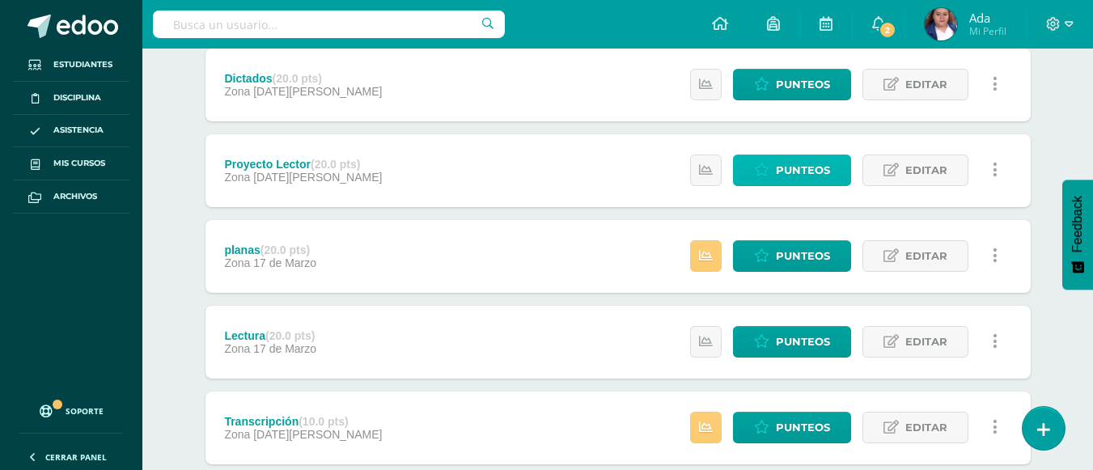
click at [805, 162] on span "Punteos" at bounding box center [803, 170] width 54 height 30
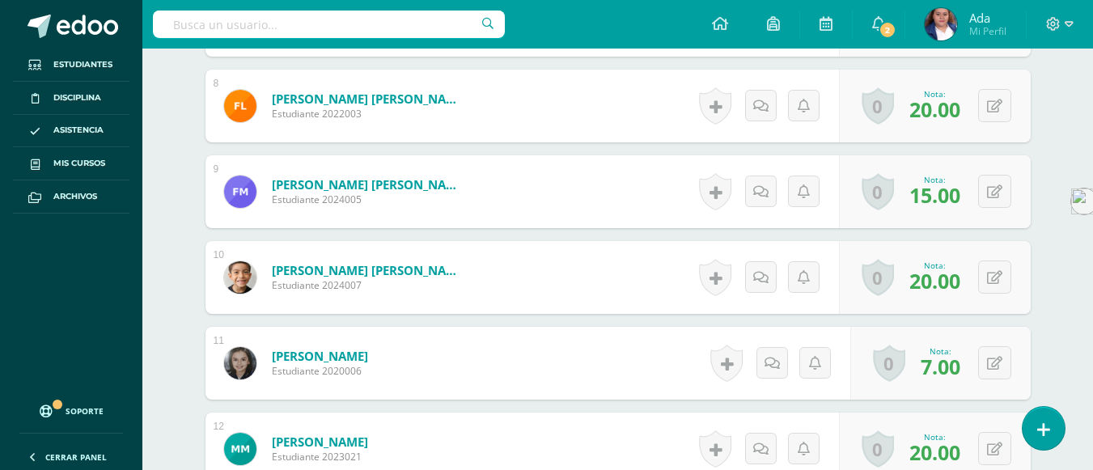
scroll to position [1112, 0]
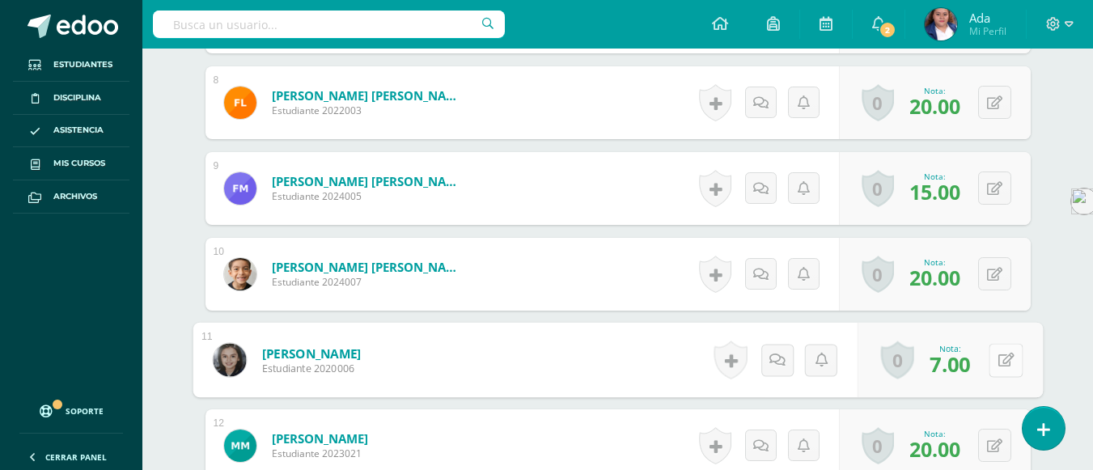
click at [1008, 363] on button at bounding box center [1006, 360] width 34 height 34
type input "14"
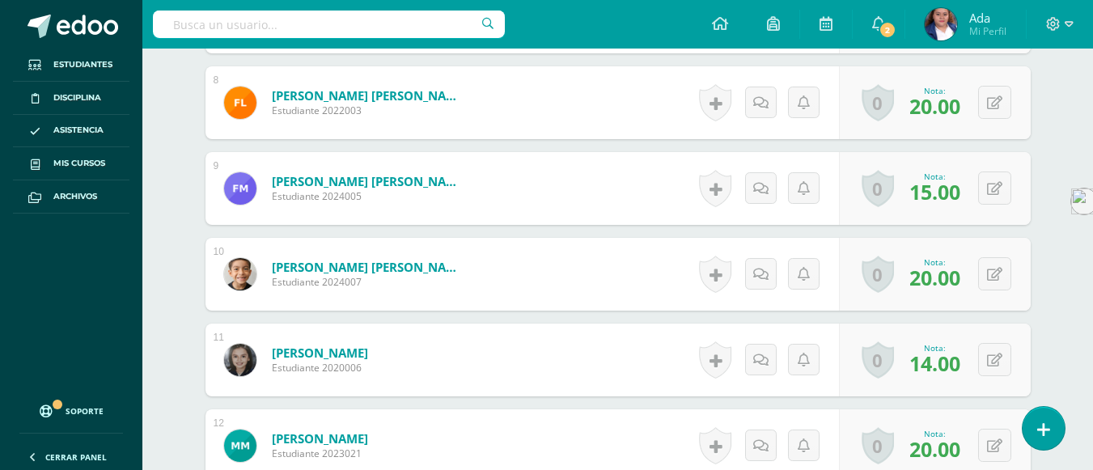
click at [1053, 352] on div "¿Estás seguro que quieres eliminar esta actividad? Esto borrará la actividad y …" at bounding box center [618, 29] width 890 height 1962
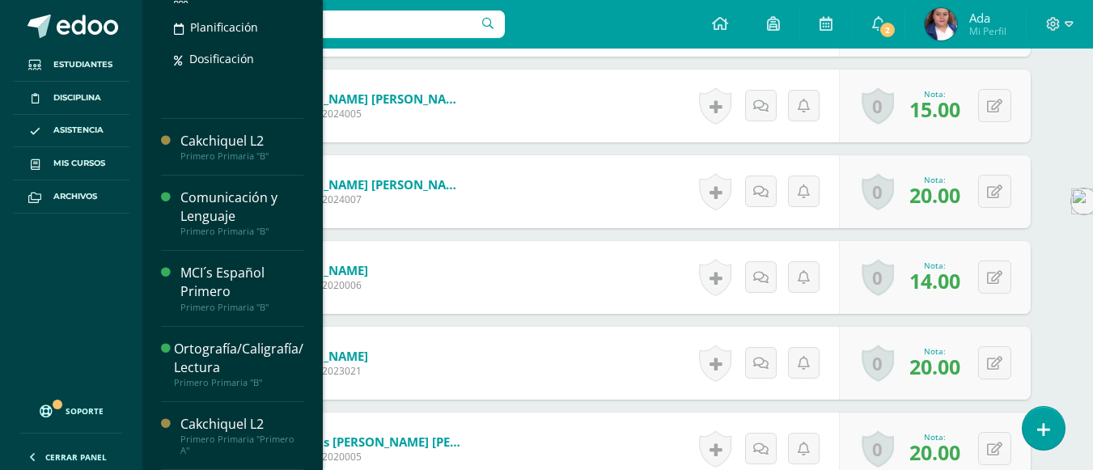
scroll to position [1237, 0]
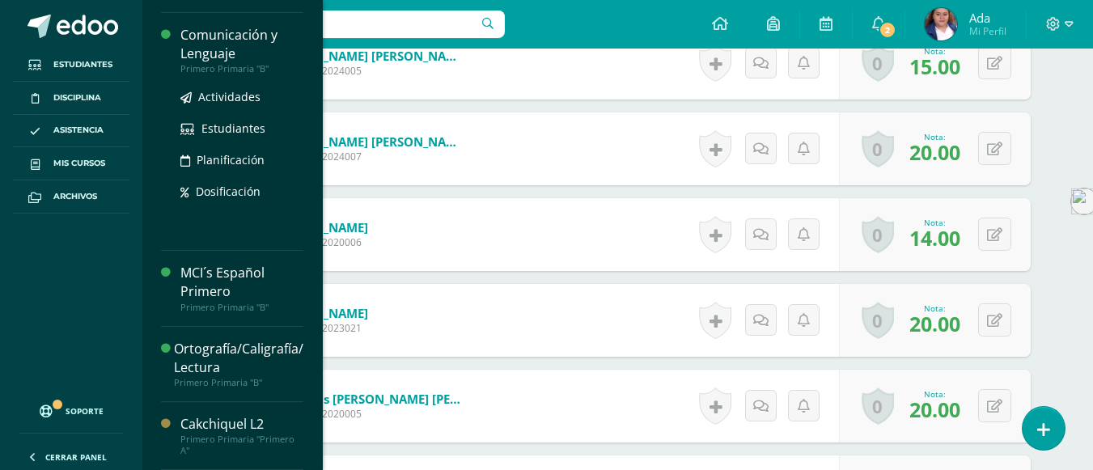
click at [199, 48] on div "Comunicación y Lenguaje" at bounding box center [241, 44] width 123 height 37
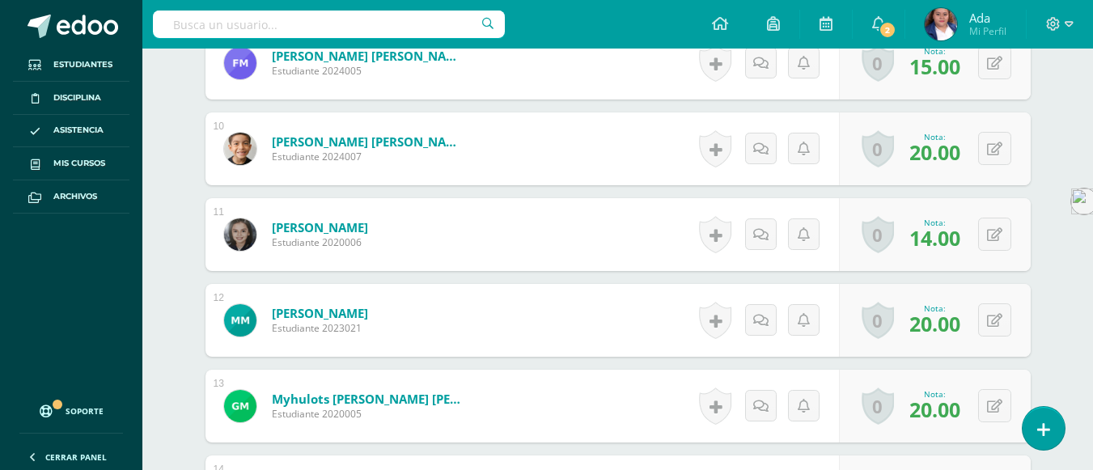
scroll to position [32, 0]
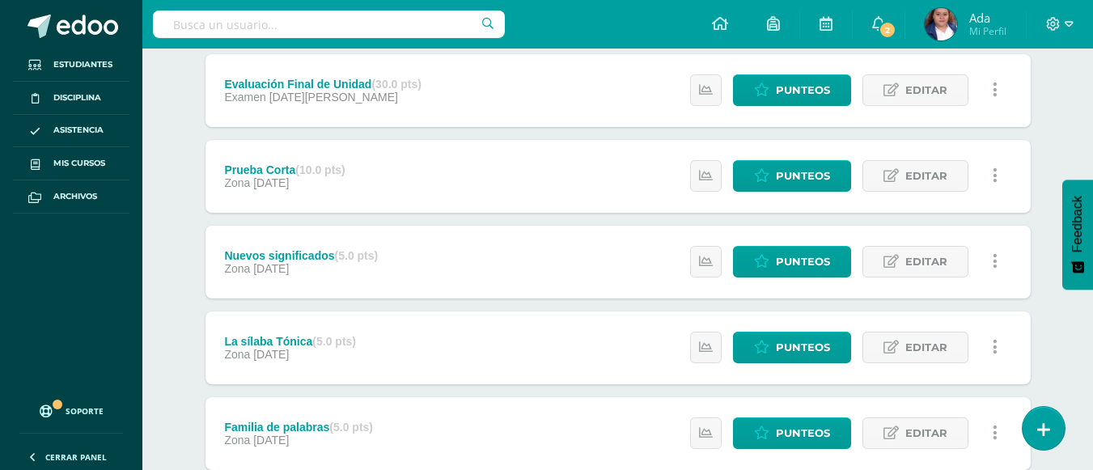
scroll to position [227, 0]
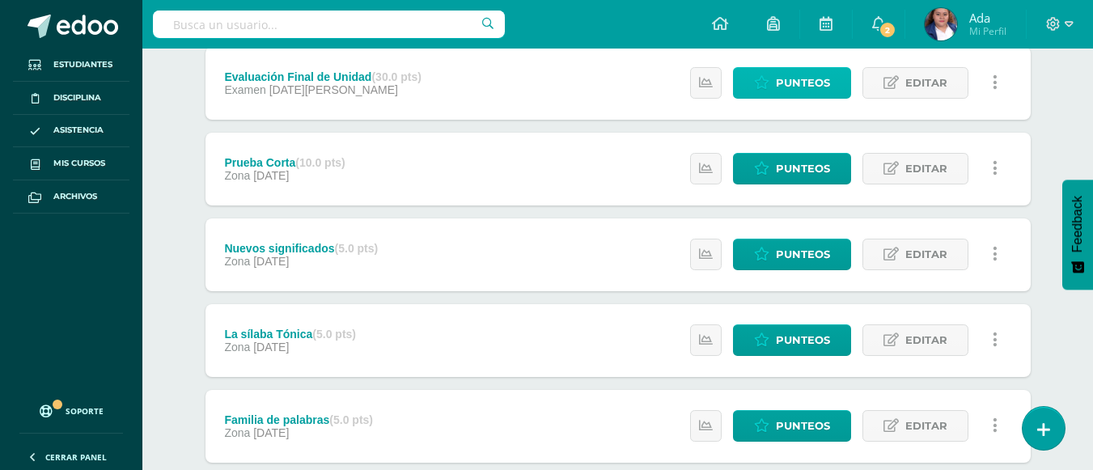
click at [804, 72] on span "Punteos" at bounding box center [803, 83] width 54 height 30
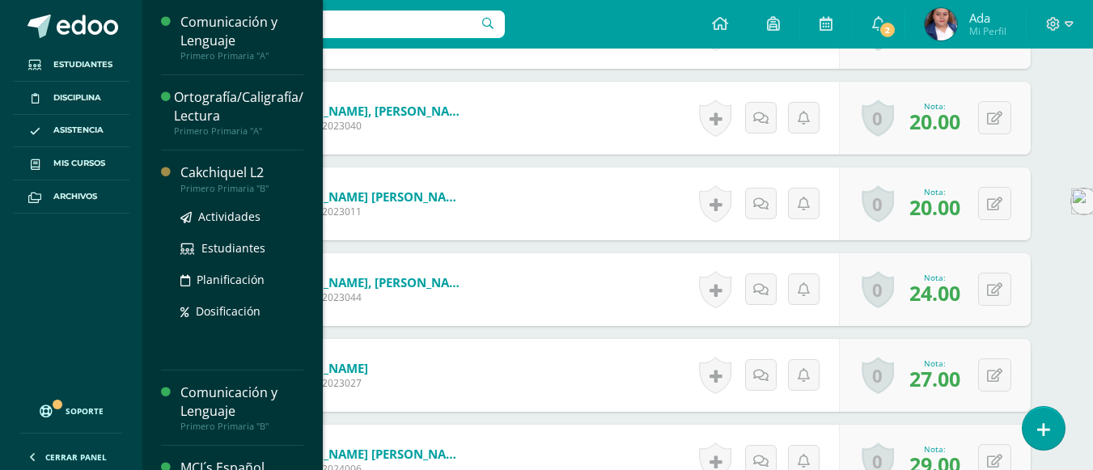
click at [235, 180] on div "Cakchiquel L2" at bounding box center [241, 172] width 123 height 19
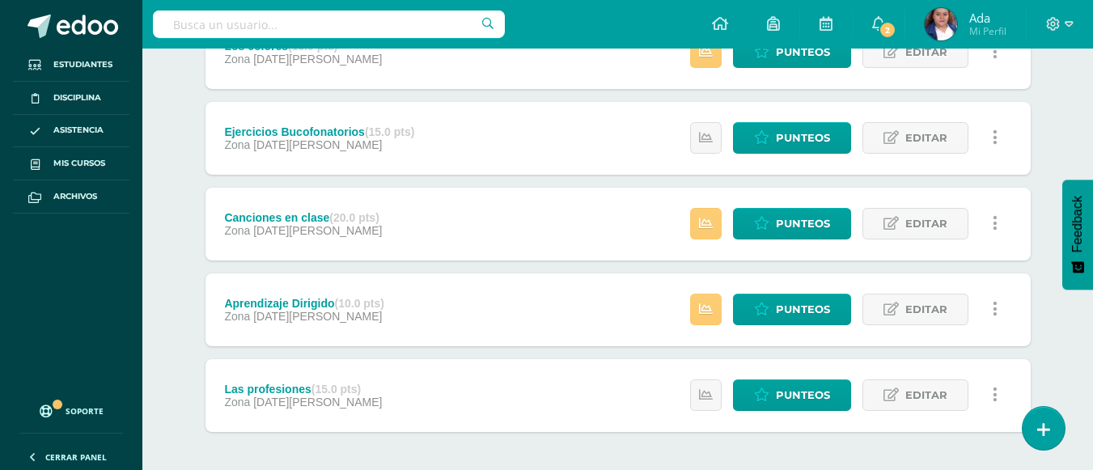
scroll to position [430, 0]
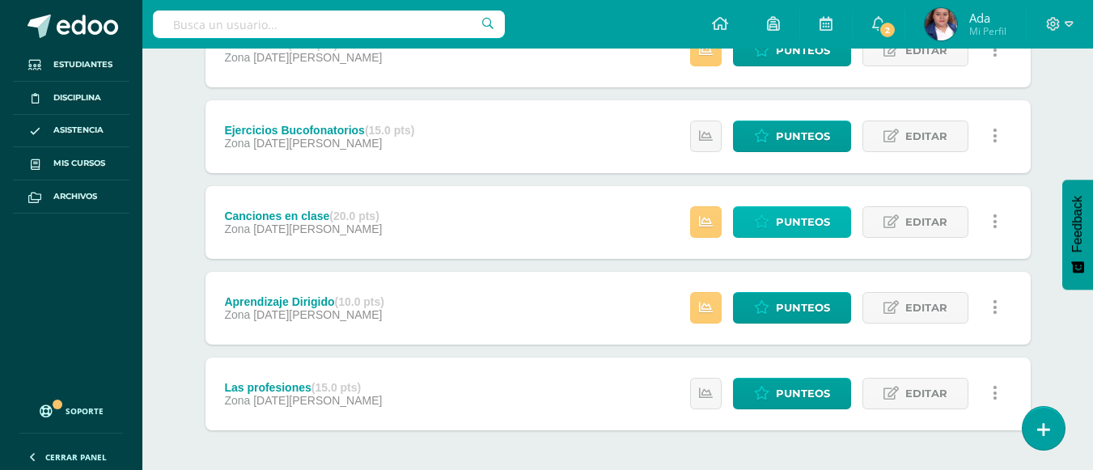
click at [787, 221] on span "Punteos" at bounding box center [803, 222] width 54 height 30
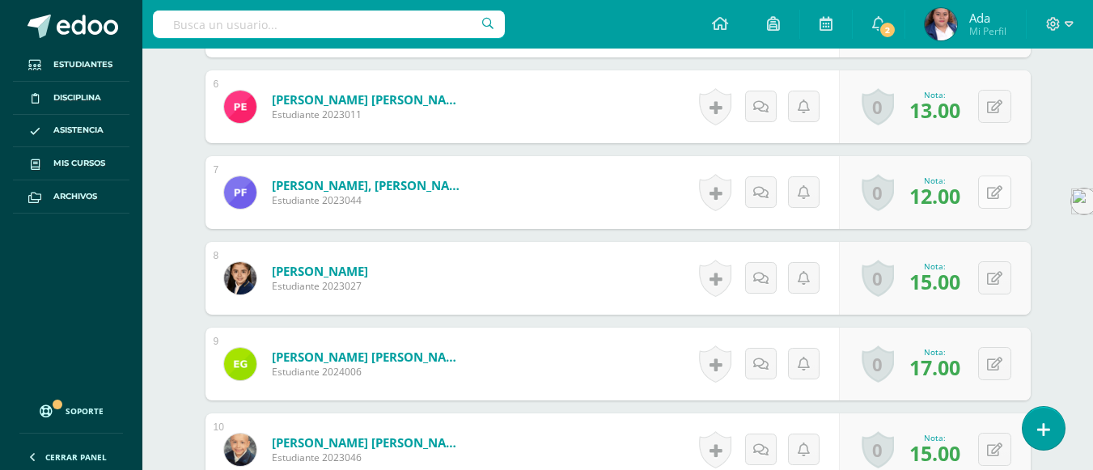
scroll to position [937, 0]
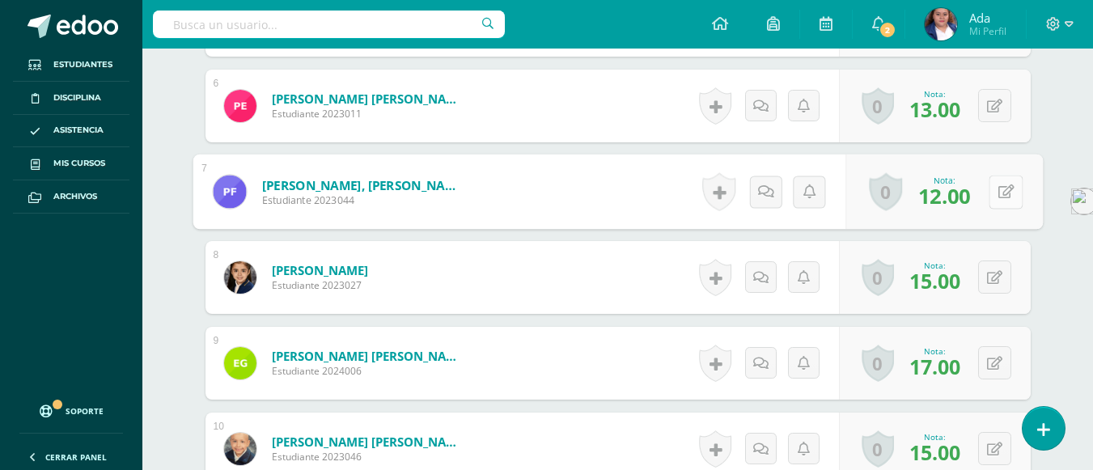
click at [990, 198] on button at bounding box center [1006, 192] width 34 height 34
type input "15"
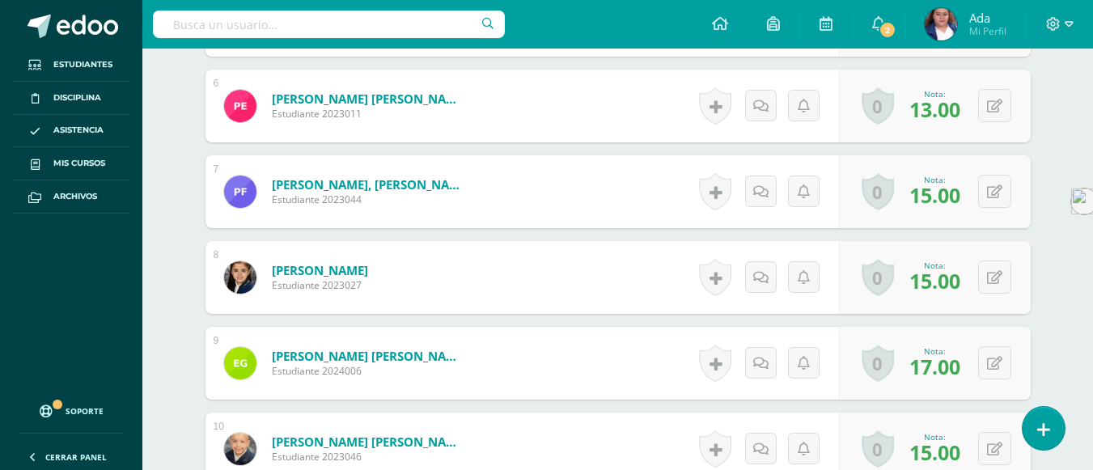
click at [576, 20] on div "Configuración Cerrar sesión Ada Mi Perfil 2 2 Avisos 174 avisos sin leer Avisos…" at bounding box center [617, 24] width 951 height 49
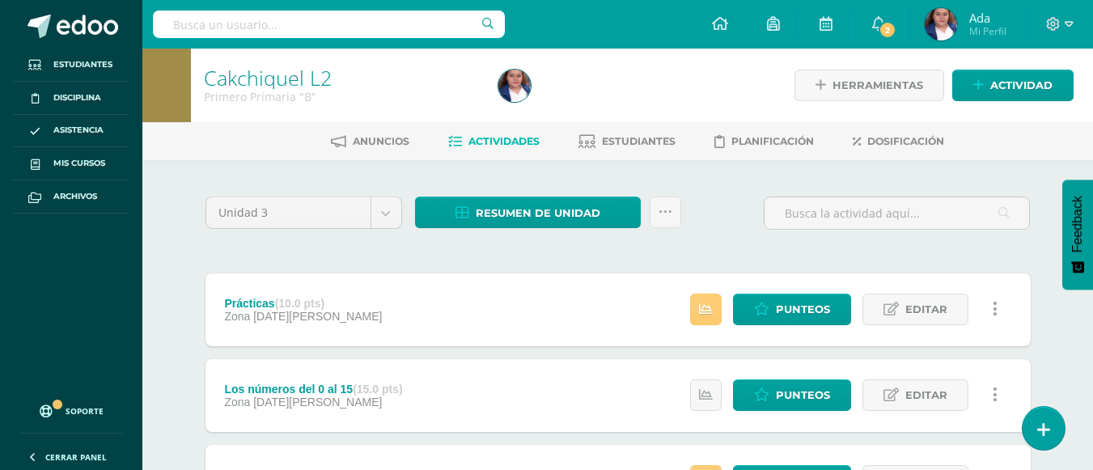
scroll to position [127, 0]
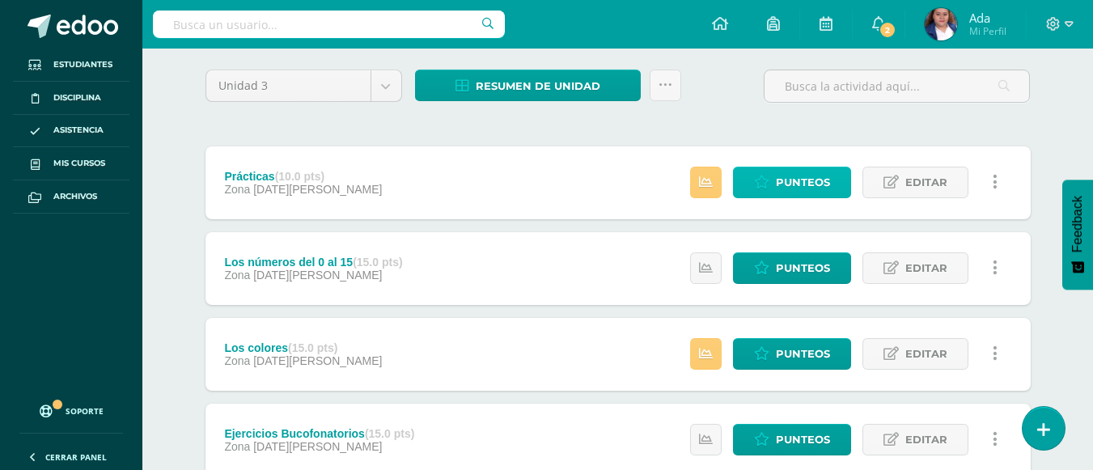
click at [785, 171] on span "Punteos" at bounding box center [803, 182] width 54 height 30
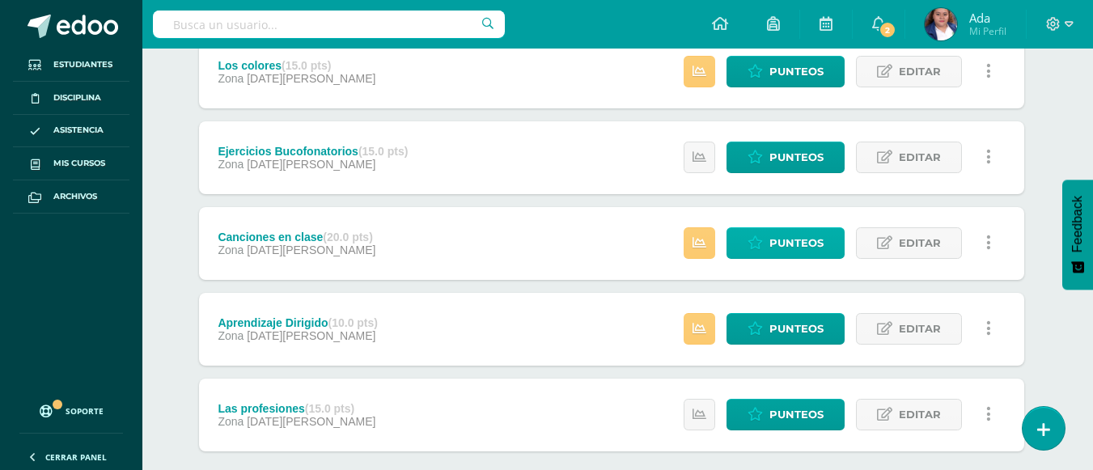
scroll to position [410, 6]
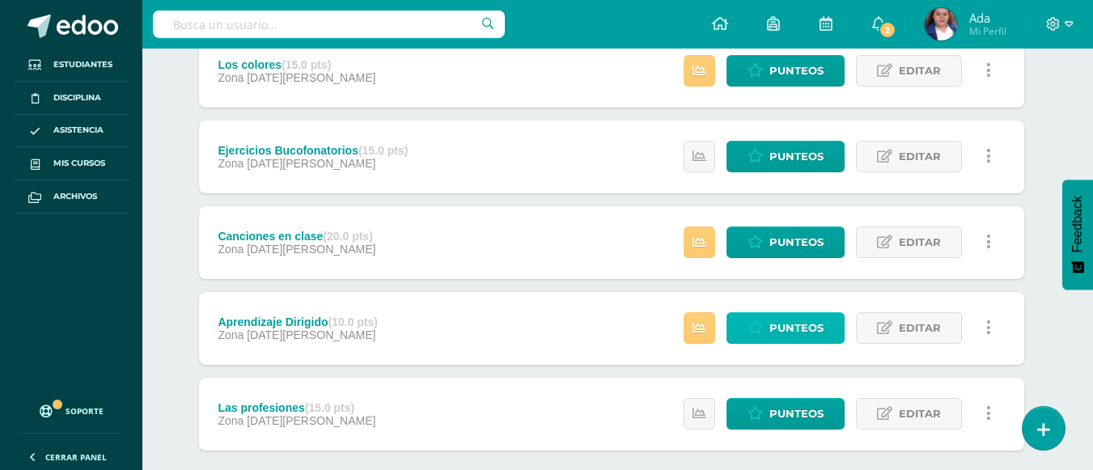
click at [794, 326] on span "Punteos" at bounding box center [797, 328] width 54 height 30
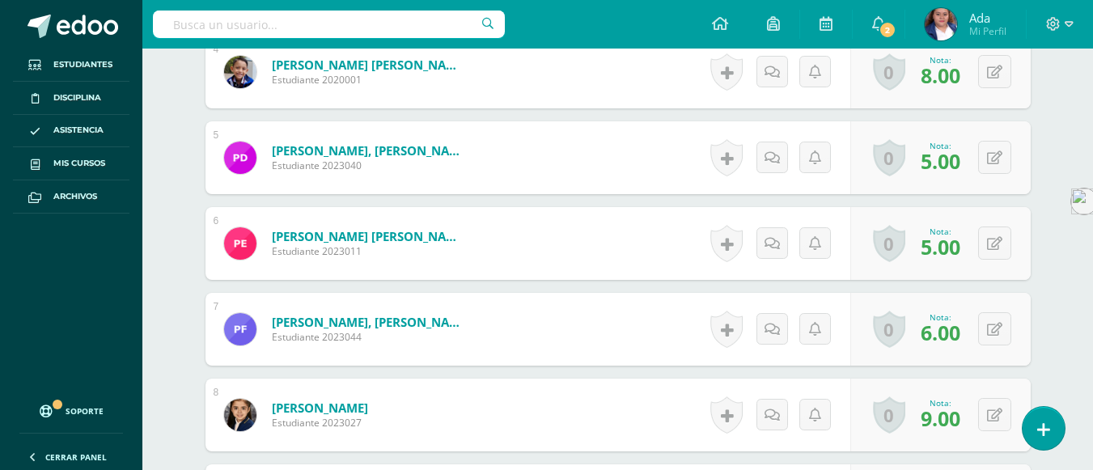
scroll to position [816, 0]
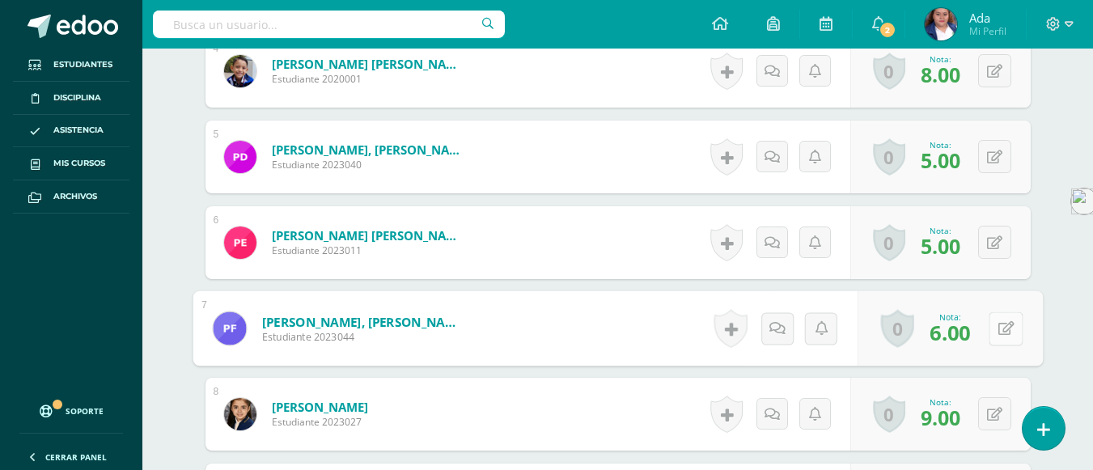
click at [994, 326] on button at bounding box center [1006, 329] width 34 height 34
type input "10"
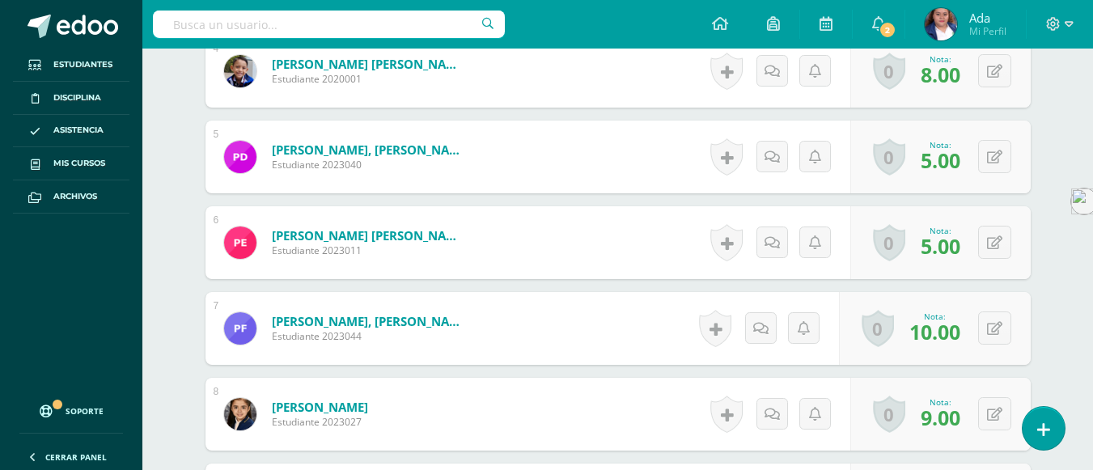
click at [1066, 145] on div "Cakchiquel L2 Primero Primaria "B" Herramientas Detalle de asistencias Activida…" at bounding box center [617, 320] width 951 height 2175
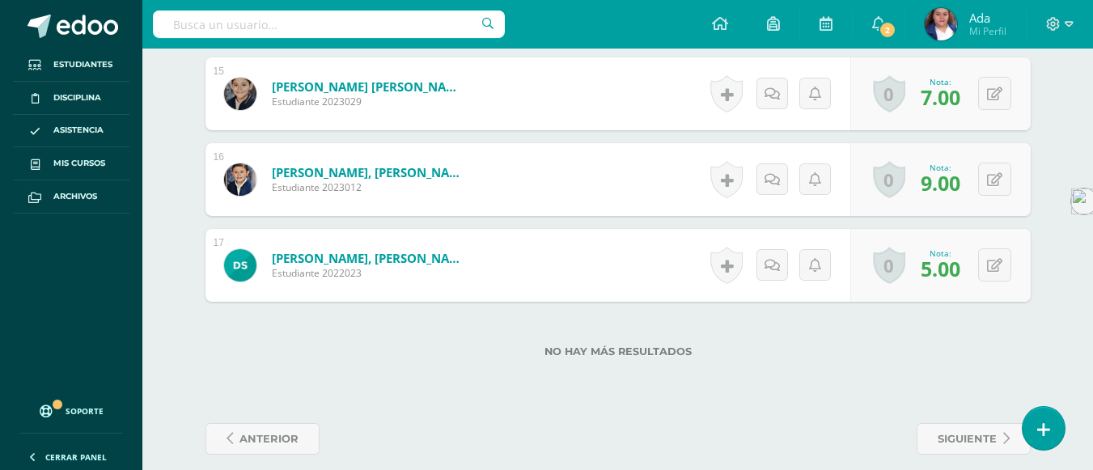
scroll to position [1753, 0]
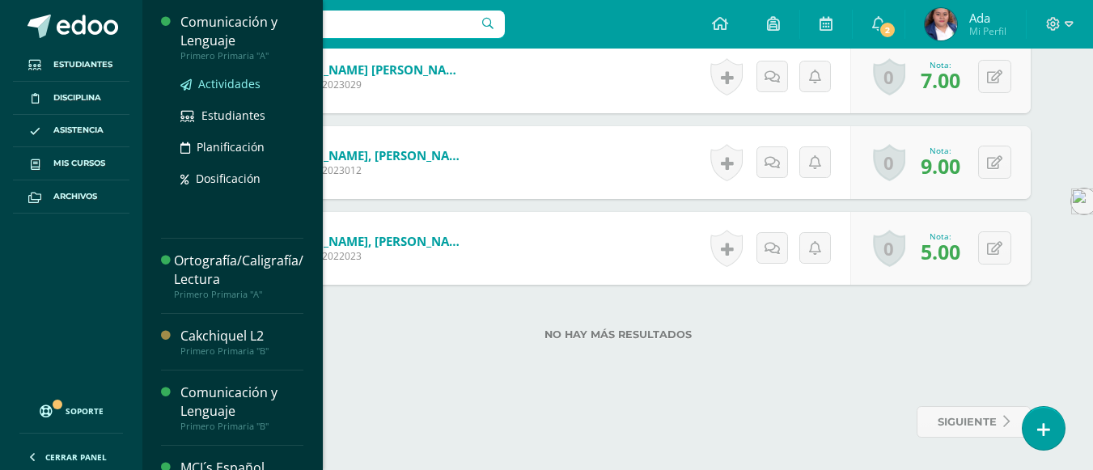
click at [223, 83] on span "Actividades" at bounding box center [229, 83] width 62 height 15
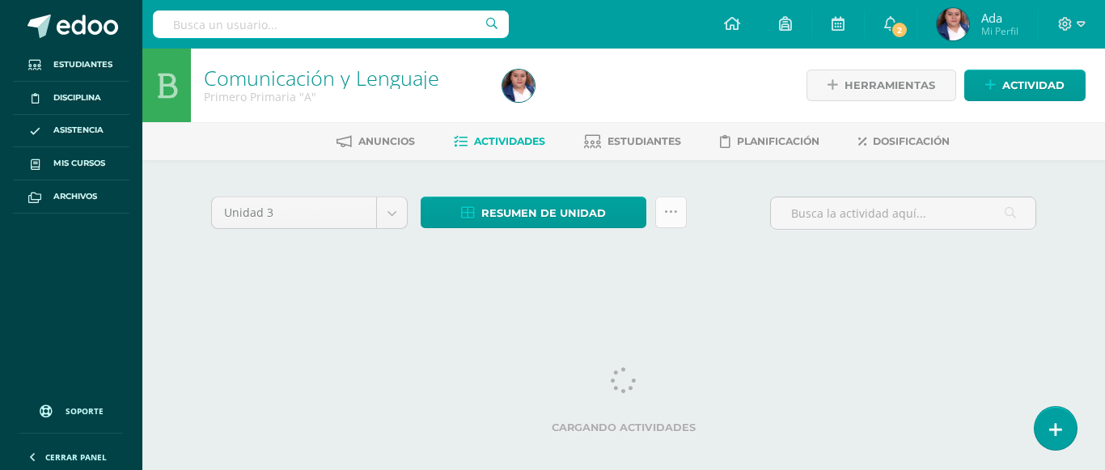
click at [686, 226] on link at bounding box center [671, 213] width 32 height 32
click at [676, 216] on icon at bounding box center [671, 213] width 14 height 14
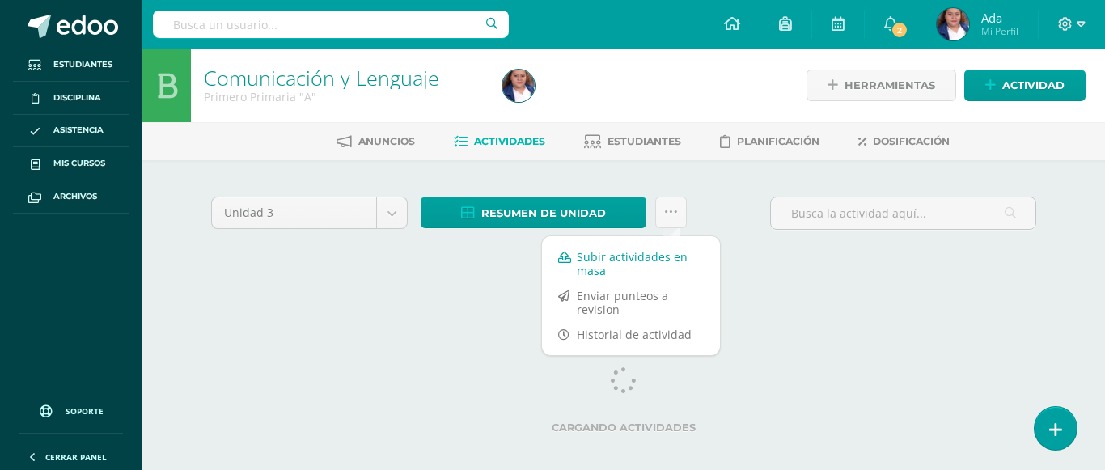
click at [621, 264] on link "Subir actividades en masa" at bounding box center [631, 263] width 178 height 39
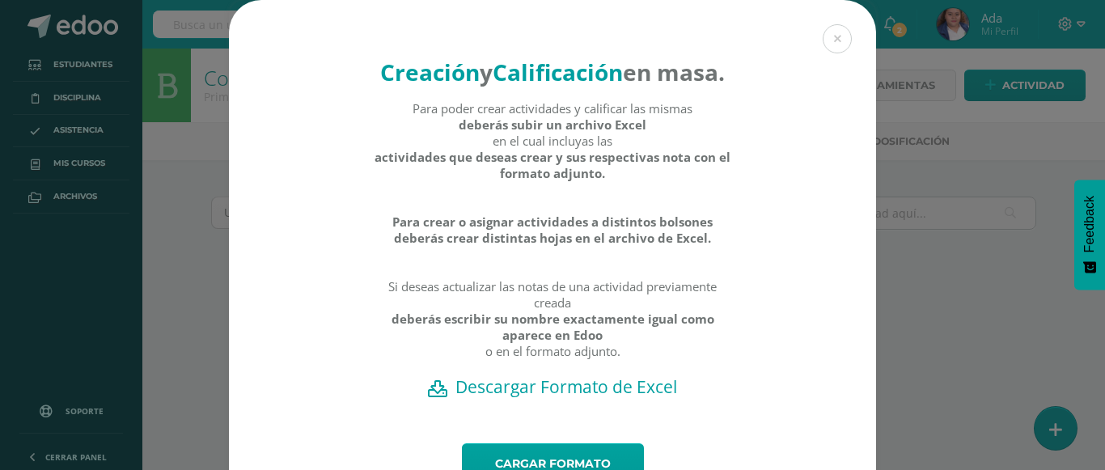
scroll to position [106, 0]
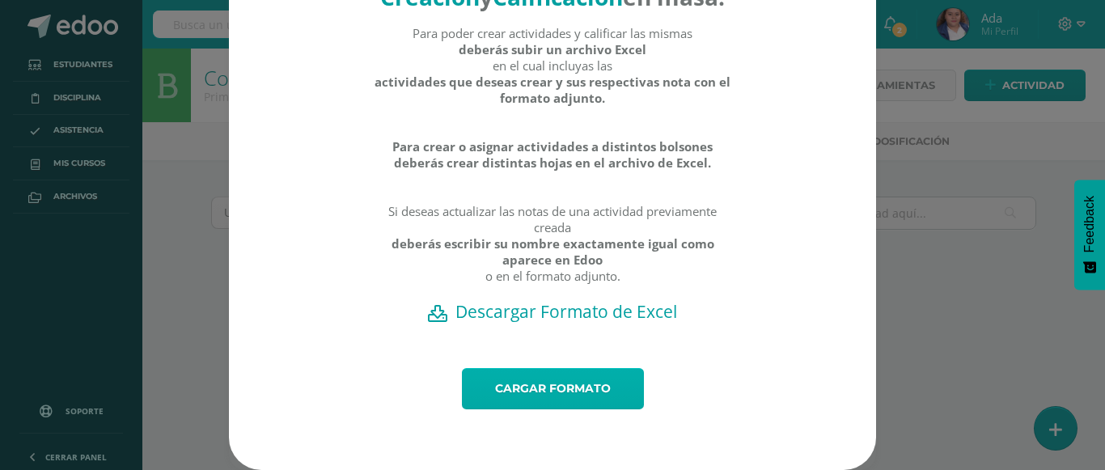
click at [507, 390] on link "Cargar formato" at bounding box center [553, 388] width 182 height 41
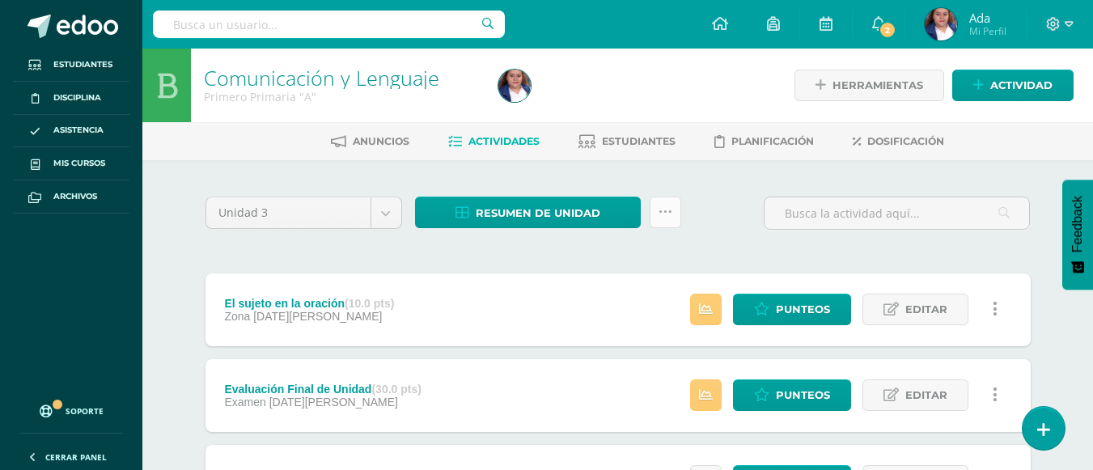
click at [670, 202] on link at bounding box center [666, 213] width 32 height 32
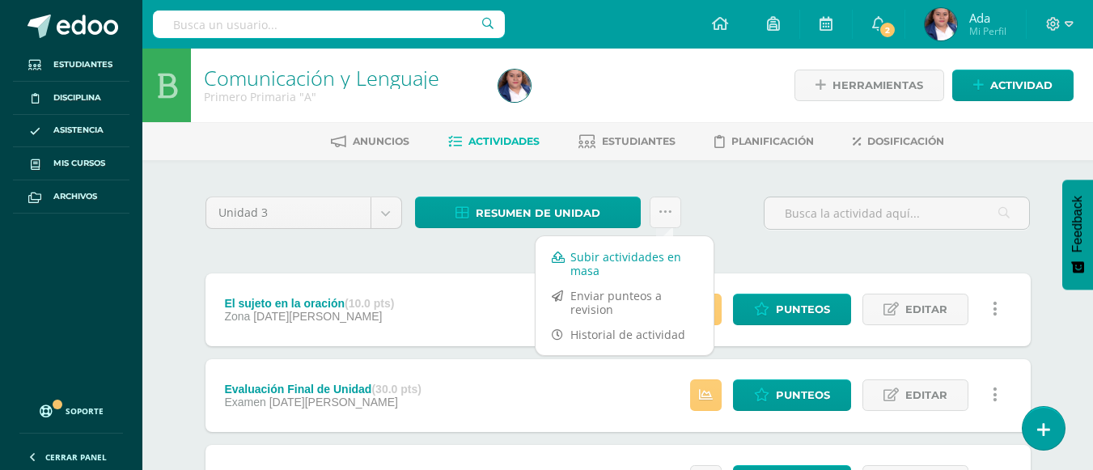
click at [613, 257] on link "Subir actividades en masa" at bounding box center [625, 263] width 178 height 39
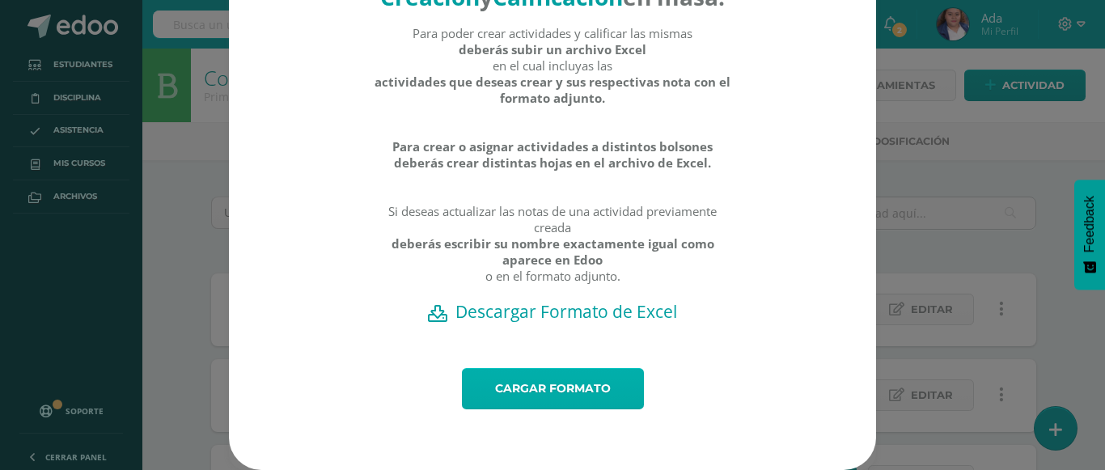
click at [524, 382] on link "Cargar formato" at bounding box center [553, 388] width 182 height 41
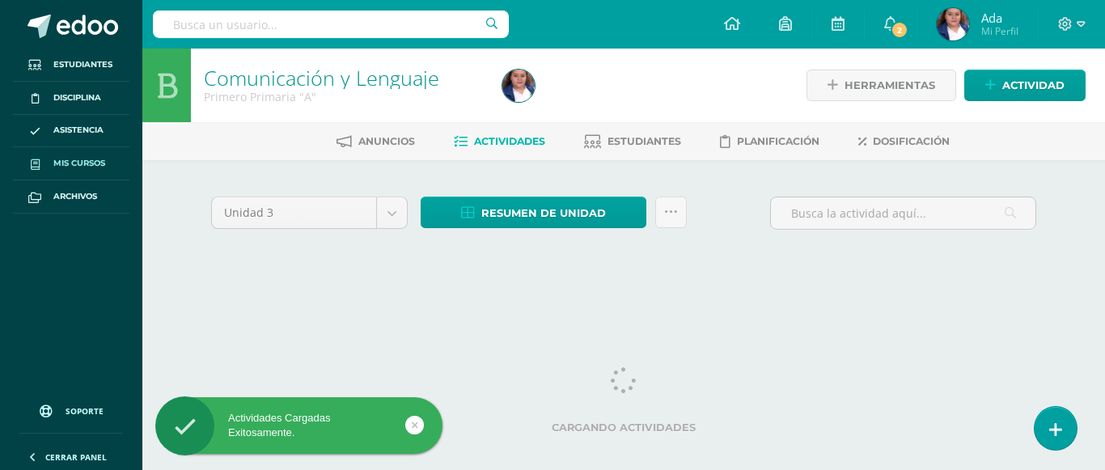
drag, startPoint x: 0, startPoint y: 0, endPoint x: 68, endPoint y: 171, distance: 183.8
click at [68, 171] on link "Mis cursos" at bounding box center [71, 163] width 117 height 33
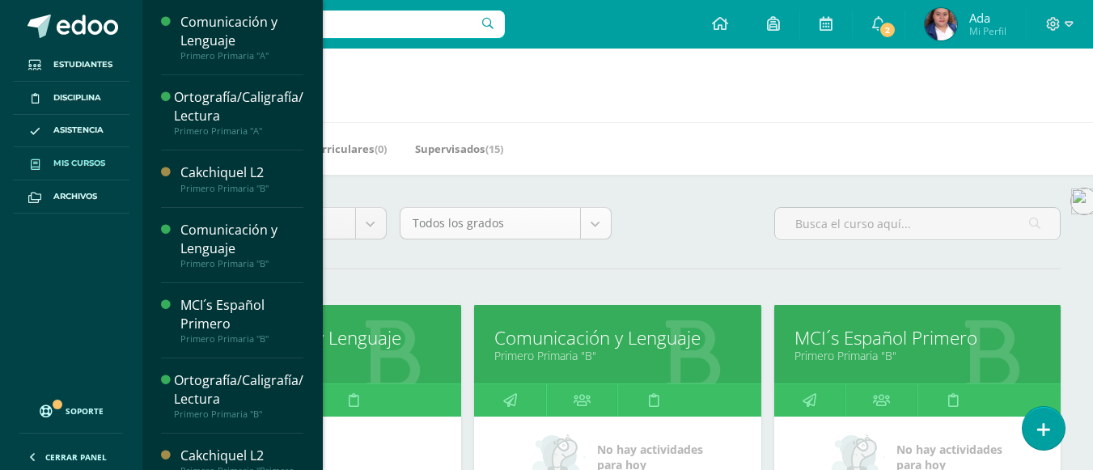
click at [467, 239] on div "Todos los grados" at bounding box center [506, 223] width 212 height 32
click at [555, 352] on link "Primero Primaria "B"" at bounding box center [617, 355] width 246 height 15
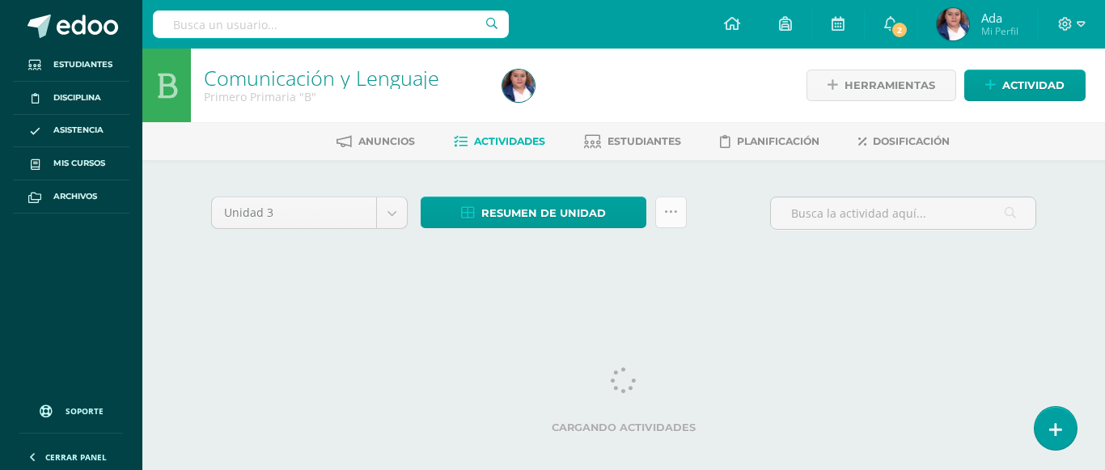
click at [680, 203] on link at bounding box center [671, 213] width 32 height 32
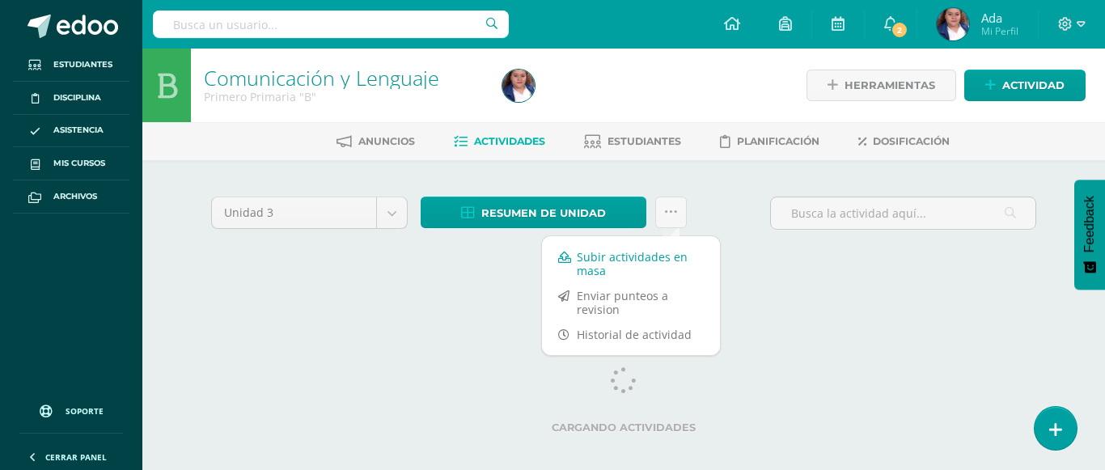
click at [597, 263] on link "Subir actividades en masa" at bounding box center [631, 263] width 178 height 39
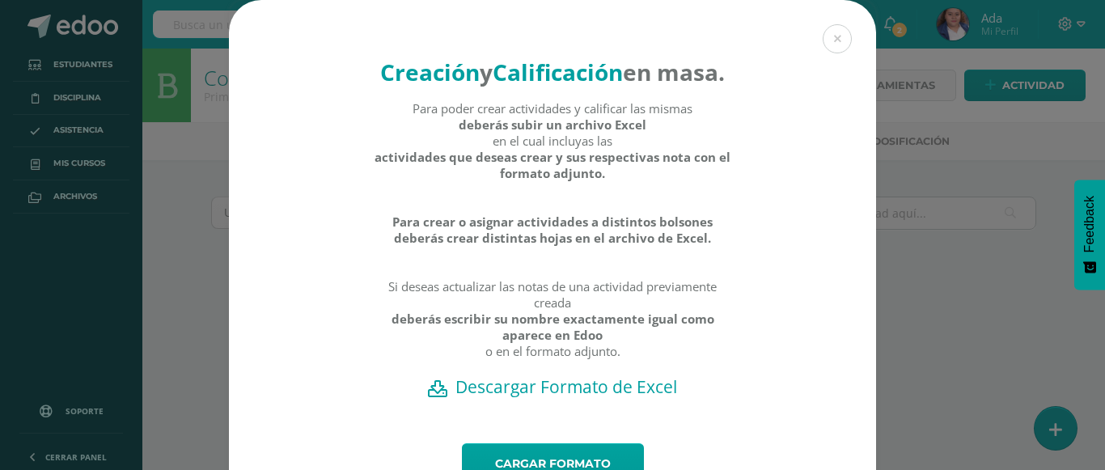
scroll to position [106, 0]
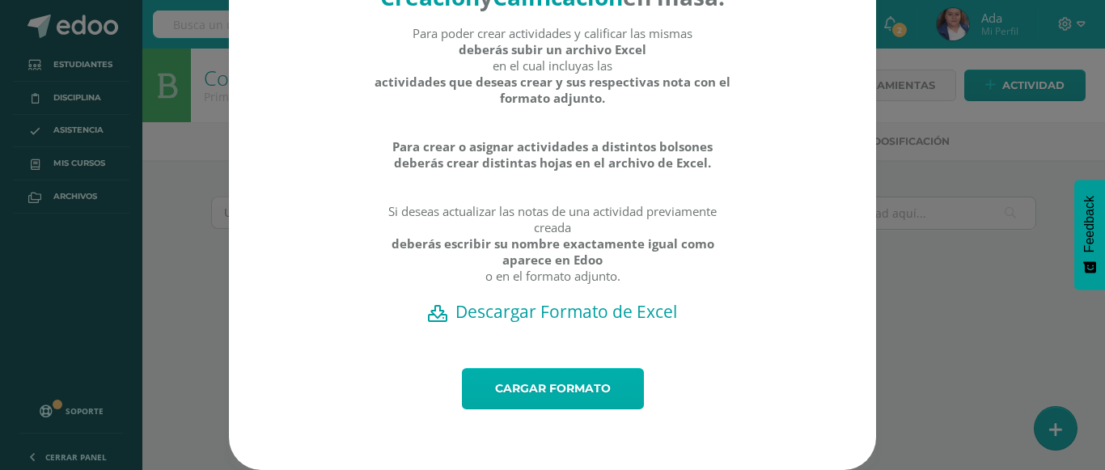
click at [551, 396] on link "Cargar formato" at bounding box center [553, 388] width 182 height 41
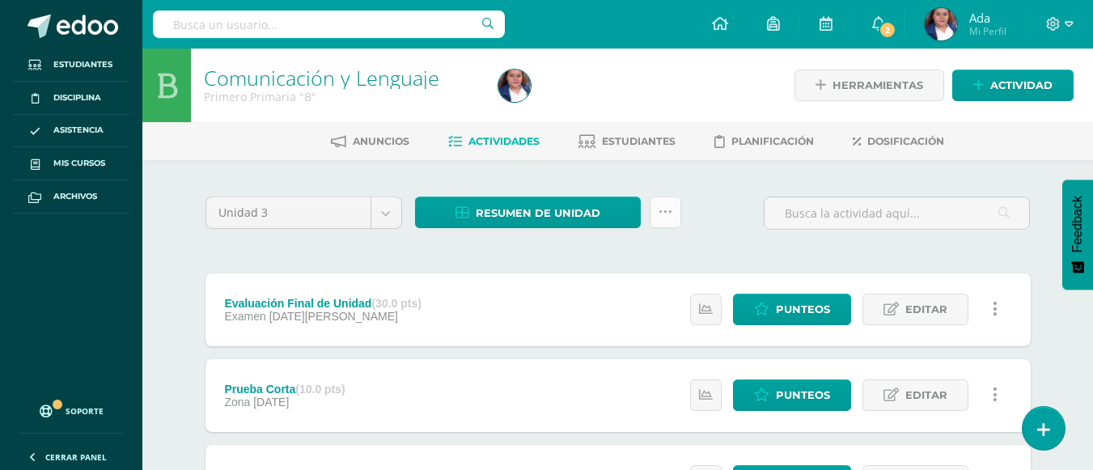
click at [670, 198] on link at bounding box center [666, 213] width 32 height 32
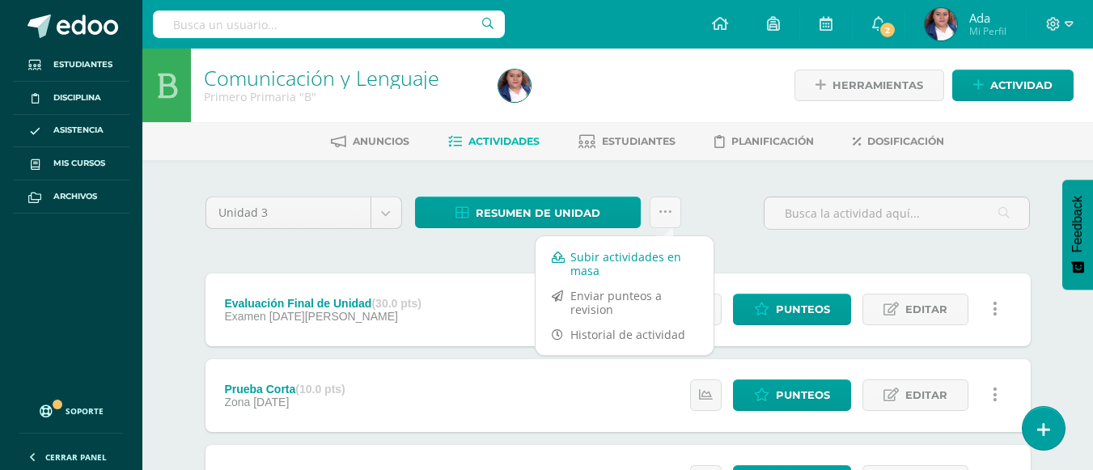
click at [587, 265] on link "Subir actividades en masa" at bounding box center [625, 263] width 178 height 39
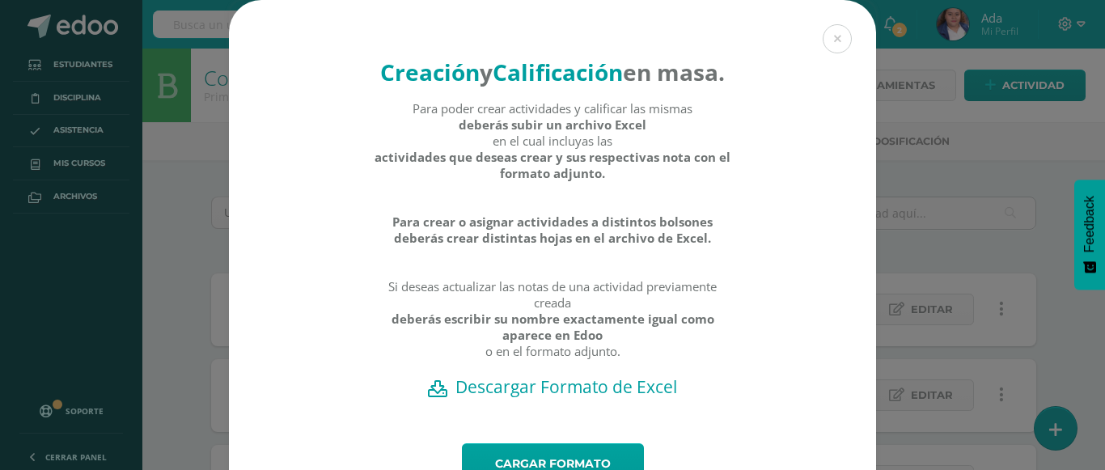
scroll to position [106, 0]
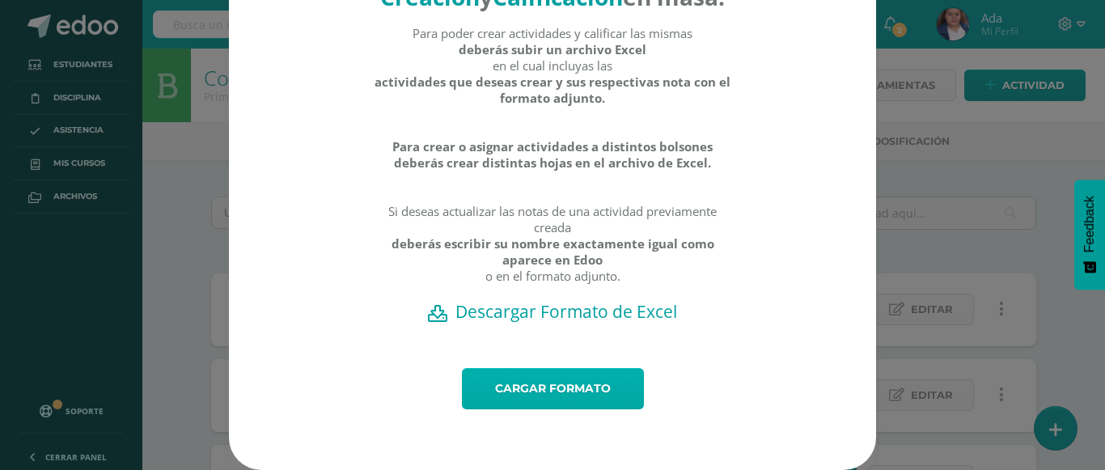
click at [544, 401] on link "Cargar formato" at bounding box center [553, 388] width 182 height 41
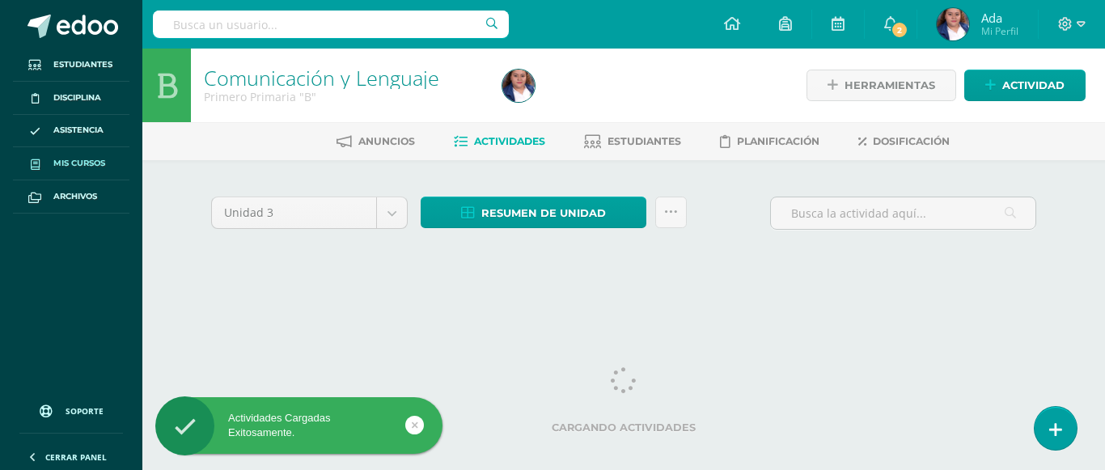
drag, startPoint x: 0, startPoint y: 0, endPoint x: 107, endPoint y: 166, distance: 197.3
click at [107, 166] on link "Mis cursos" at bounding box center [71, 163] width 117 height 33
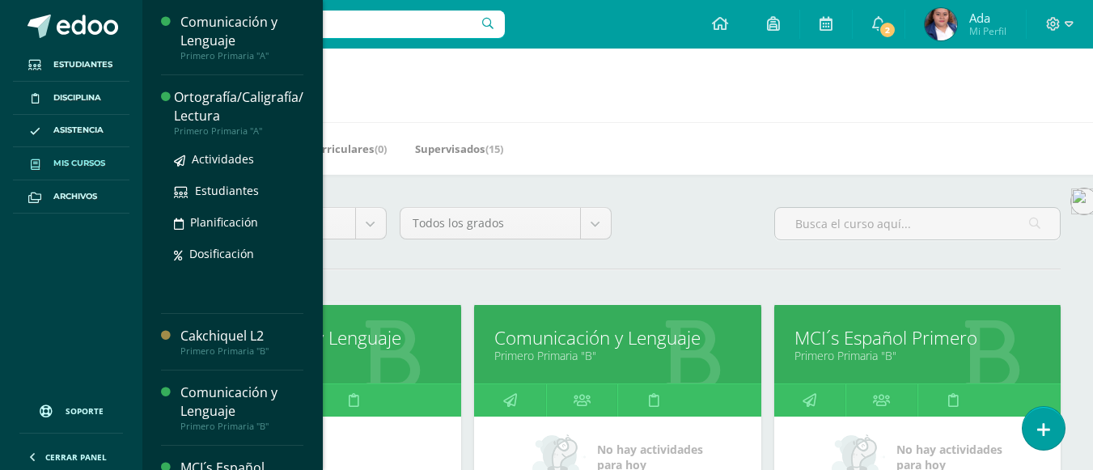
click at [202, 103] on div "Ortografía/Caligrafía/ Lectura" at bounding box center [238, 106] width 129 height 37
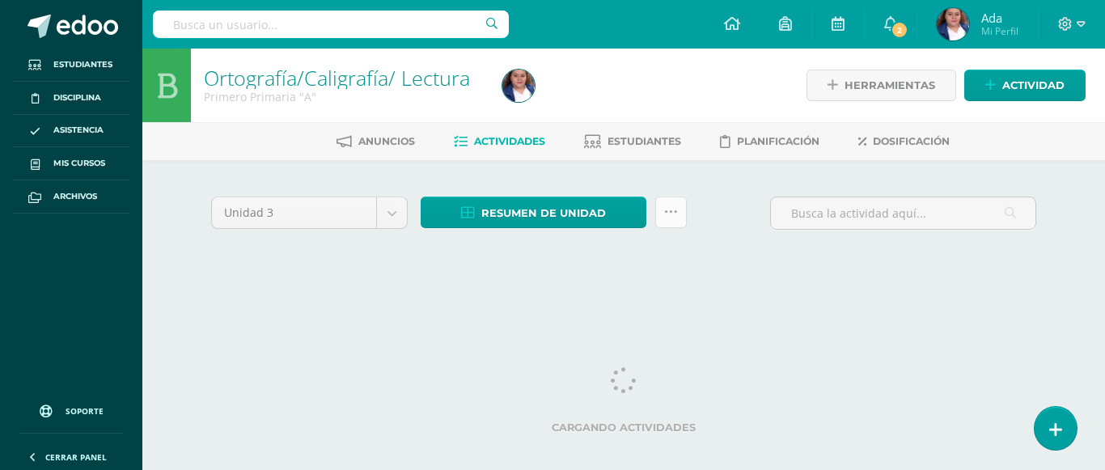
click at [675, 218] on icon at bounding box center [671, 213] width 14 height 14
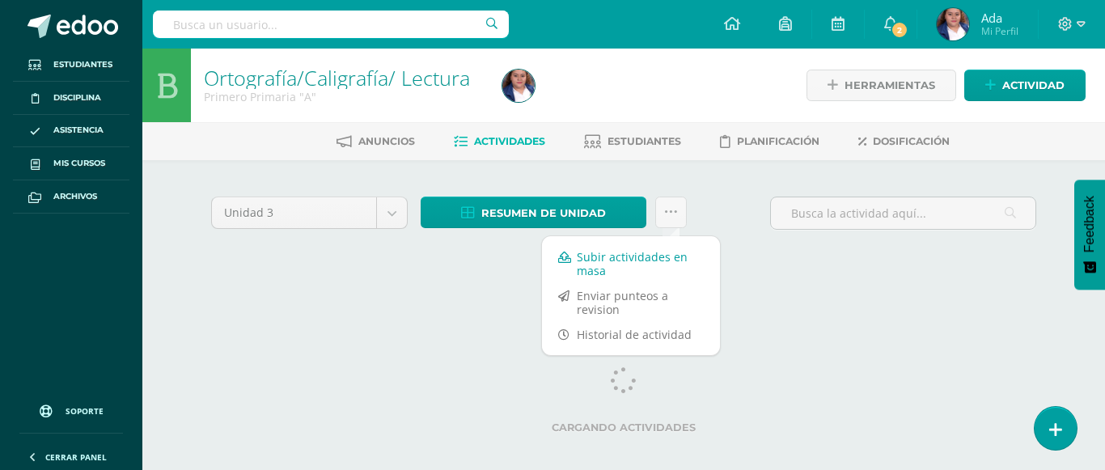
click at [628, 259] on link "Subir actividades en masa" at bounding box center [631, 263] width 178 height 39
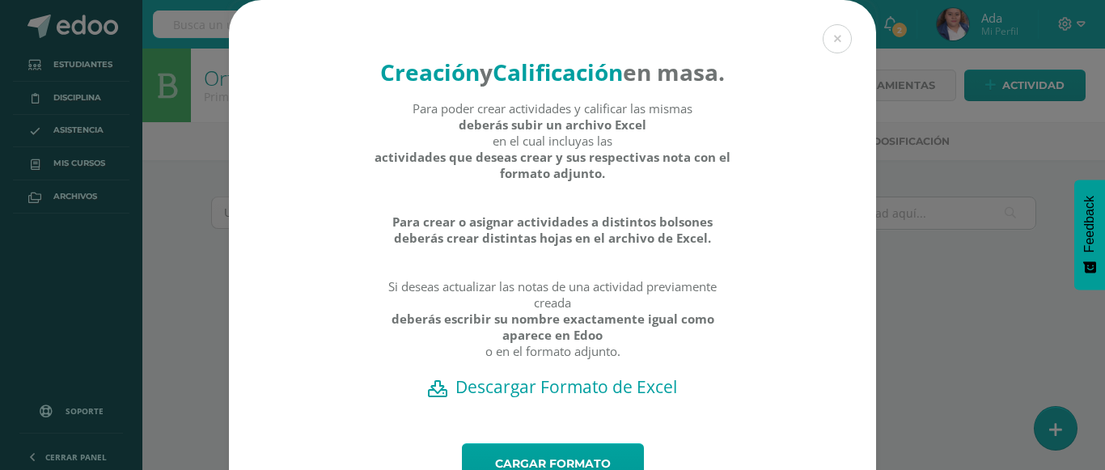
scroll to position [106, 0]
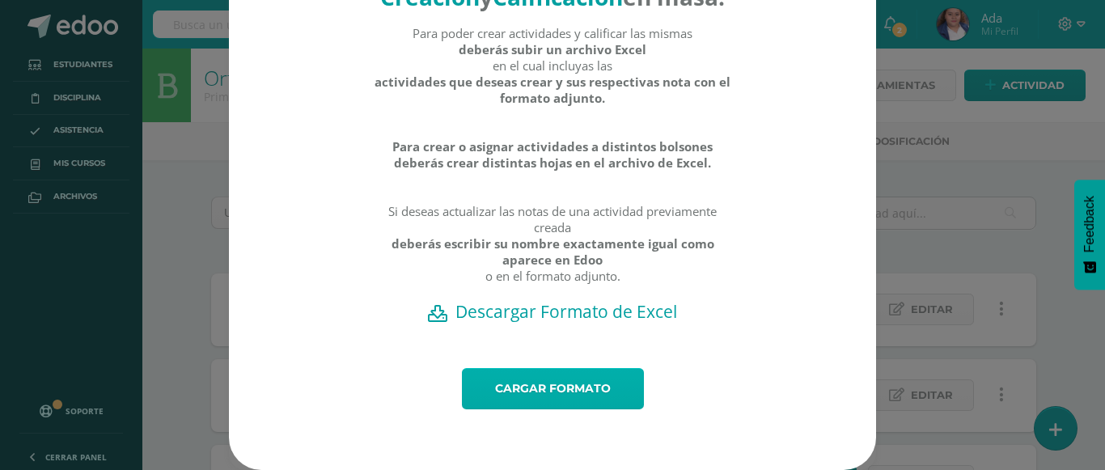
click at [576, 395] on link "Cargar formato" at bounding box center [553, 388] width 182 height 41
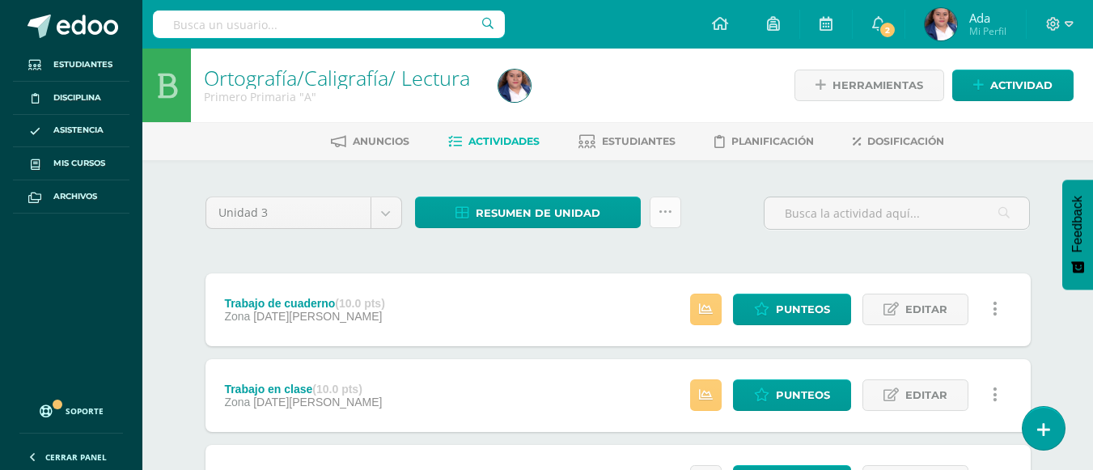
click at [664, 217] on icon at bounding box center [666, 213] width 14 height 14
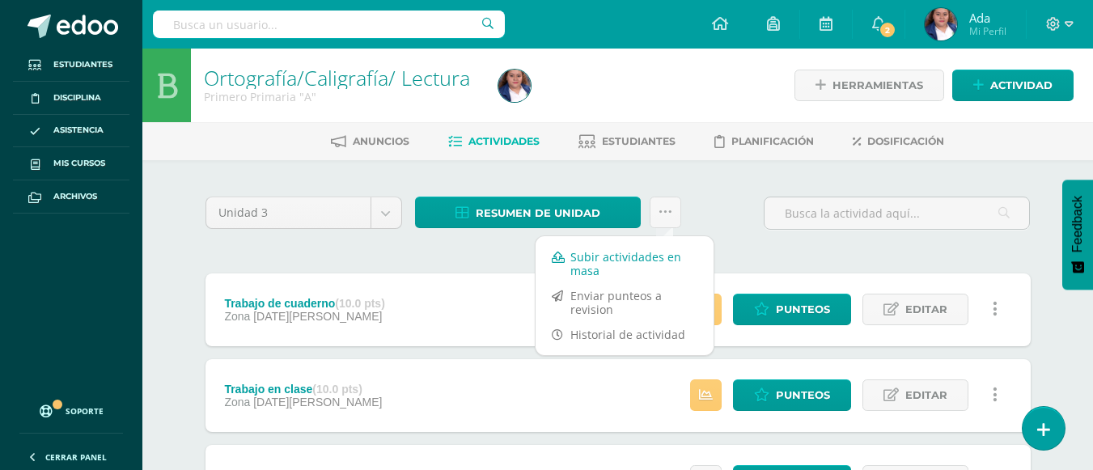
click at [583, 265] on link "Subir actividades en masa" at bounding box center [625, 263] width 178 height 39
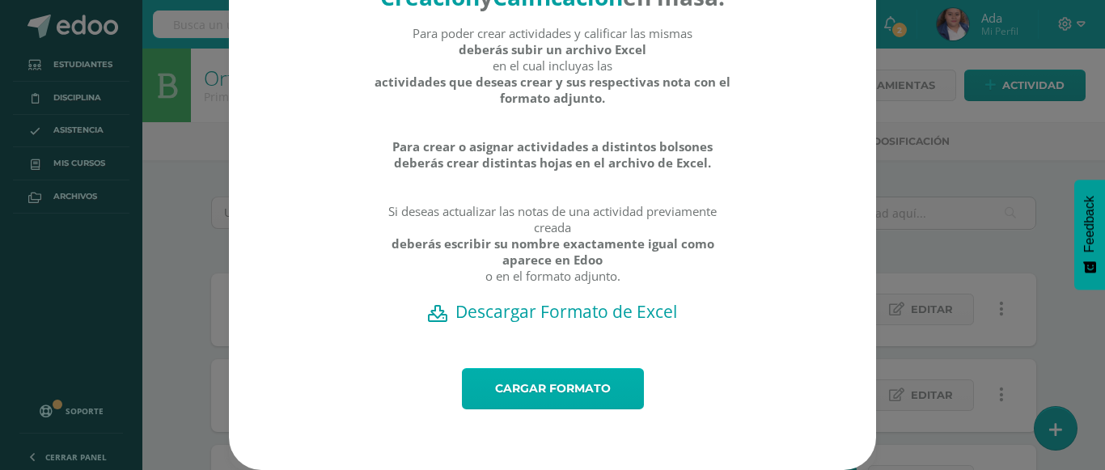
click at [515, 392] on link "Cargar formato" at bounding box center [553, 388] width 182 height 41
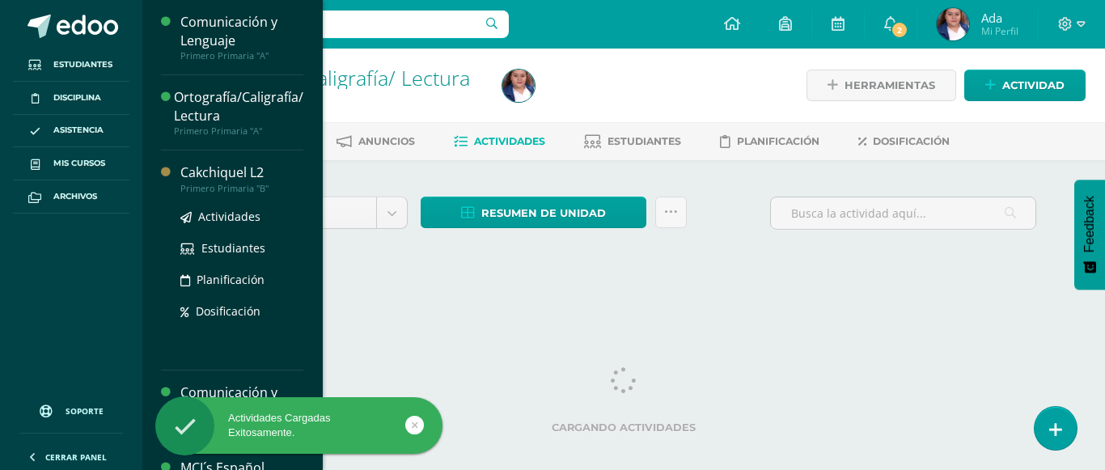
click at [204, 171] on div "Cakchiquel L2" at bounding box center [241, 172] width 123 height 19
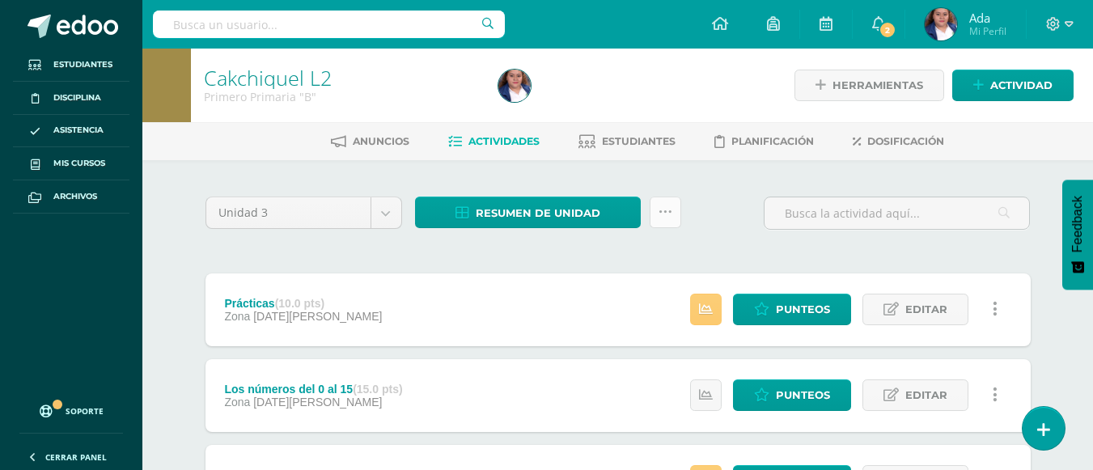
click at [672, 212] on link at bounding box center [666, 213] width 32 height 32
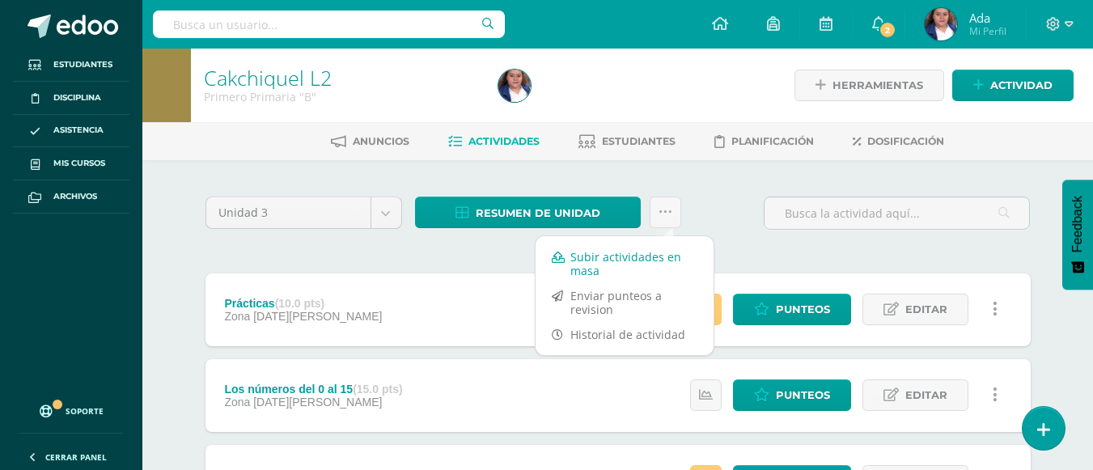
click at [632, 247] on link "Subir actividades en masa" at bounding box center [625, 263] width 178 height 39
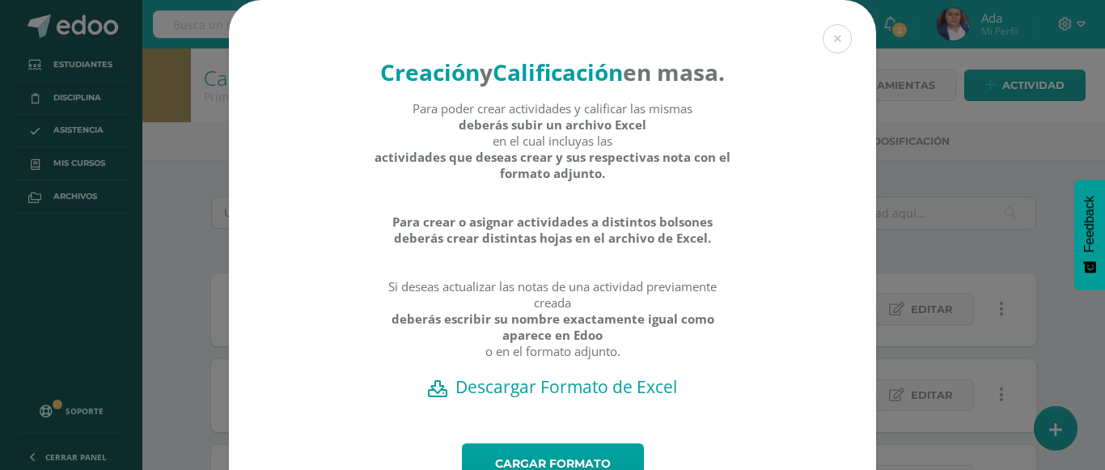
scroll to position [106, 0]
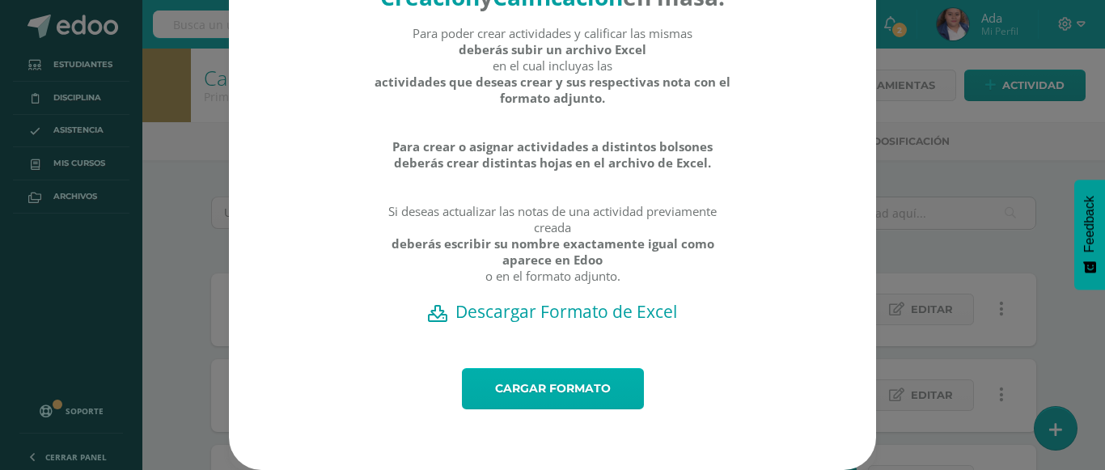
click at [547, 394] on link "Cargar formato" at bounding box center [553, 388] width 182 height 41
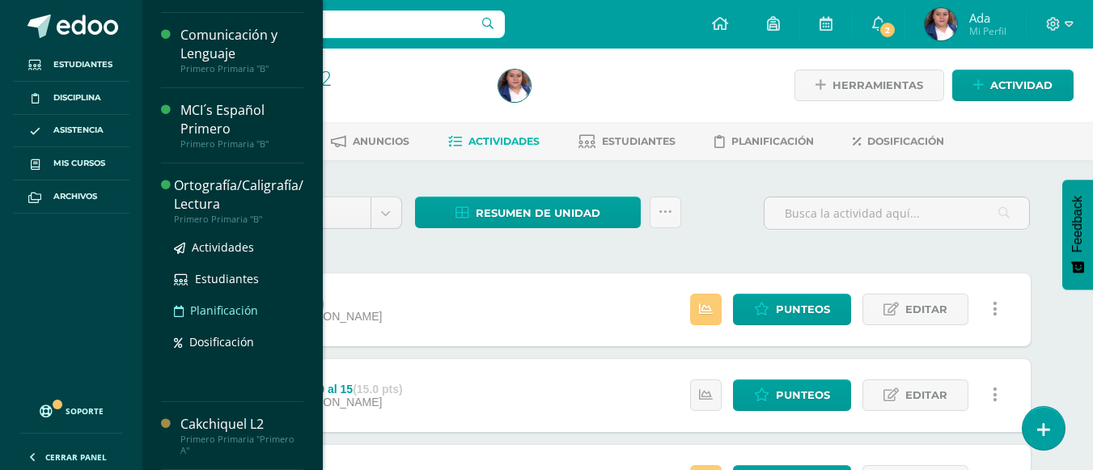
scroll to position [195, 0]
click at [191, 192] on div "Ortografía/Caligrafía/ Lectura" at bounding box center [238, 194] width 129 height 37
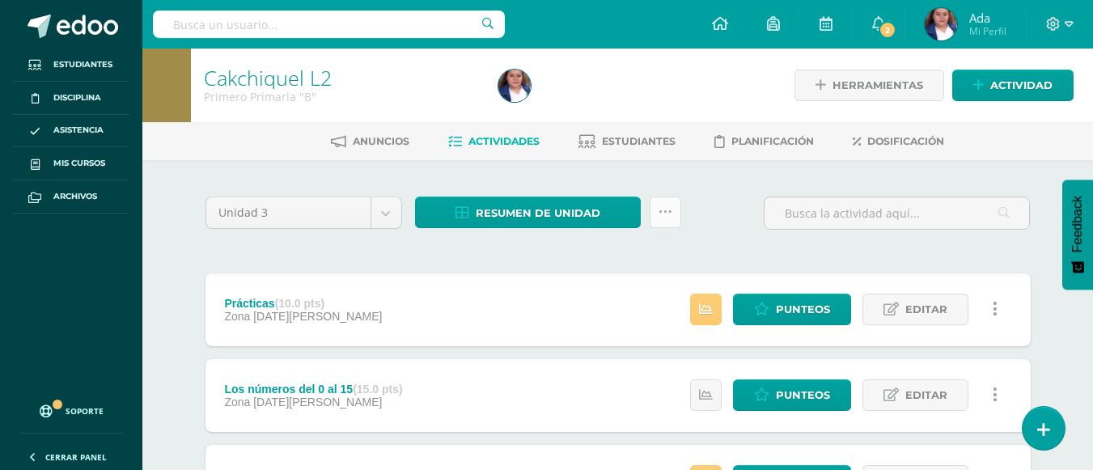
scroll to position [32, 0]
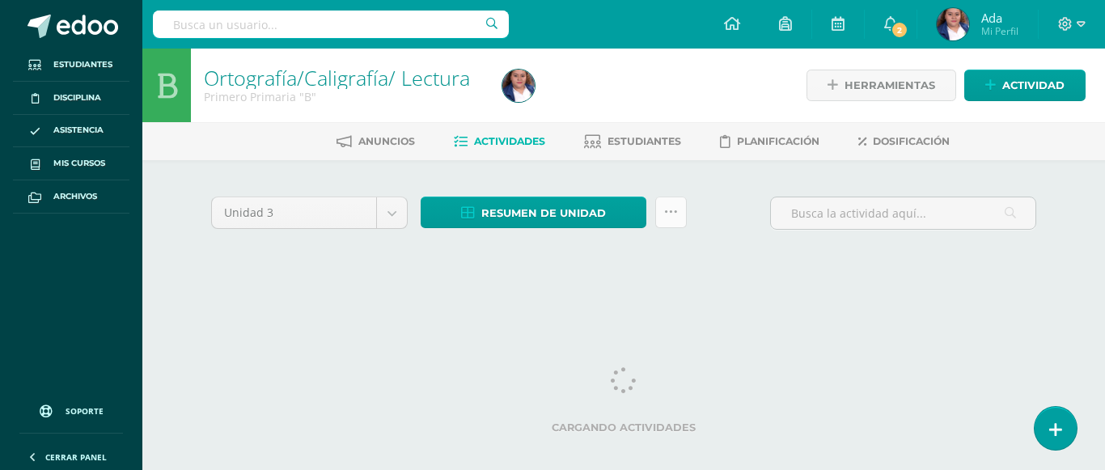
click at [673, 211] on icon at bounding box center [671, 213] width 14 height 14
click at [668, 214] on icon at bounding box center [671, 213] width 14 height 14
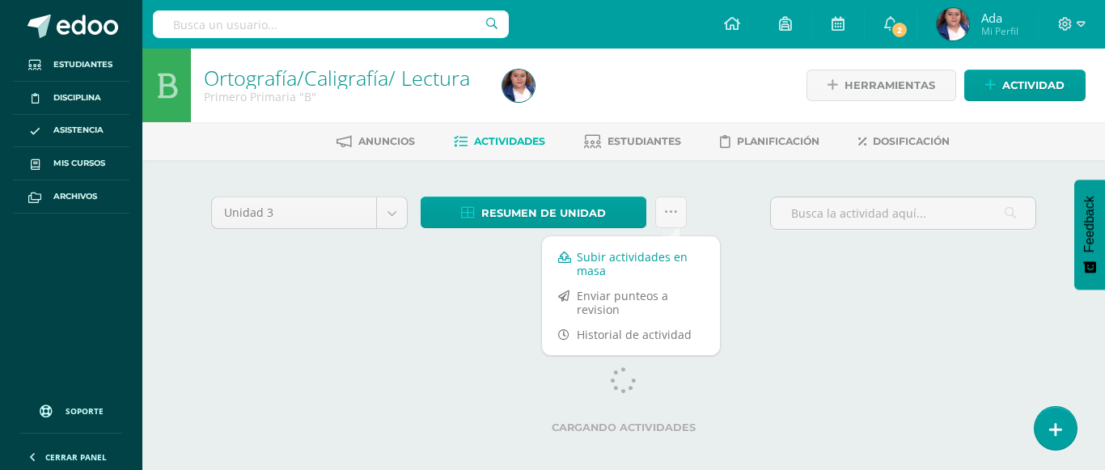
click at [628, 262] on link "Subir actividades en masa" at bounding box center [631, 263] width 178 height 39
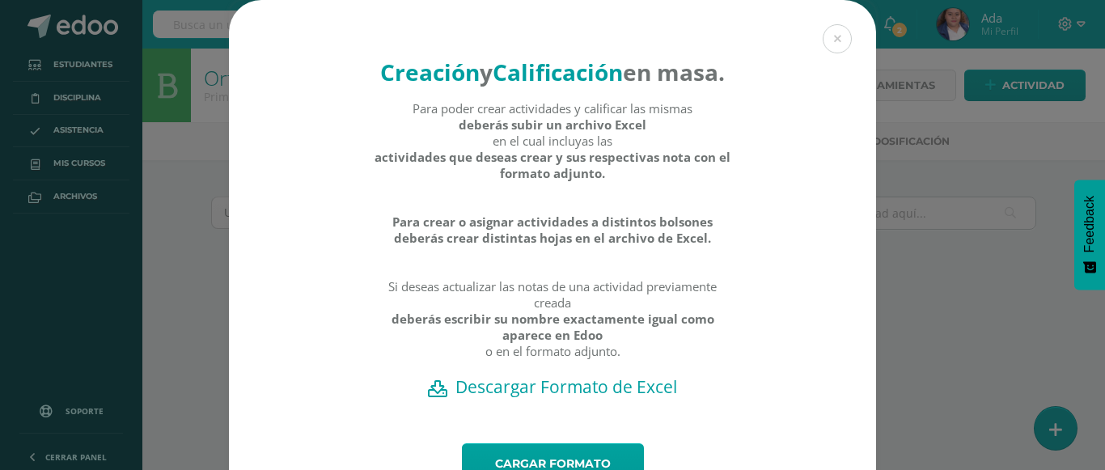
scroll to position [106, 0]
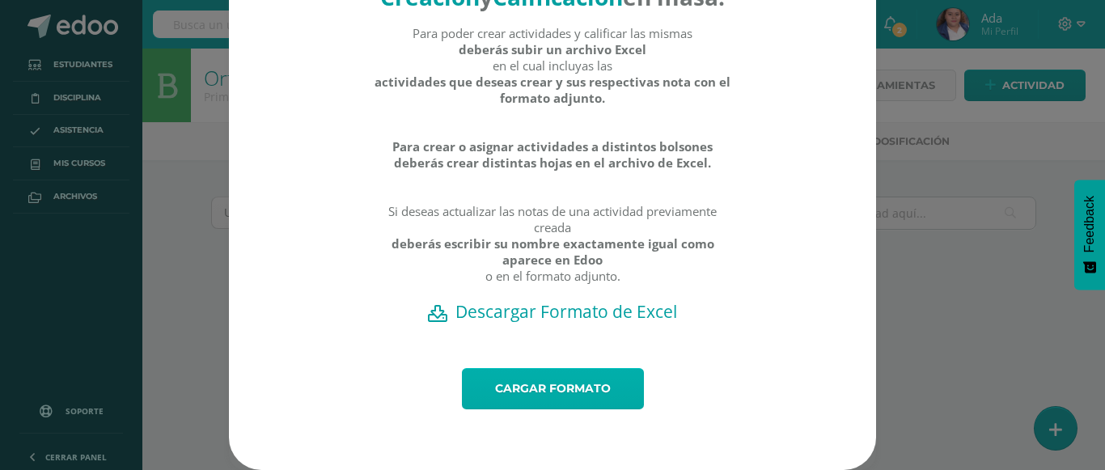
click at [559, 398] on link "Cargar formato" at bounding box center [553, 388] width 182 height 41
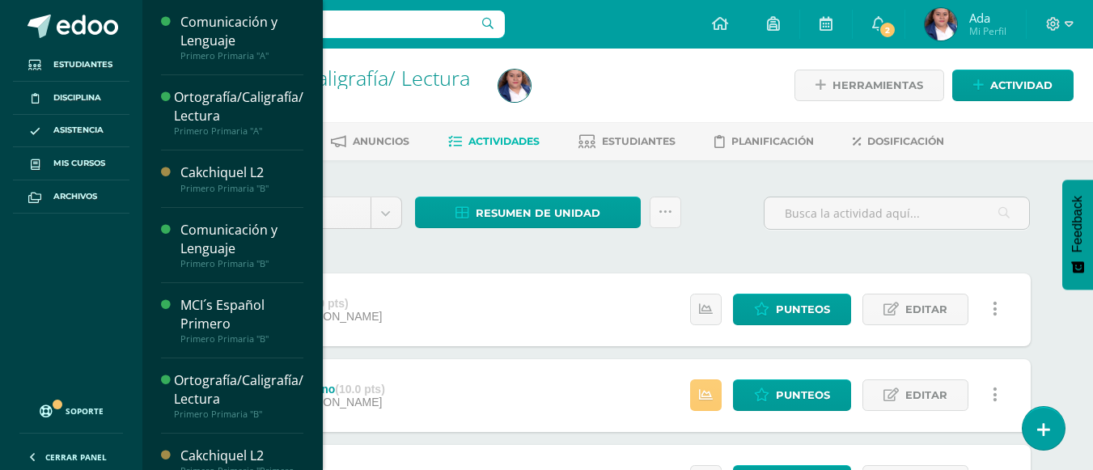
click at [78, 273] on ul "Estudiantes Disciplina Asistencia Mis cursos Archivos" at bounding box center [71, 219] width 142 height 341
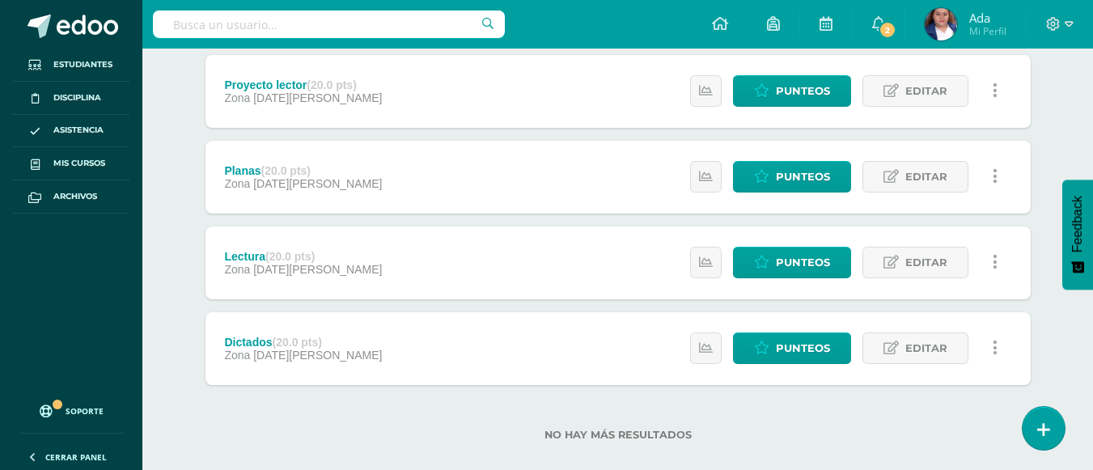
scroll to position [413, 0]
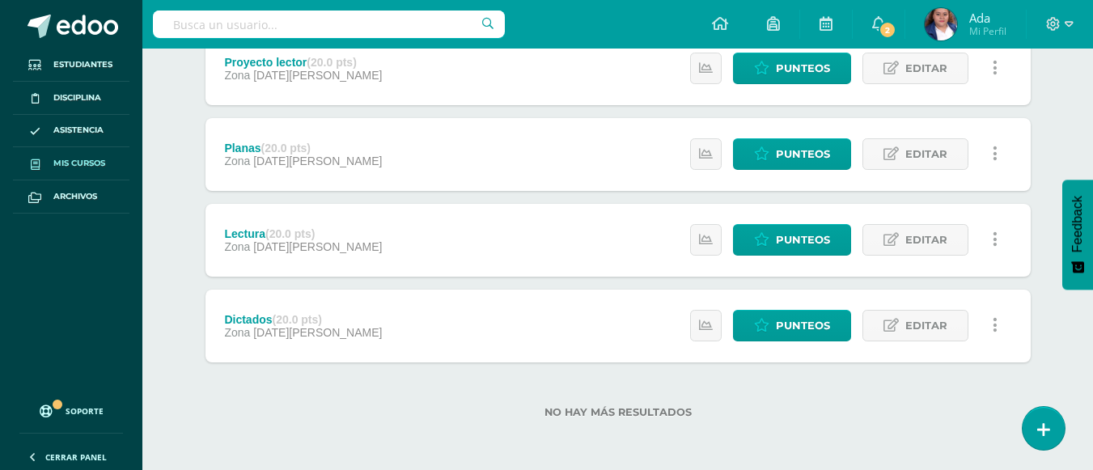
click link "Mis cursos"
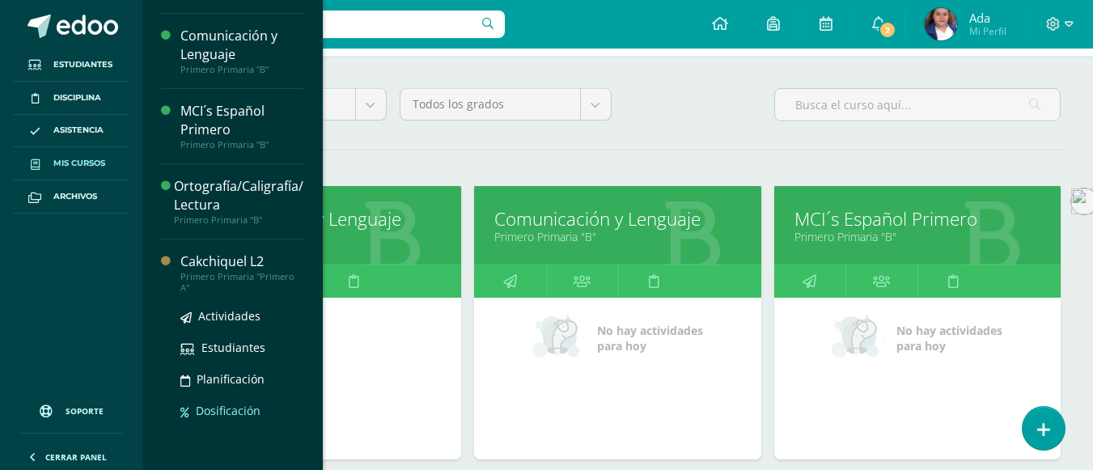
scroll to position [195, 0]
click at [207, 259] on div "Cakchiquel L2" at bounding box center [241, 261] width 123 height 19
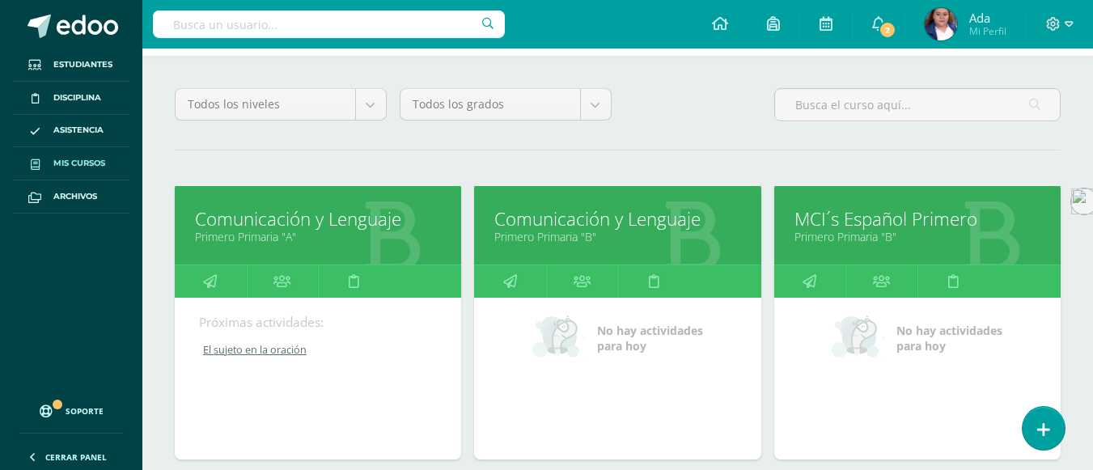
scroll to position [32, 0]
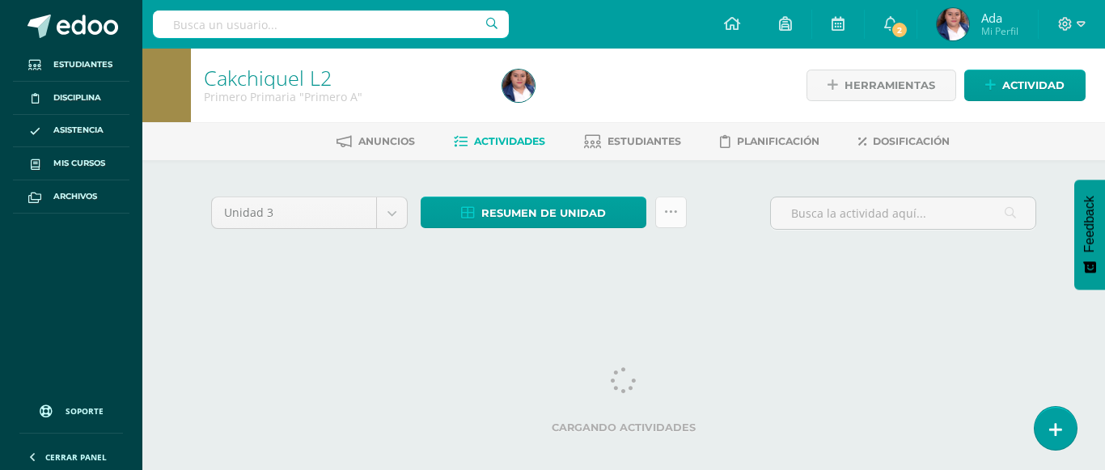
click at [669, 213] on icon at bounding box center [671, 213] width 14 height 14
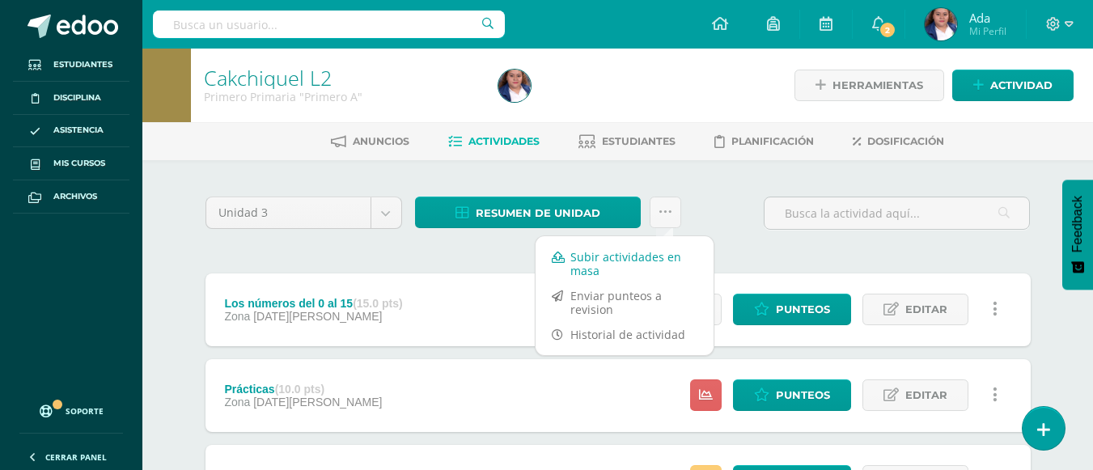
click at [605, 261] on link "Subir actividades en masa" at bounding box center [625, 263] width 178 height 39
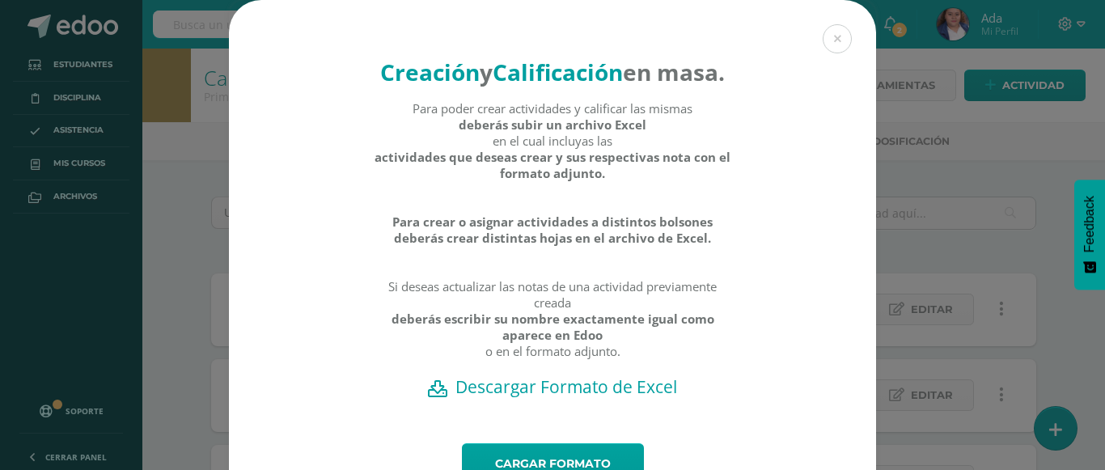
scroll to position [106, 0]
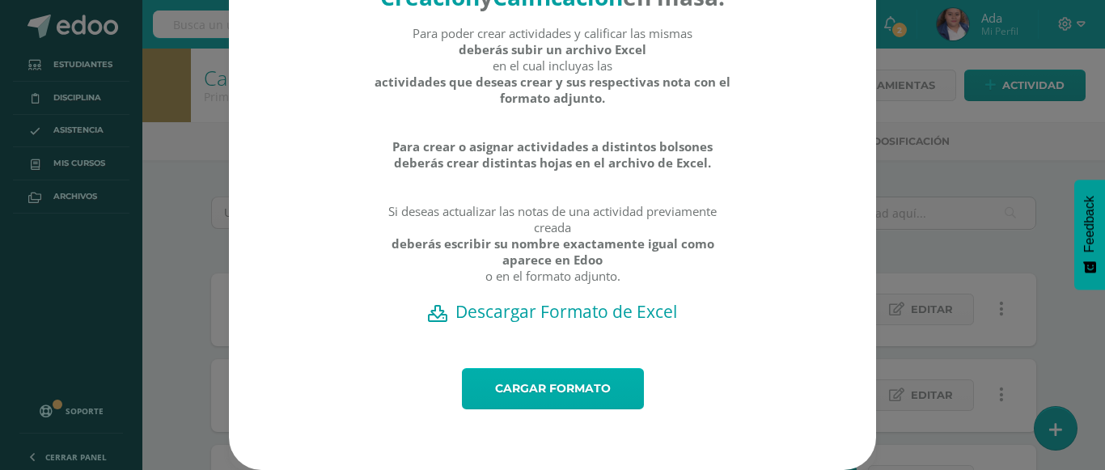
click at [558, 384] on link "Cargar formato" at bounding box center [553, 388] width 182 height 41
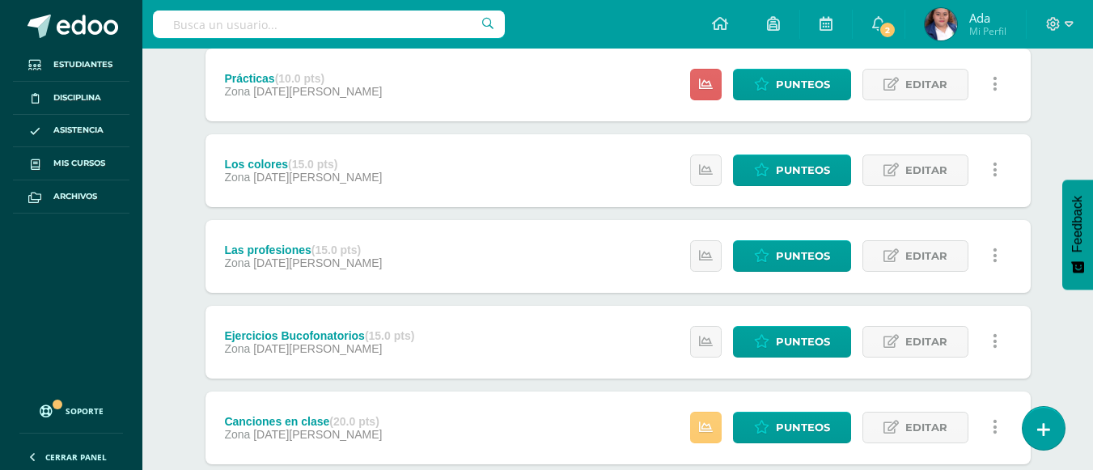
scroll to position [213, 0]
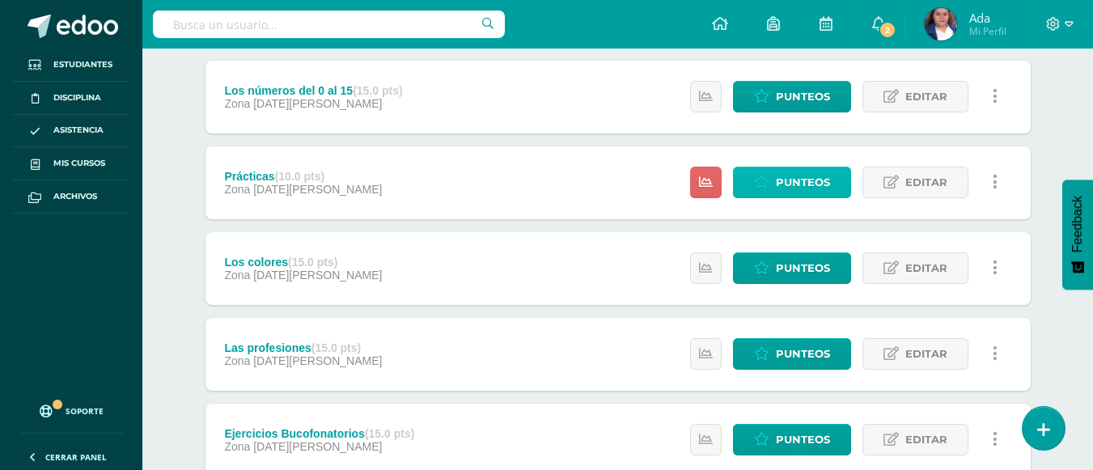
click at [790, 185] on span "Punteos" at bounding box center [803, 182] width 54 height 30
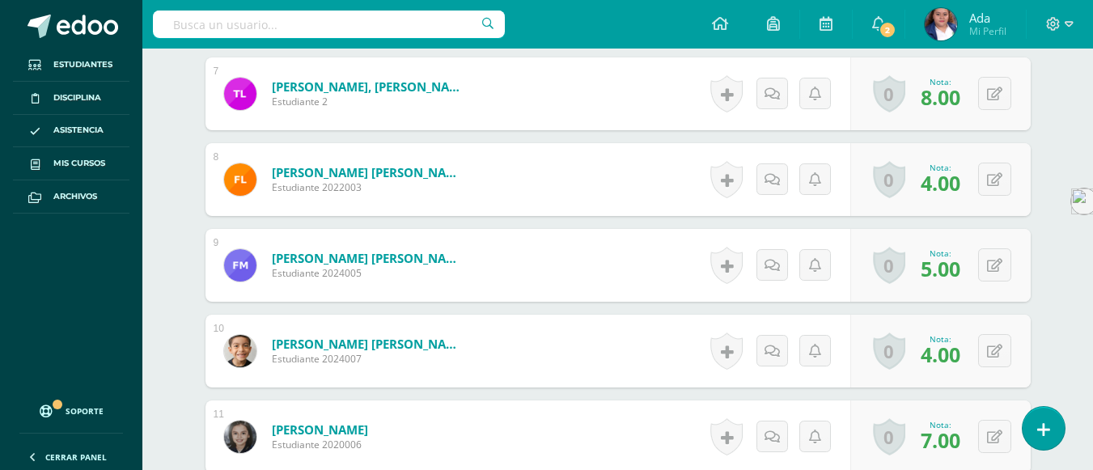
scroll to position [1028, 0]
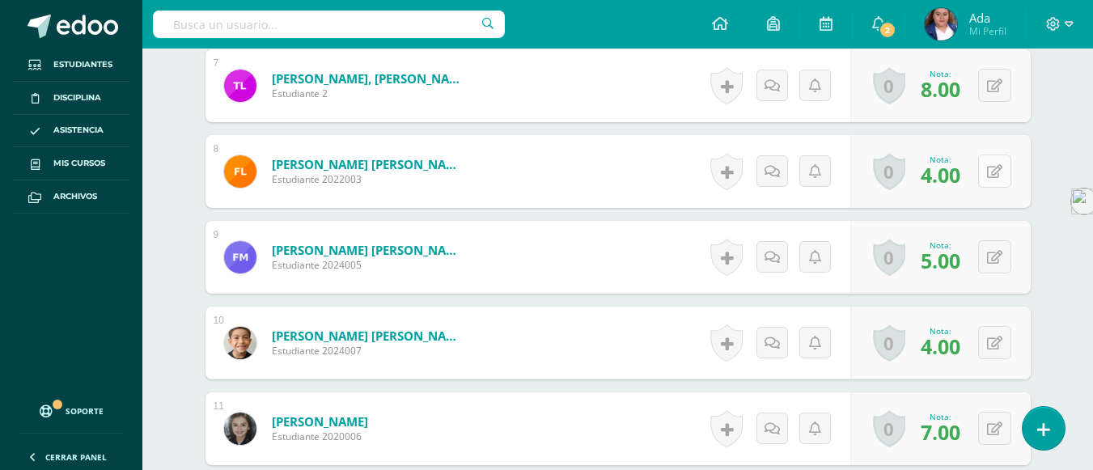
click at [992, 172] on button at bounding box center [994, 171] width 33 height 33
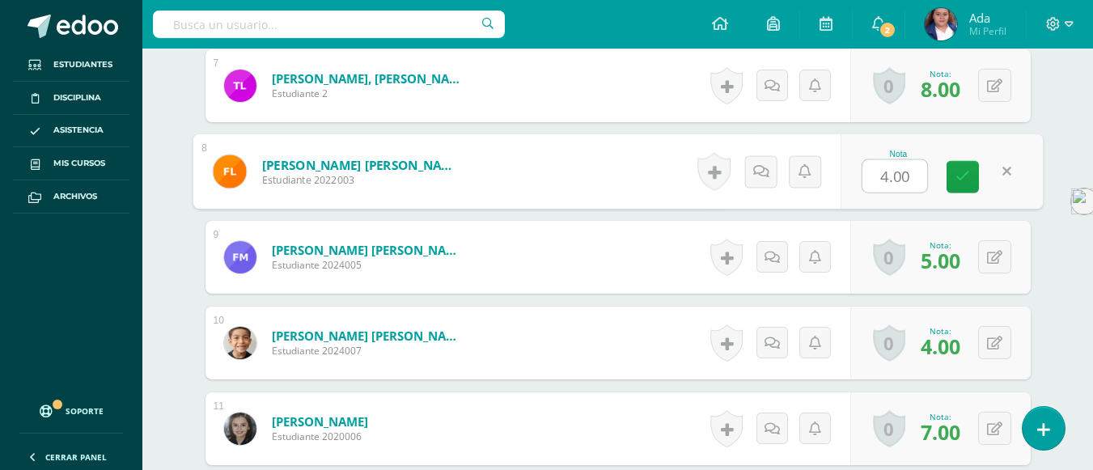
type input "6"
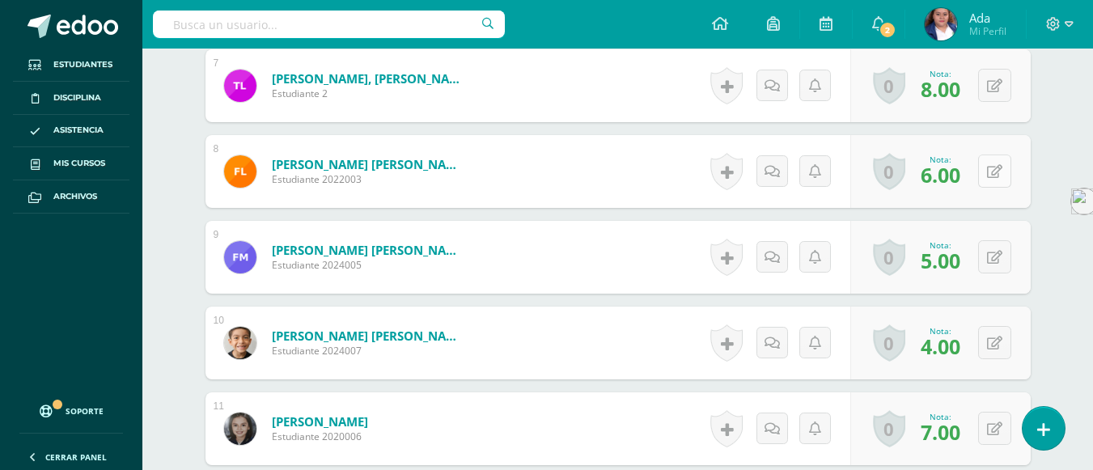
scroll to position [1118, 0]
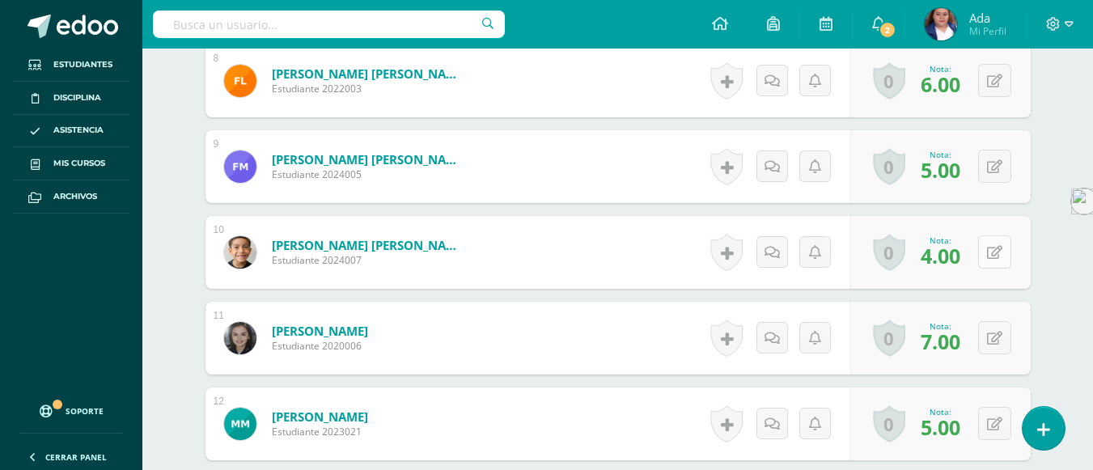
click at [992, 260] on button at bounding box center [994, 251] width 33 height 33
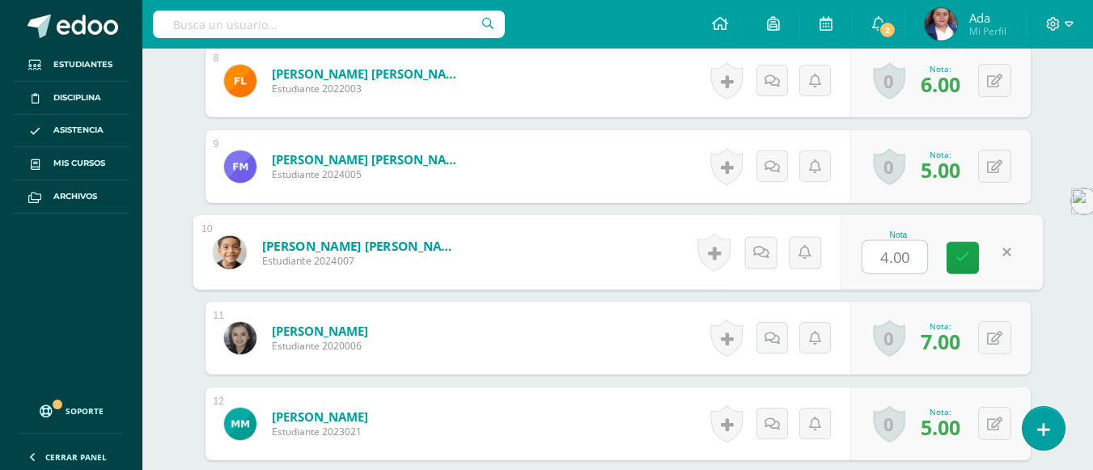
type input "6"
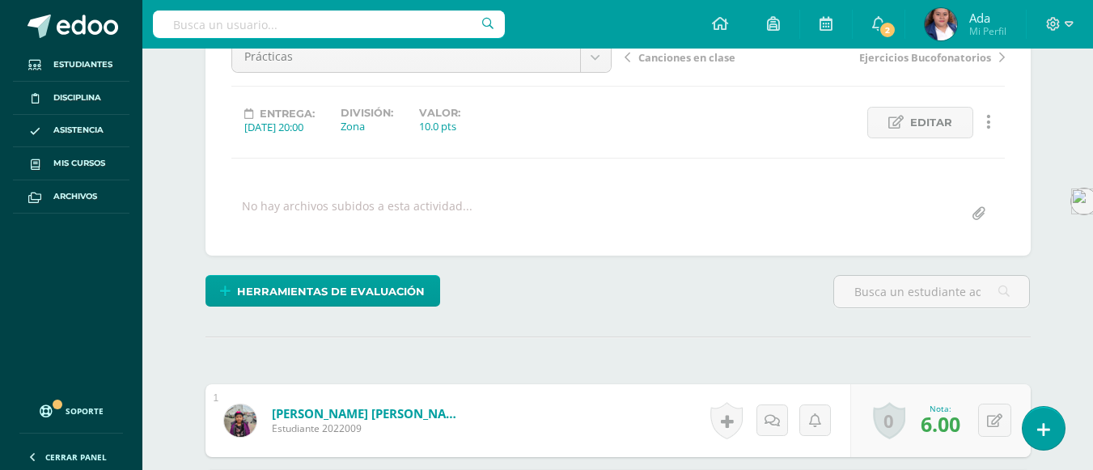
scroll to position [0, 0]
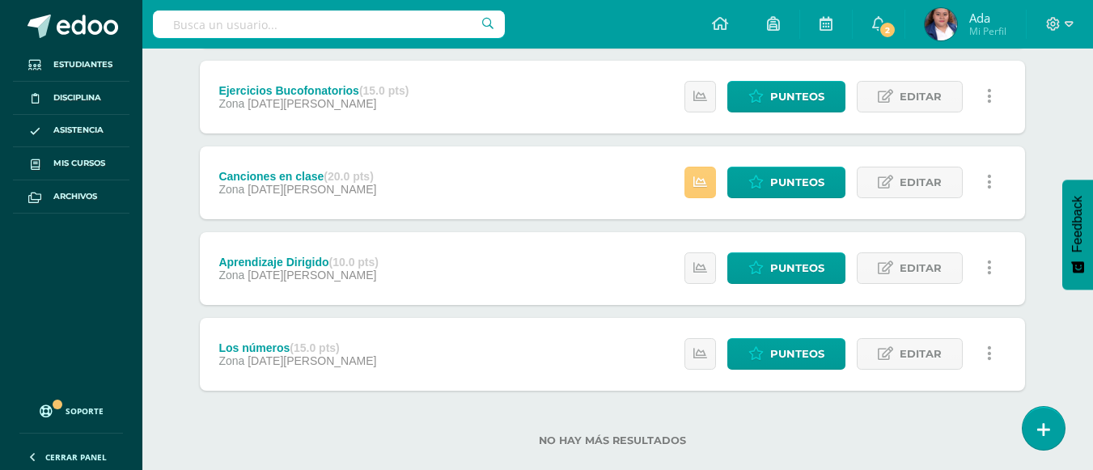
scroll to position [557, 6]
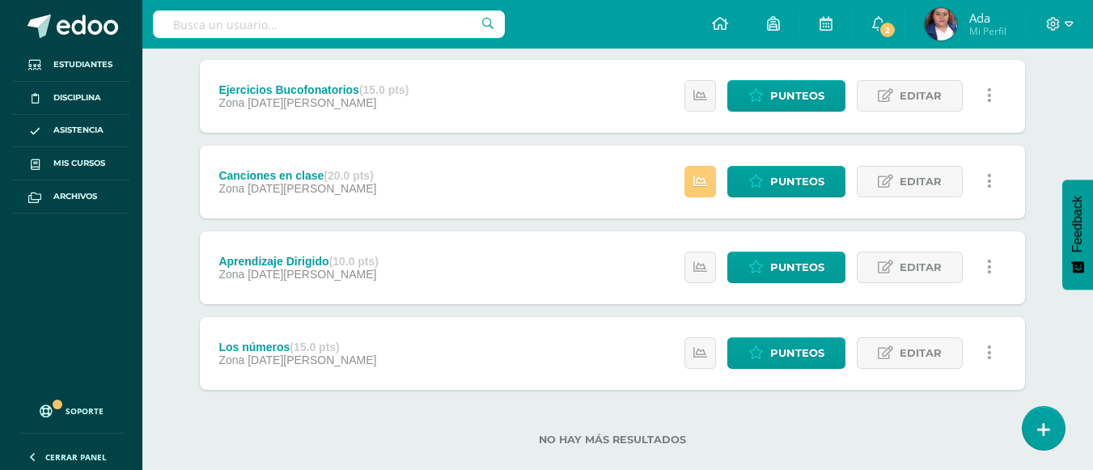
click at [760, 165] on div "Estatus de Actividad: 0 Estudiantes sin calificar 0 Estudiantes con cero Media …" at bounding box center [842, 182] width 365 height 73
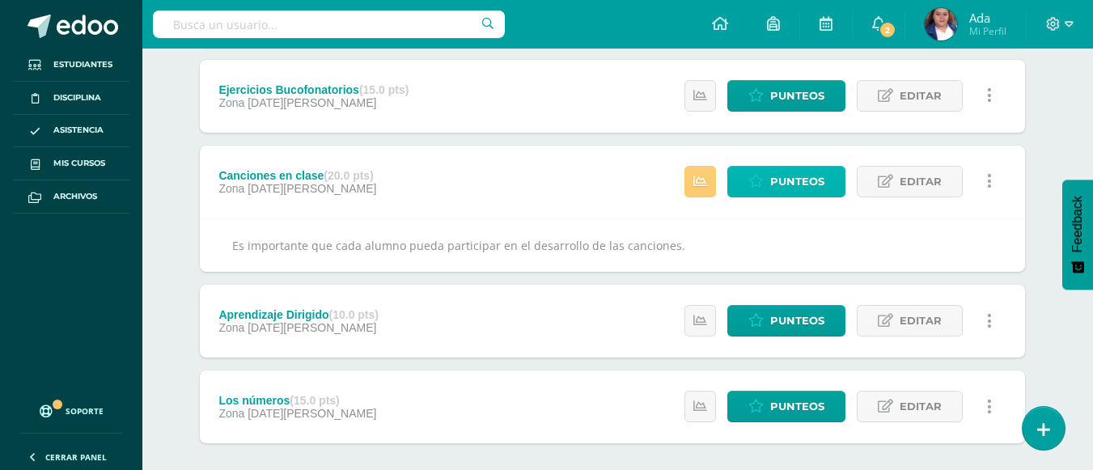
click at [761, 172] on link "Punteos" at bounding box center [786, 182] width 118 height 32
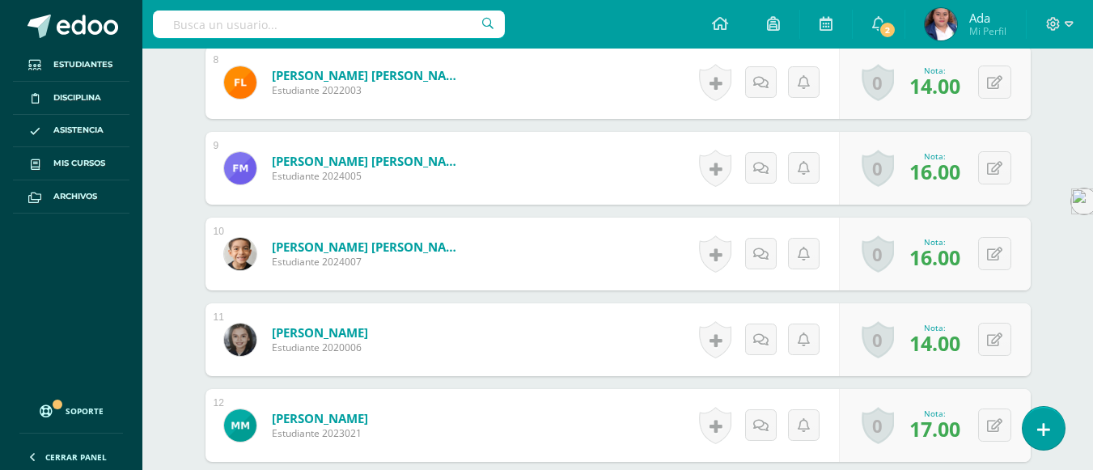
scroll to position [1133, 0]
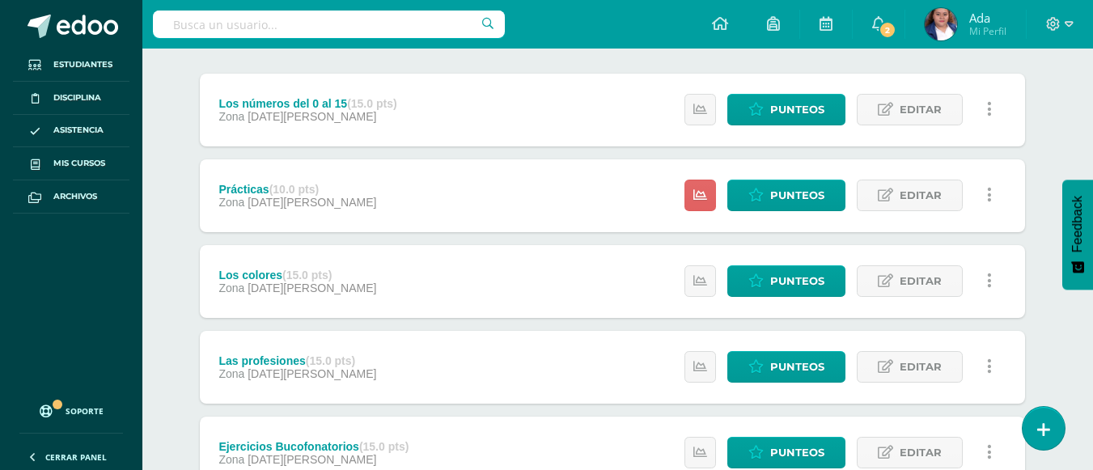
scroll to position [199, 6]
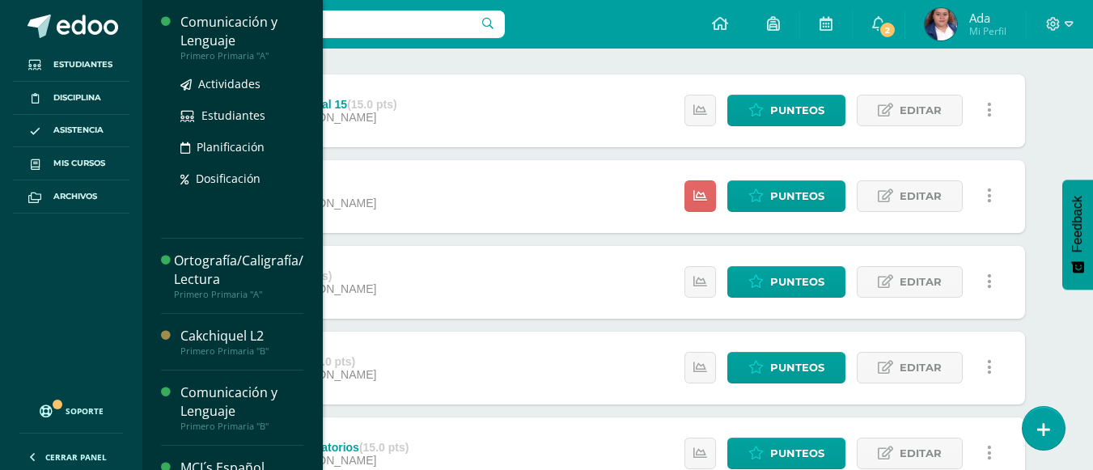
click at [226, 28] on div "Comunicación y Lenguaje" at bounding box center [241, 31] width 123 height 37
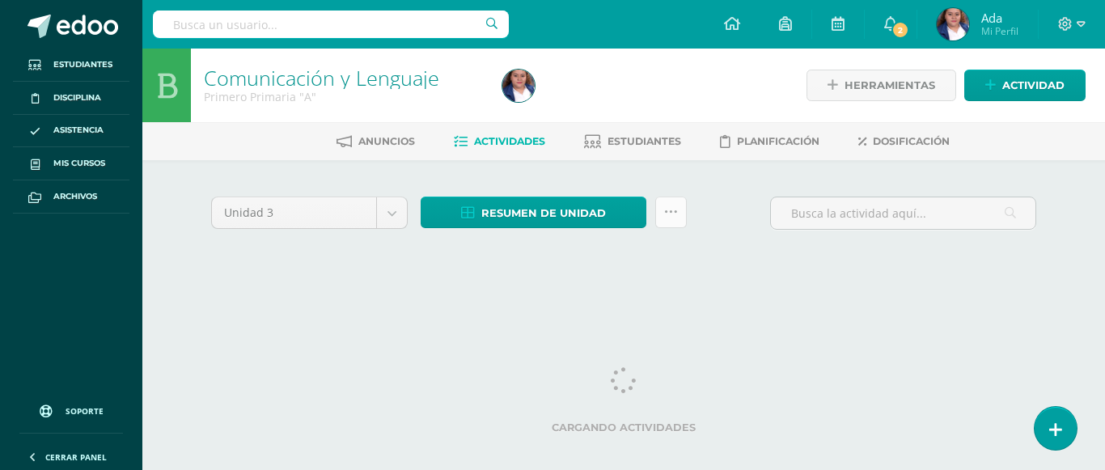
click at [669, 210] on icon at bounding box center [671, 213] width 14 height 14
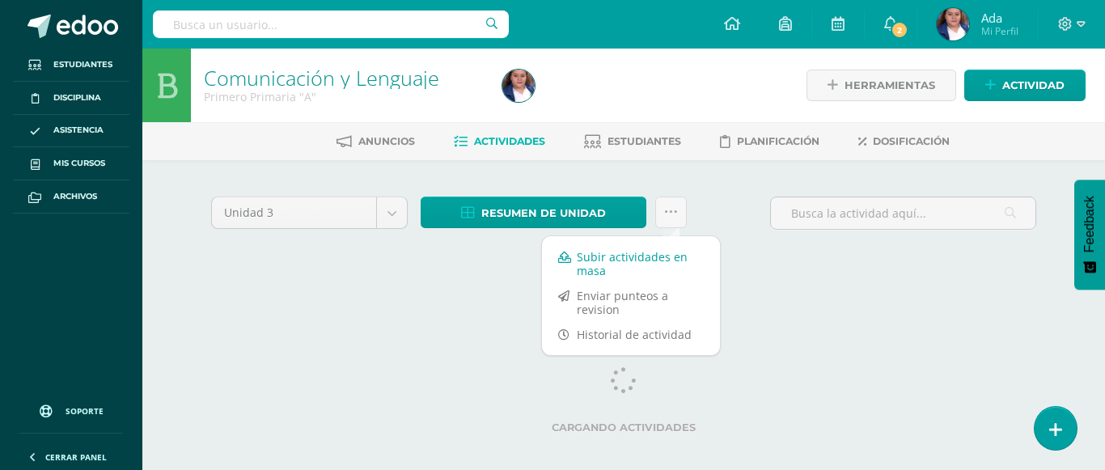
click at [626, 257] on link "Subir actividades en masa" at bounding box center [631, 263] width 178 height 39
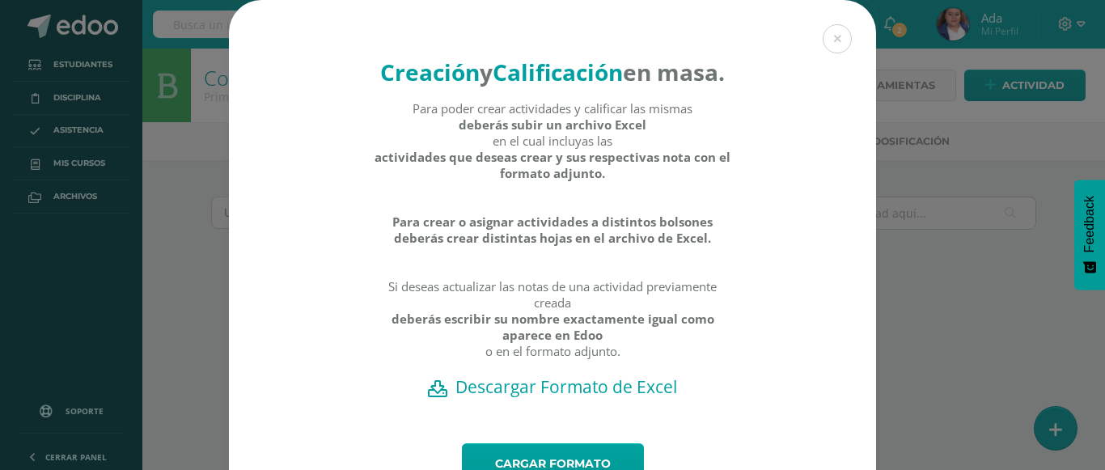
scroll to position [106, 0]
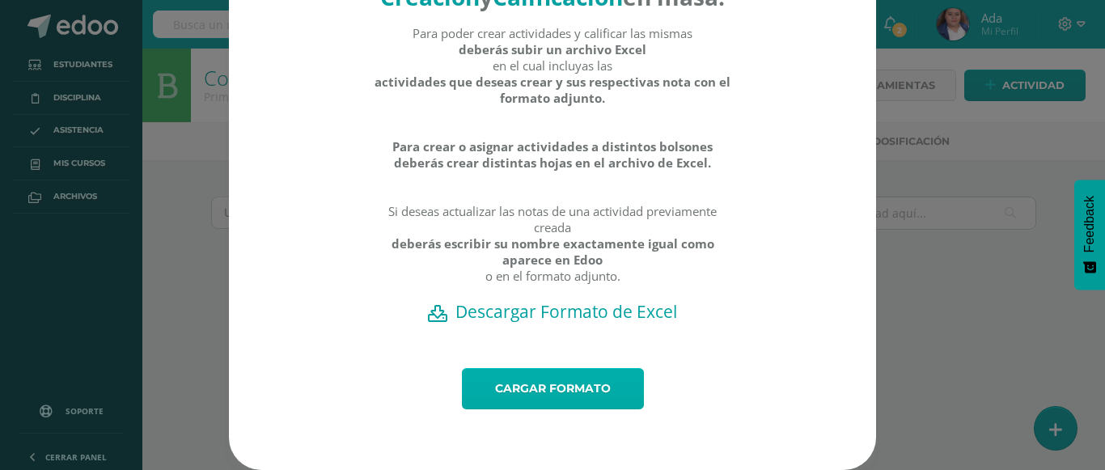
click at [578, 385] on link "Cargar formato" at bounding box center [553, 388] width 182 height 41
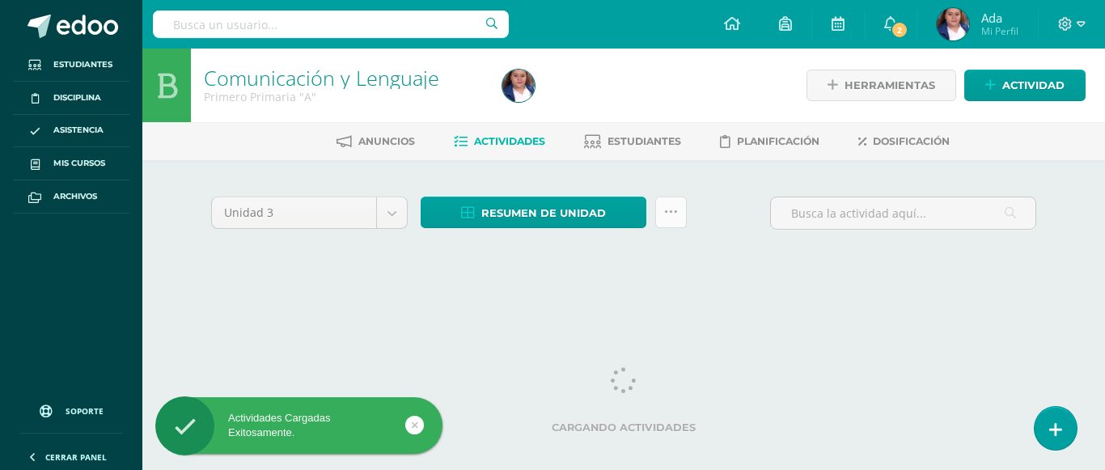
click at [679, 215] on link at bounding box center [671, 213] width 32 height 32
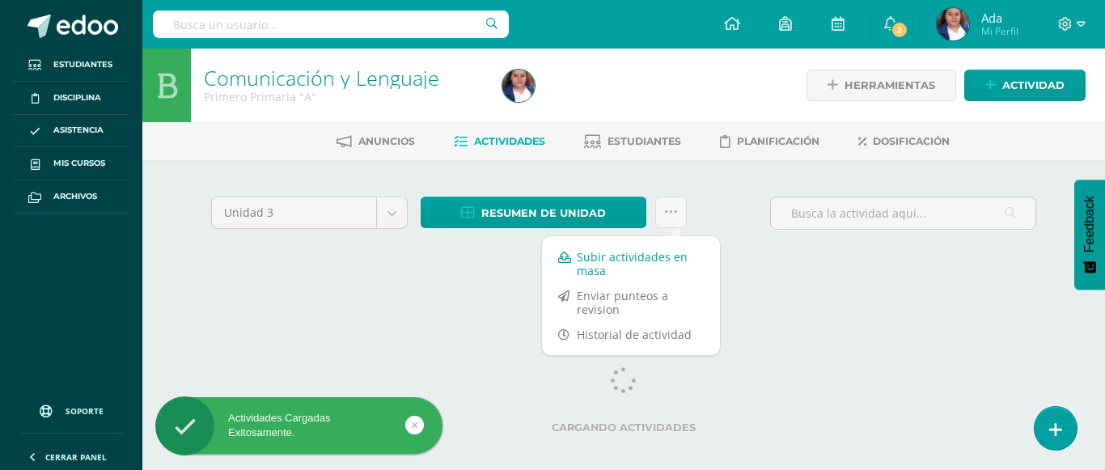
click at [624, 255] on link "Subir actividades en masa" at bounding box center [631, 263] width 178 height 39
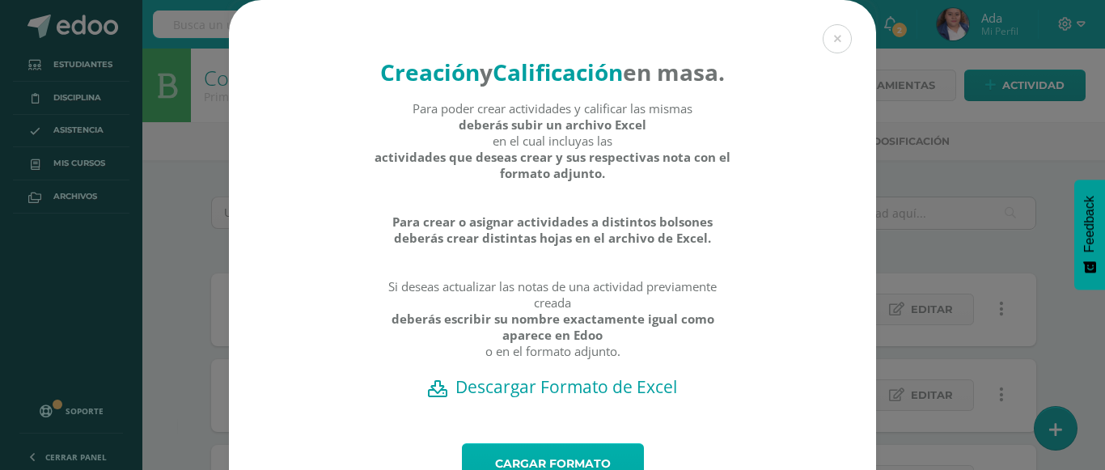
scroll to position [106, 0]
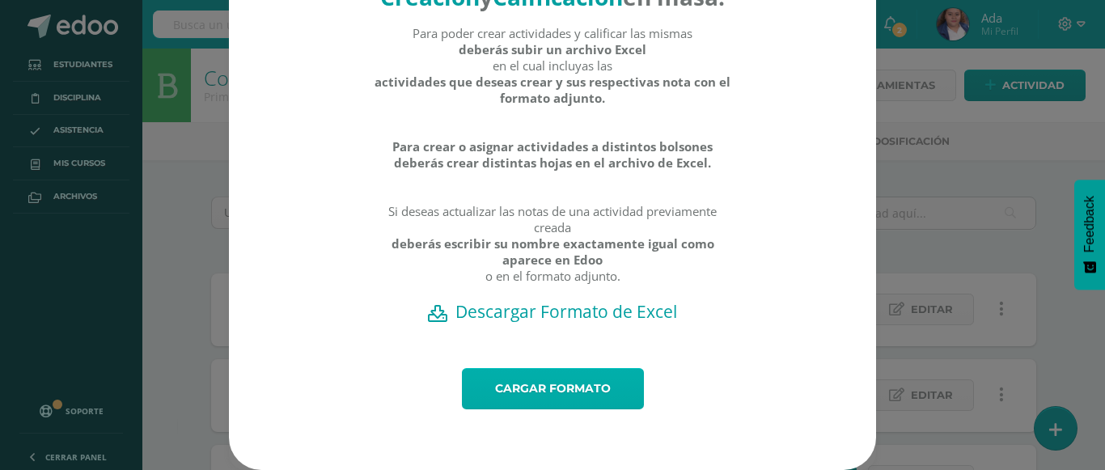
click at [532, 378] on link "Cargar formato" at bounding box center [553, 388] width 182 height 41
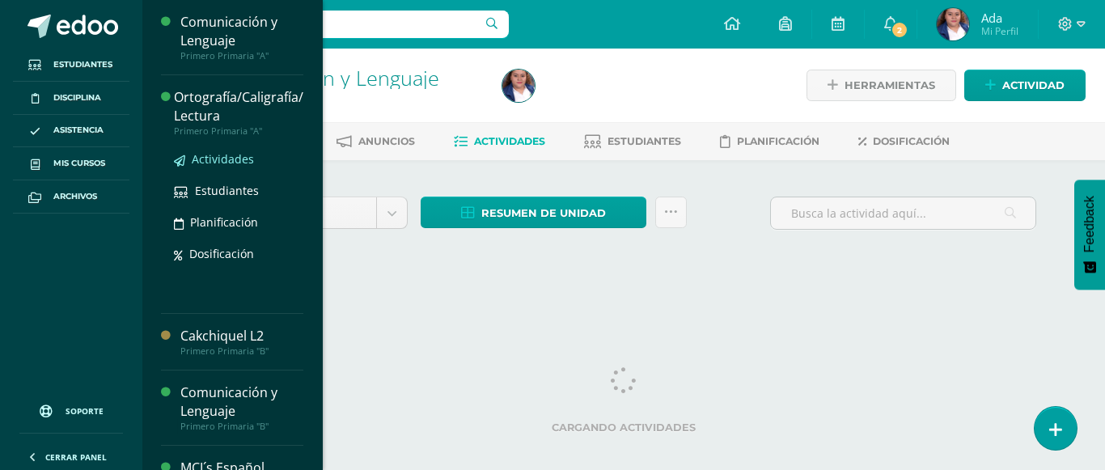
click at [197, 159] on span "Actividades" at bounding box center [223, 158] width 62 height 15
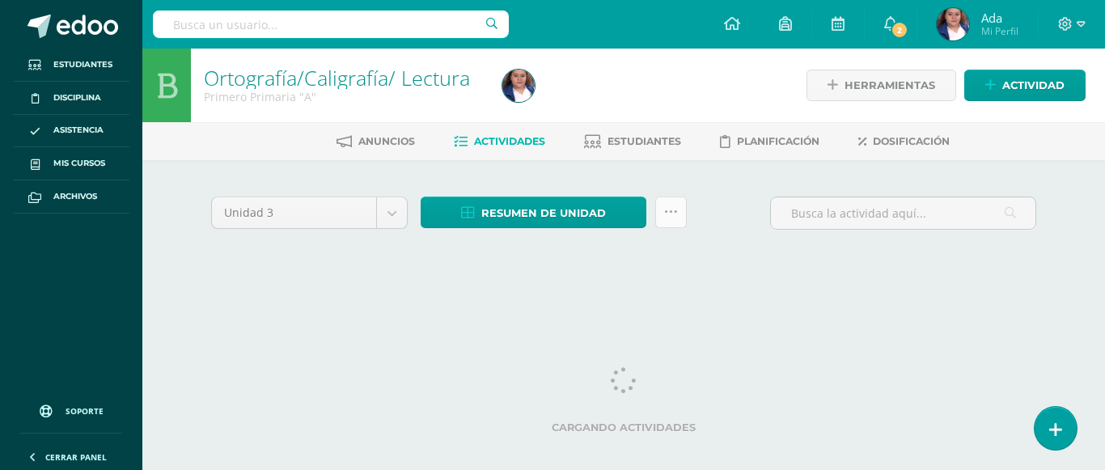
click at [663, 210] on link at bounding box center [671, 213] width 32 height 32
click at [668, 214] on icon at bounding box center [671, 213] width 14 height 14
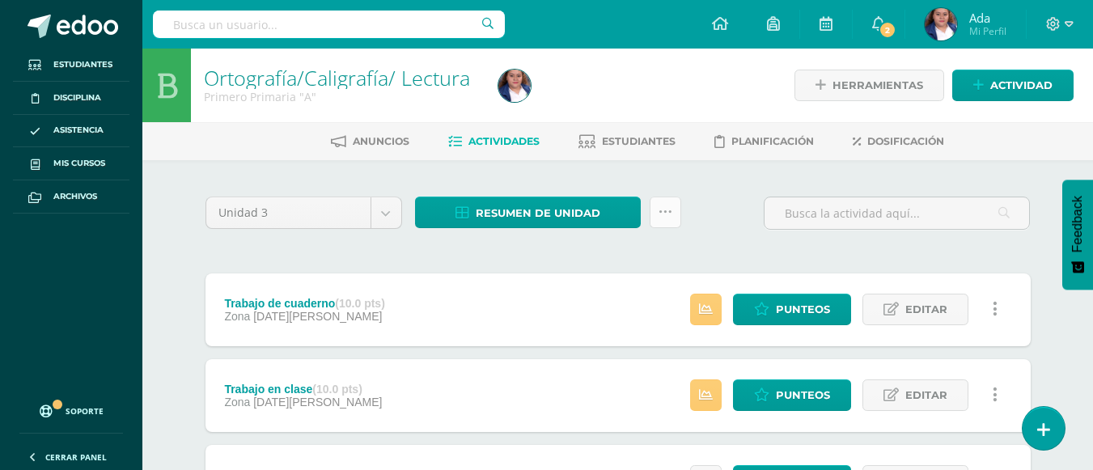
click at [657, 206] on link at bounding box center [666, 213] width 32 height 32
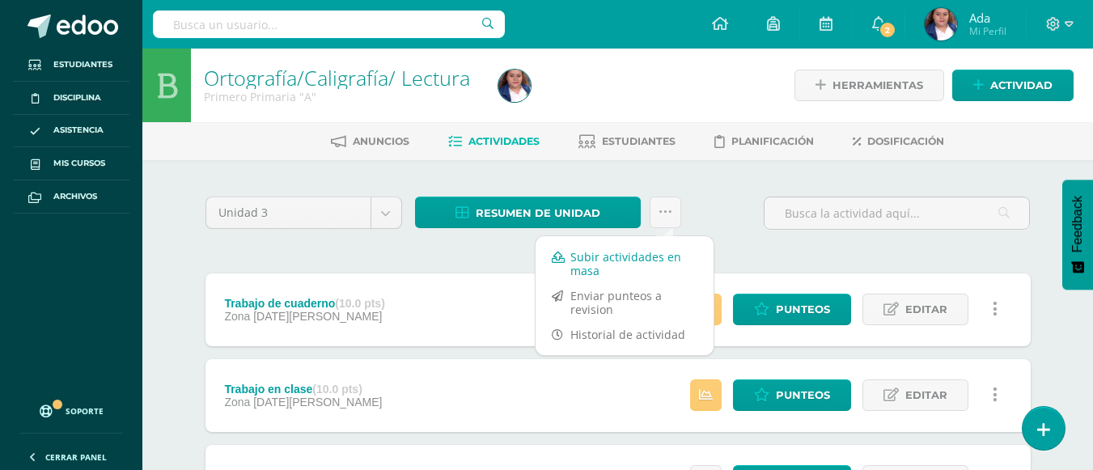
click at [584, 258] on link "Subir actividades en masa" at bounding box center [625, 263] width 178 height 39
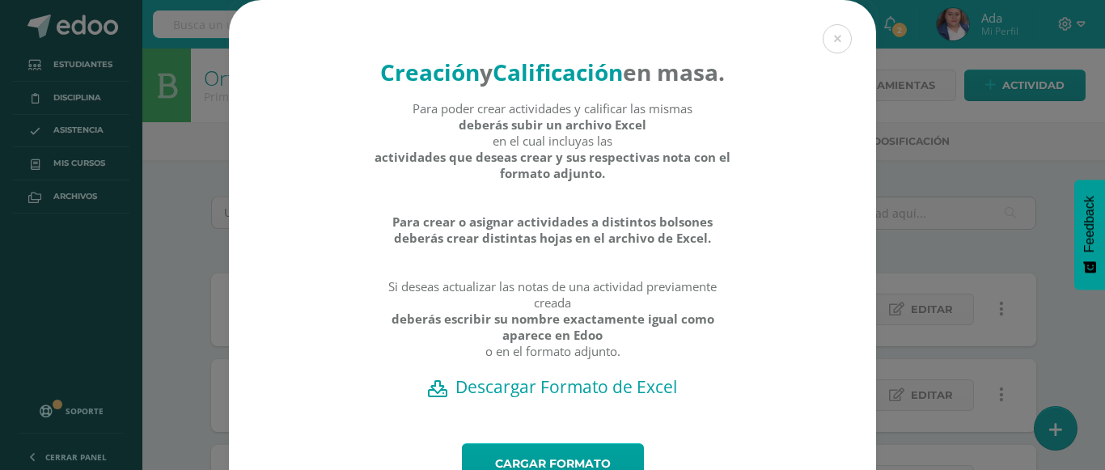
scroll to position [106, 0]
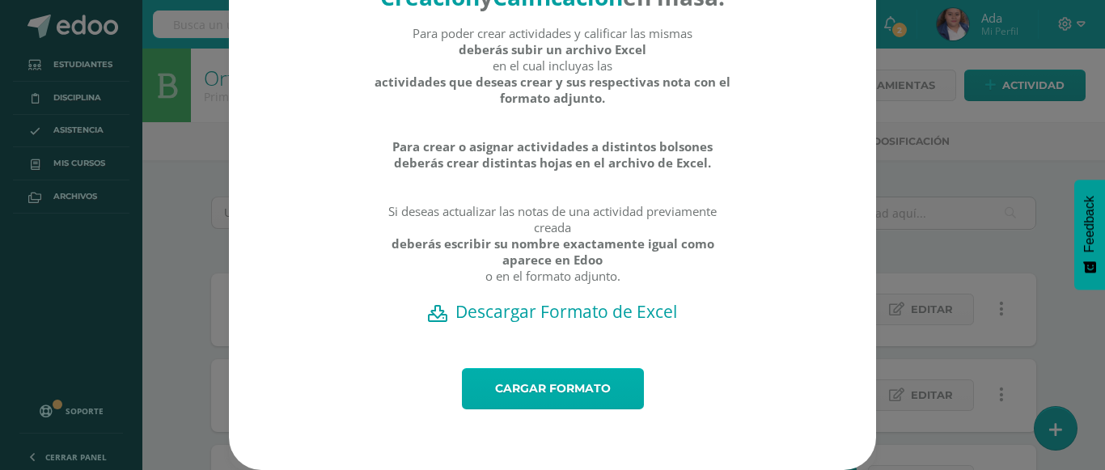
click at [532, 390] on link "Cargar formato" at bounding box center [553, 388] width 182 height 41
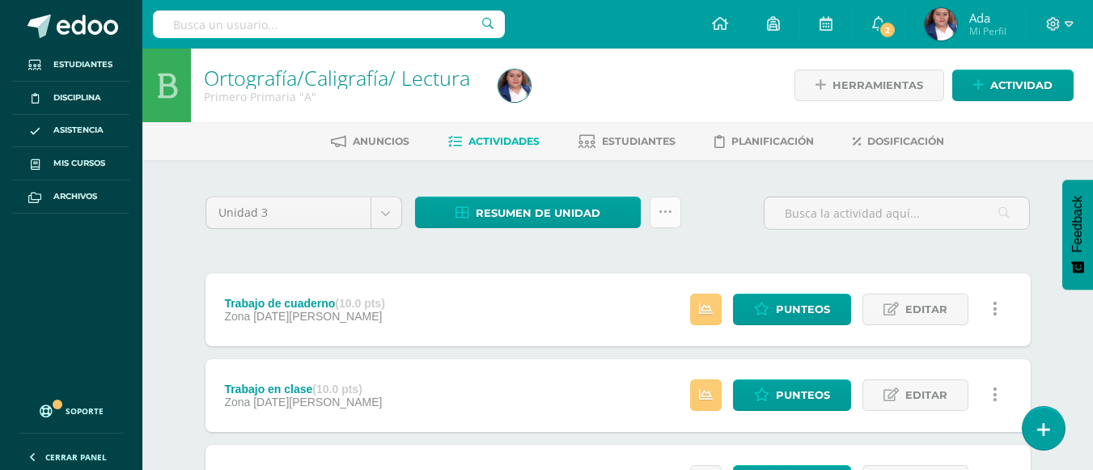
click at [661, 214] on icon at bounding box center [666, 213] width 14 height 14
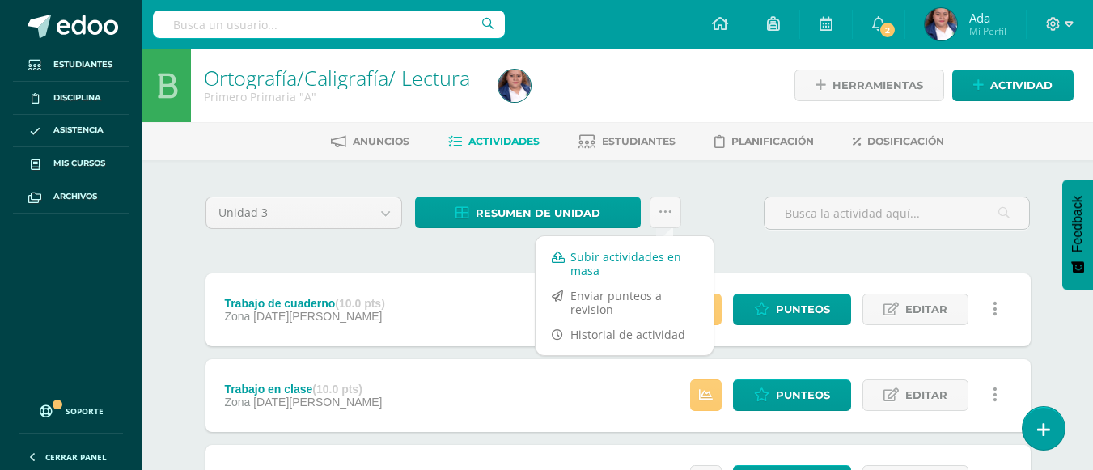
click at [579, 263] on link "Subir actividades en masa" at bounding box center [625, 263] width 178 height 39
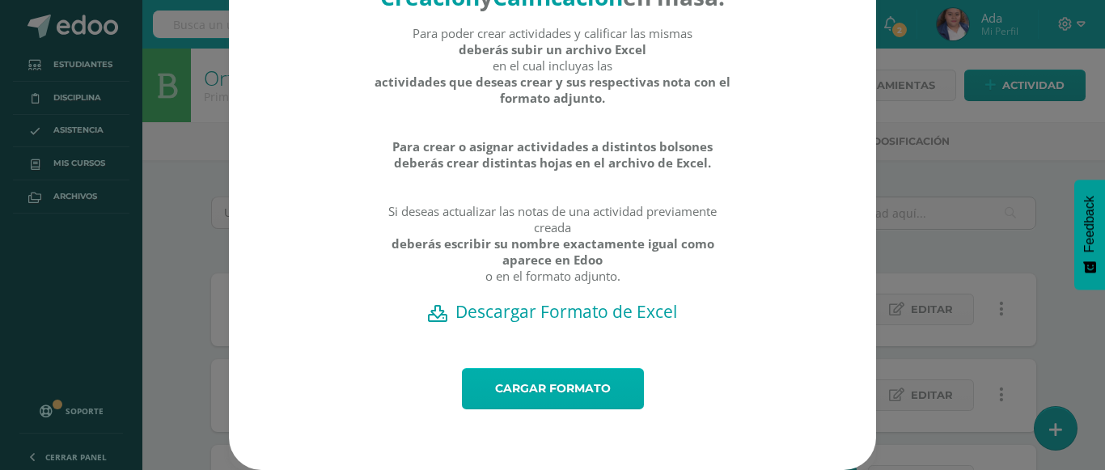
click at [550, 377] on link "Cargar formato" at bounding box center [553, 388] width 182 height 41
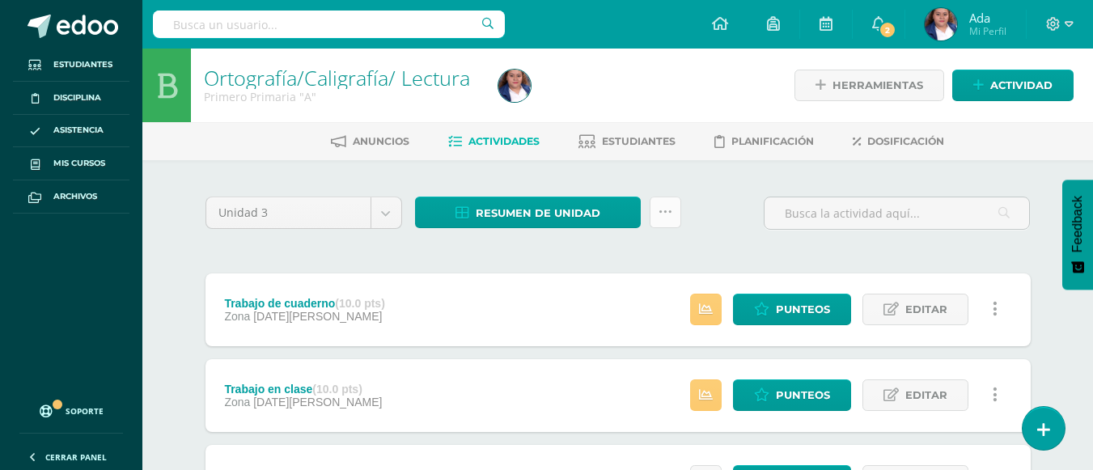
click at [664, 212] on icon at bounding box center [666, 213] width 14 height 14
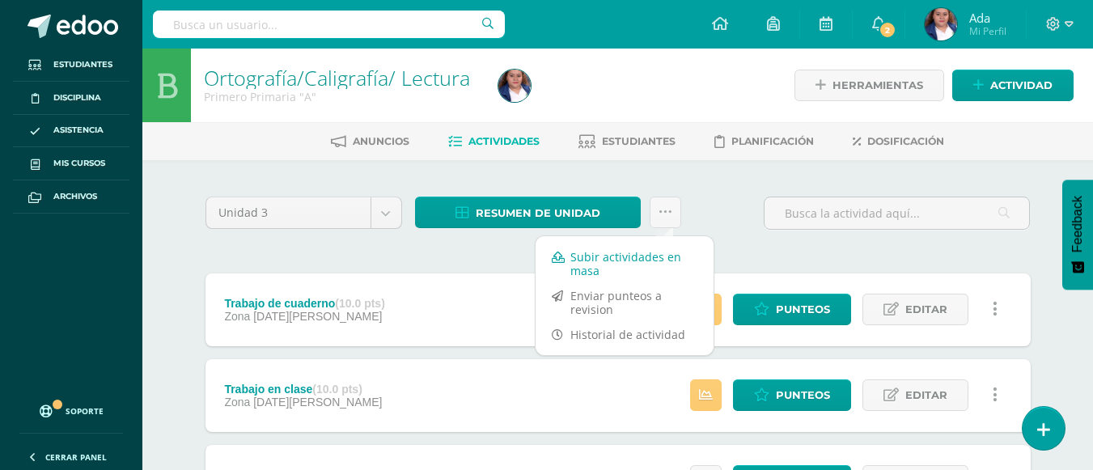
click at [604, 258] on link "Subir actividades en masa" at bounding box center [625, 263] width 178 height 39
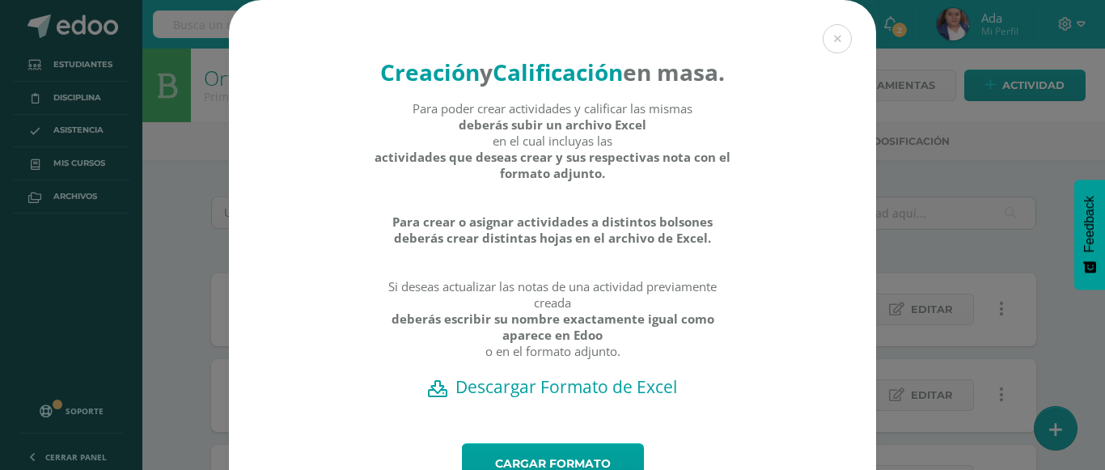
scroll to position [106, 0]
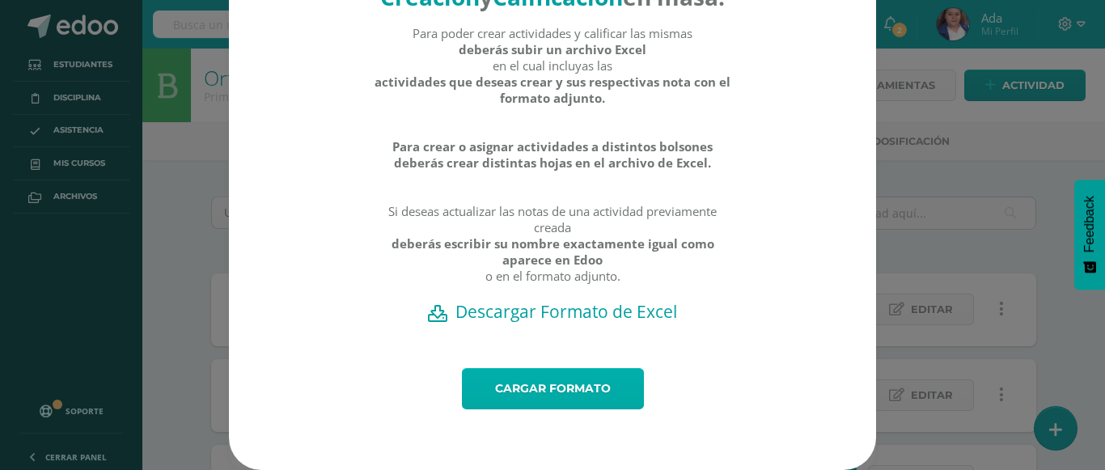
click at [516, 395] on link "Cargar formato" at bounding box center [553, 388] width 182 height 41
